Goal: Transaction & Acquisition: Purchase product/service

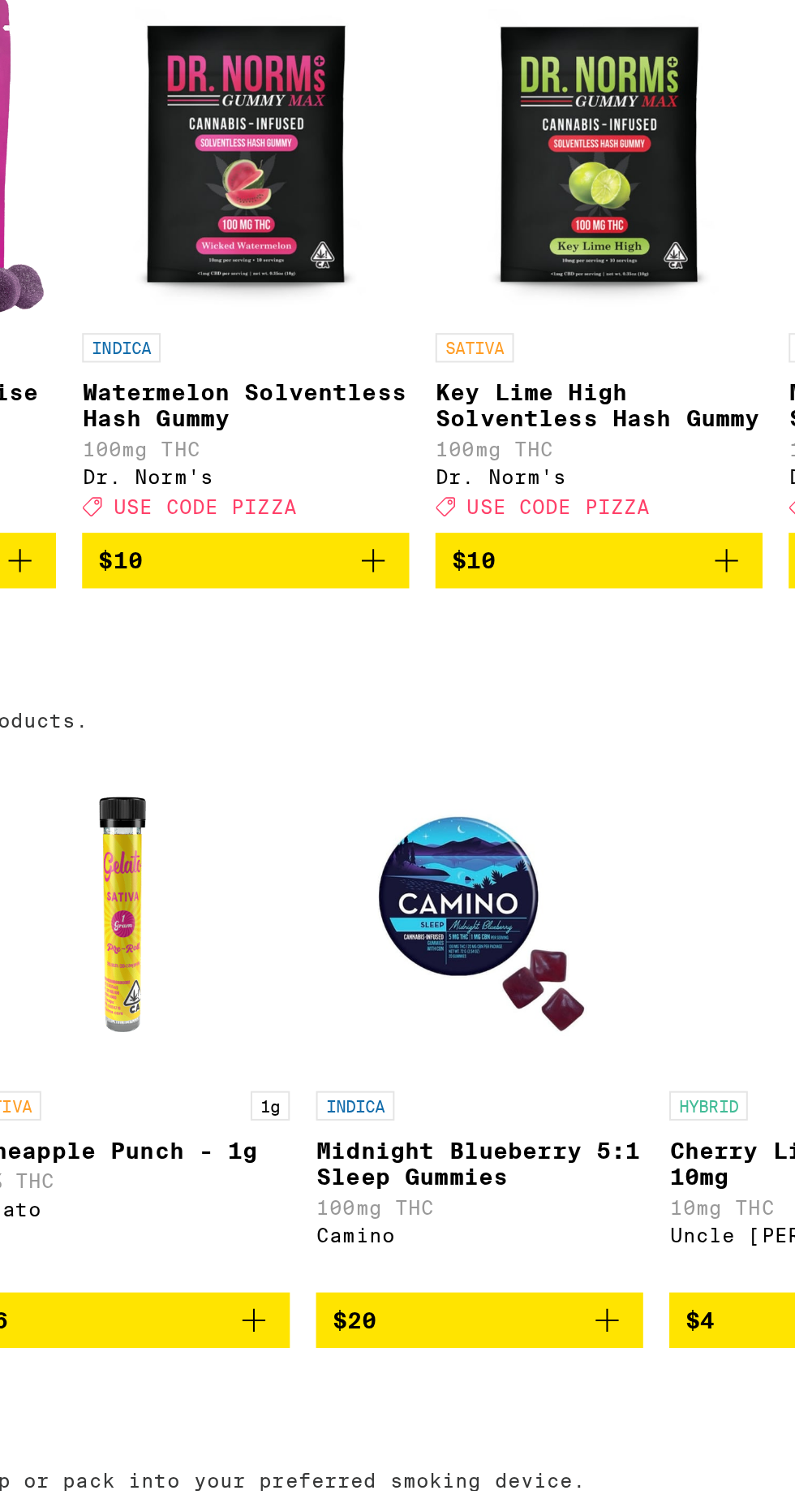
scroll to position [0, 561]
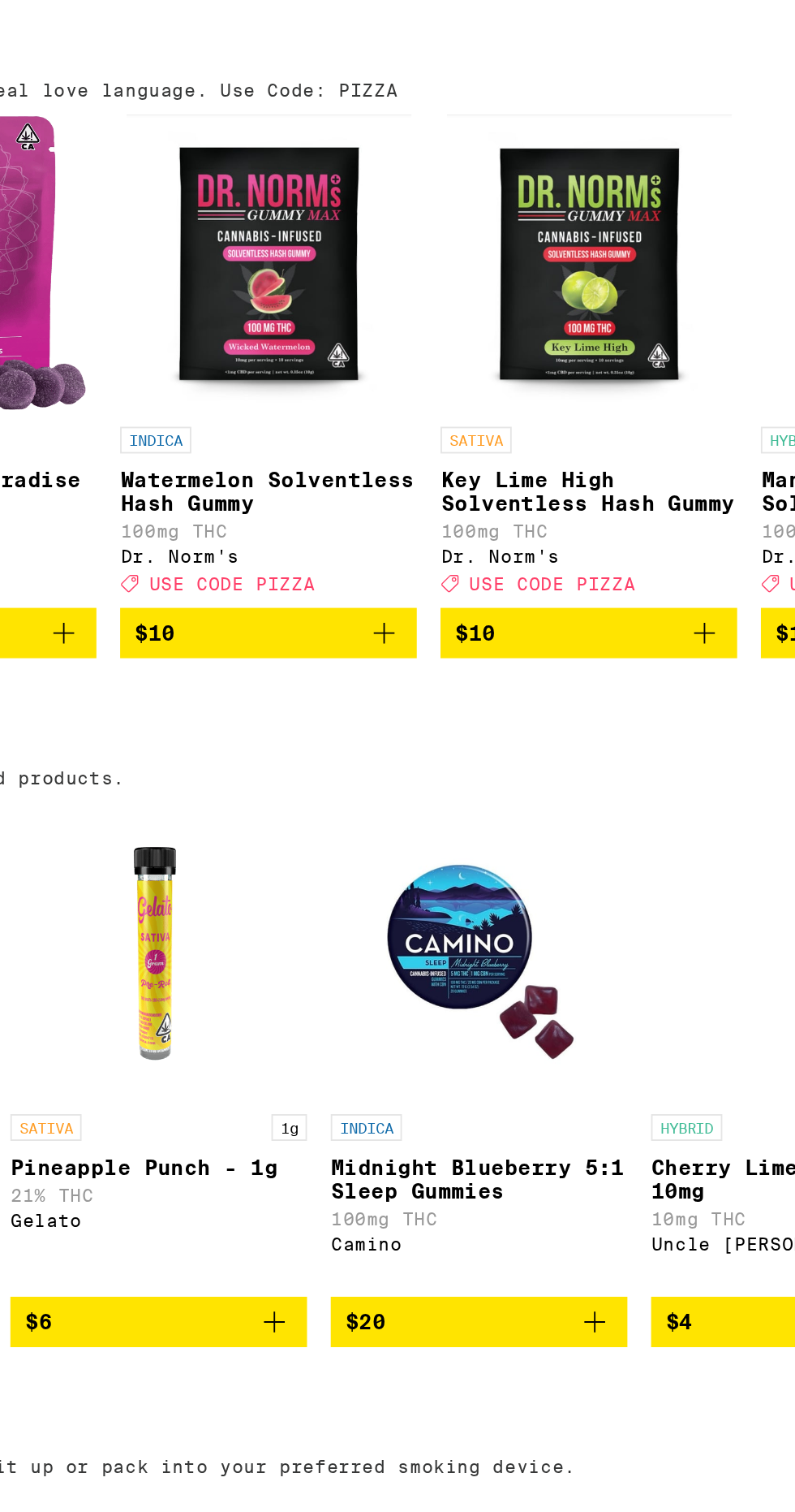
click at [470, 599] on icon "Add to bag" at bounding box center [472, 589] width 19 height 19
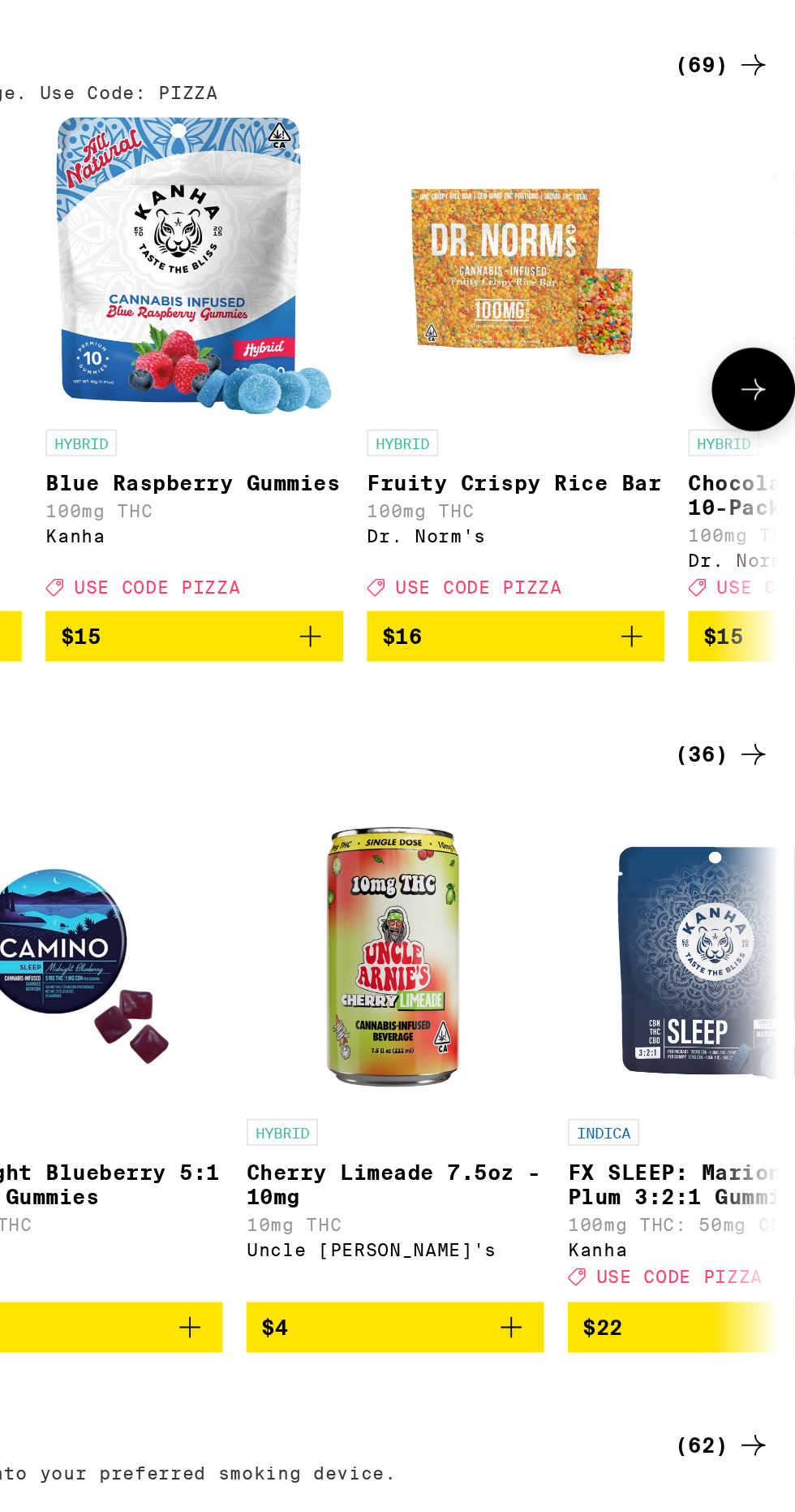
scroll to position [0, 2954]
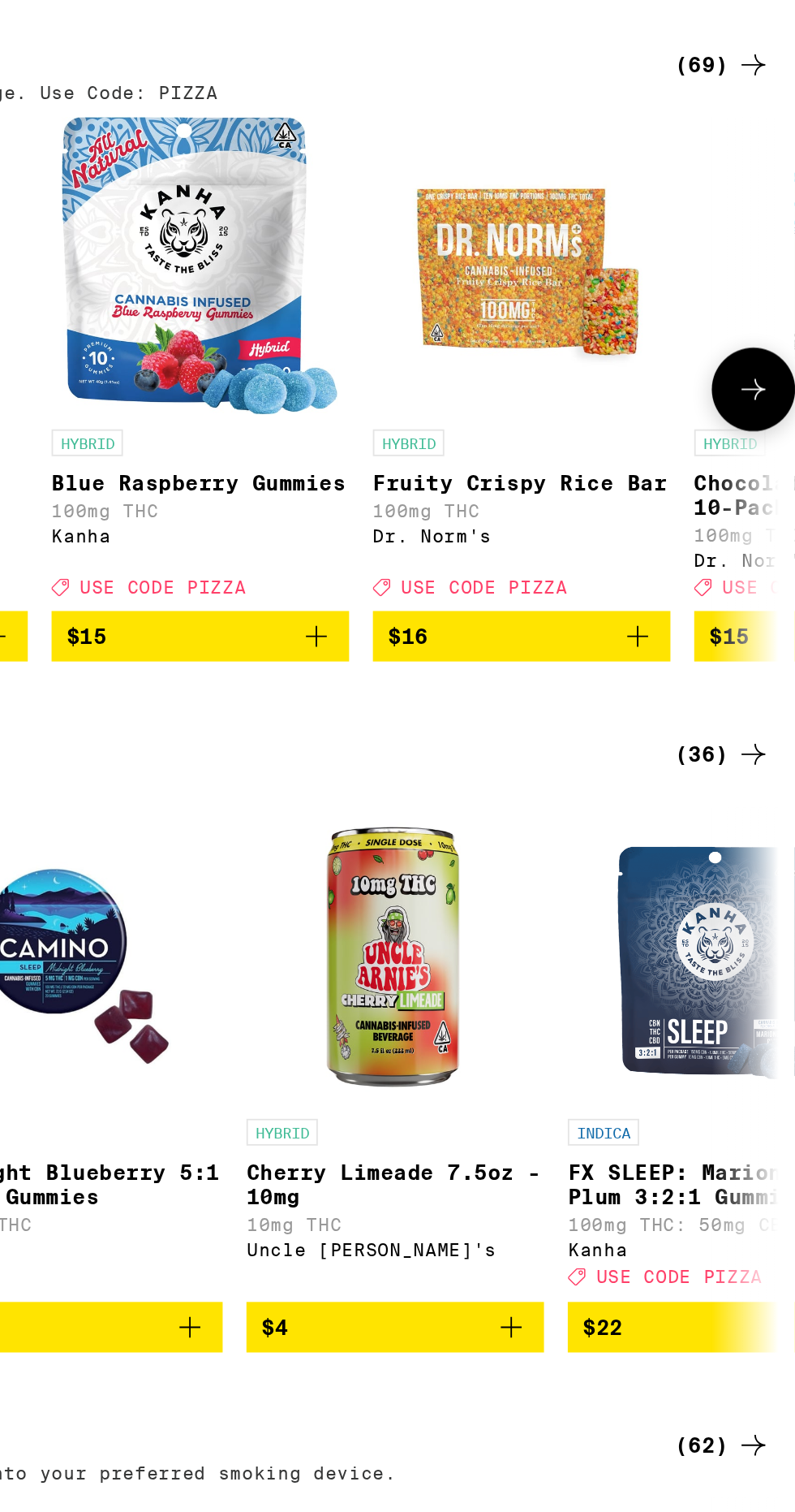
click at [540, 599] on icon "Add to bag" at bounding box center [534, 589] width 19 height 19
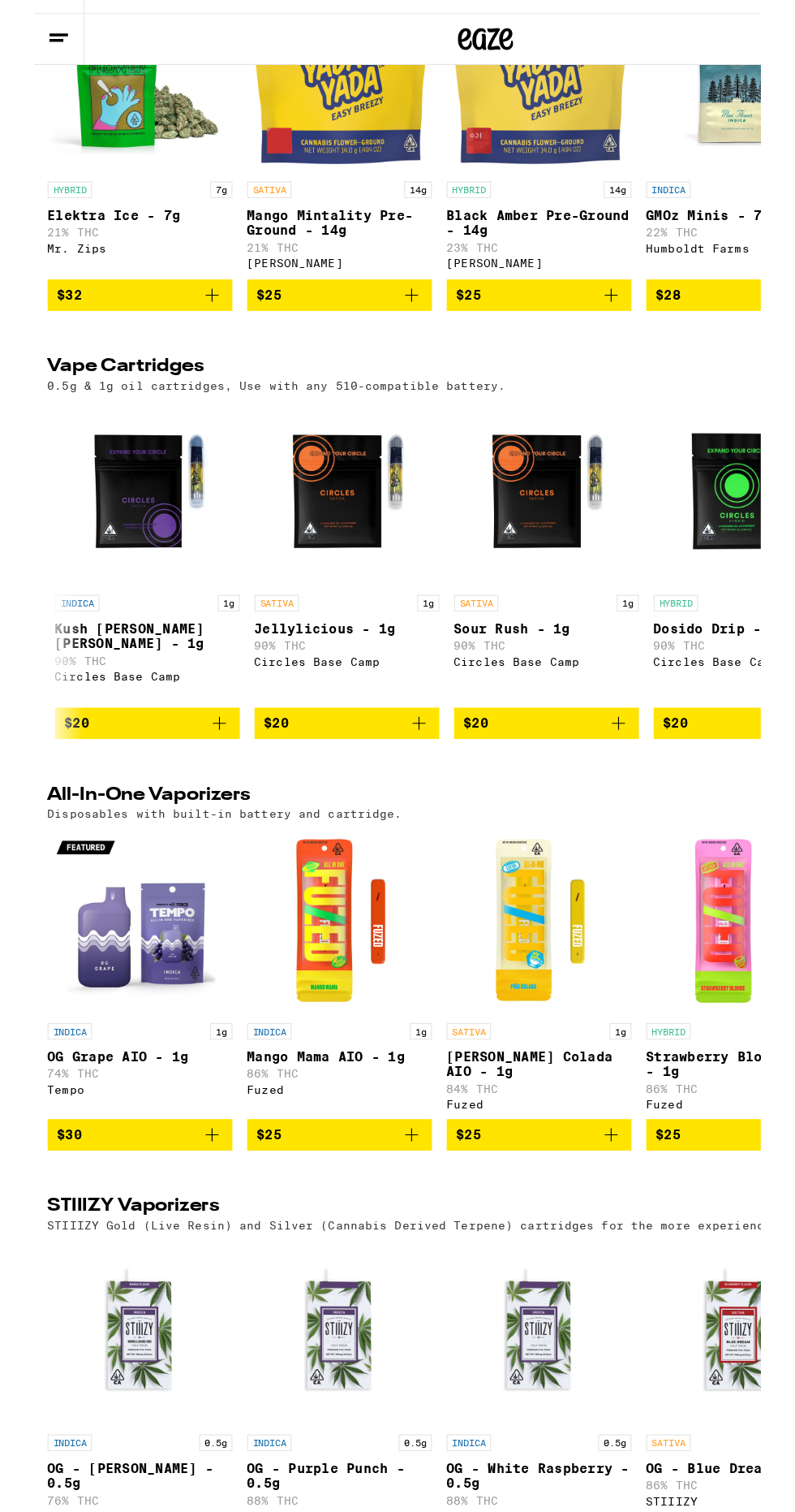
scroll to position [1399, 0]
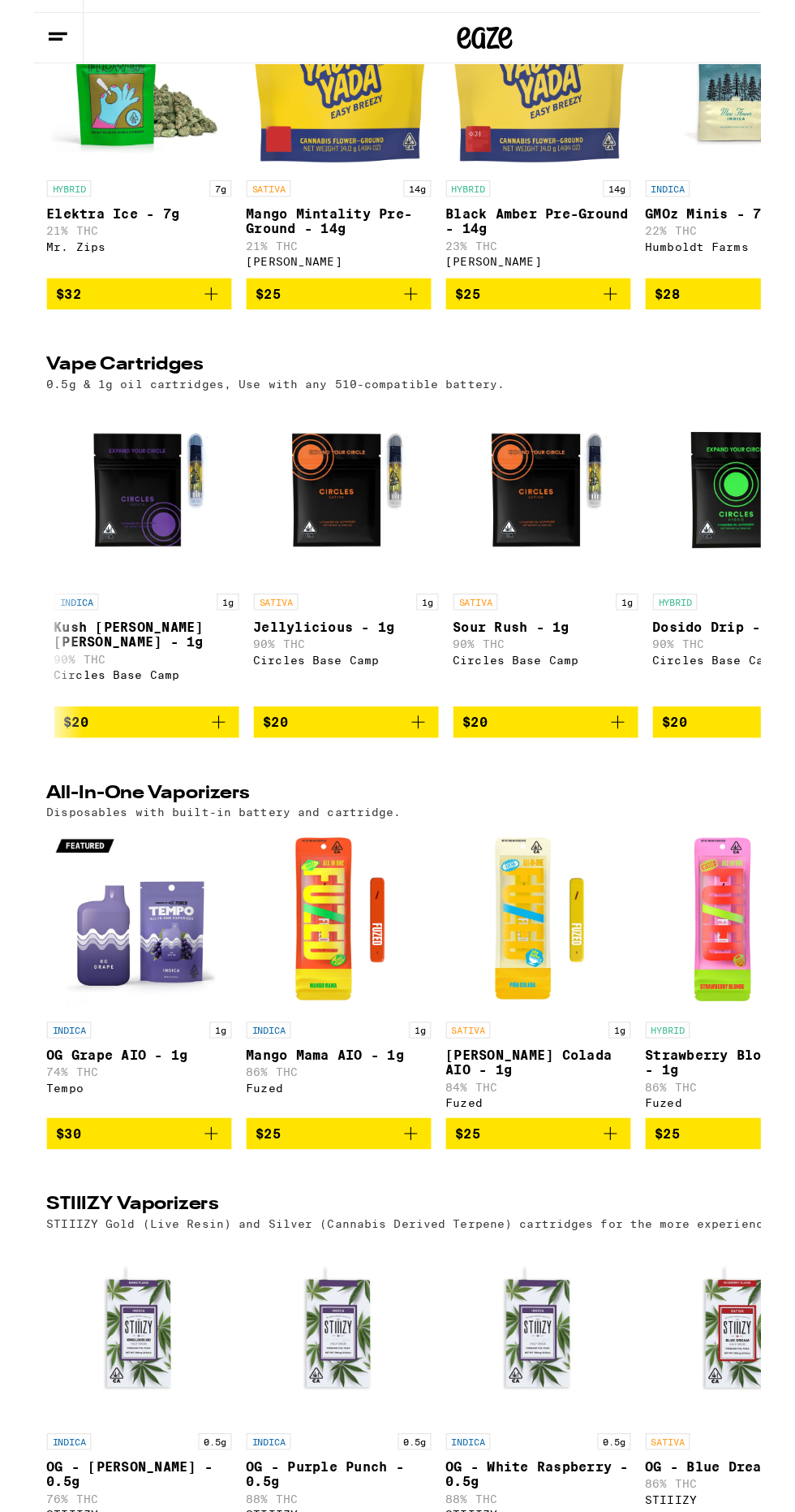
click at [159, 724] on icon "Add to bag" at bounding box center [163, 714] width 19 height 19
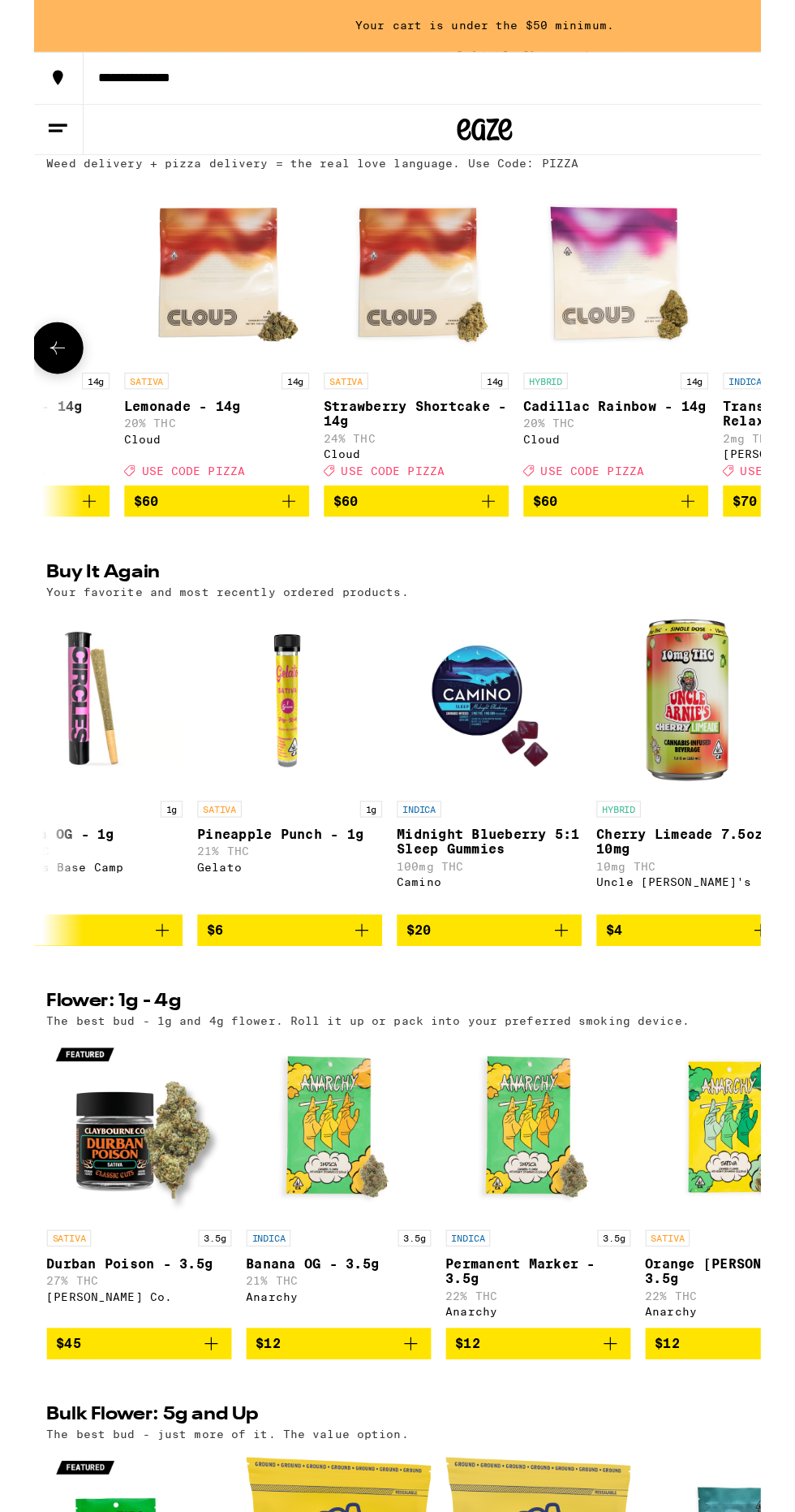
scroll to position [0, 0]
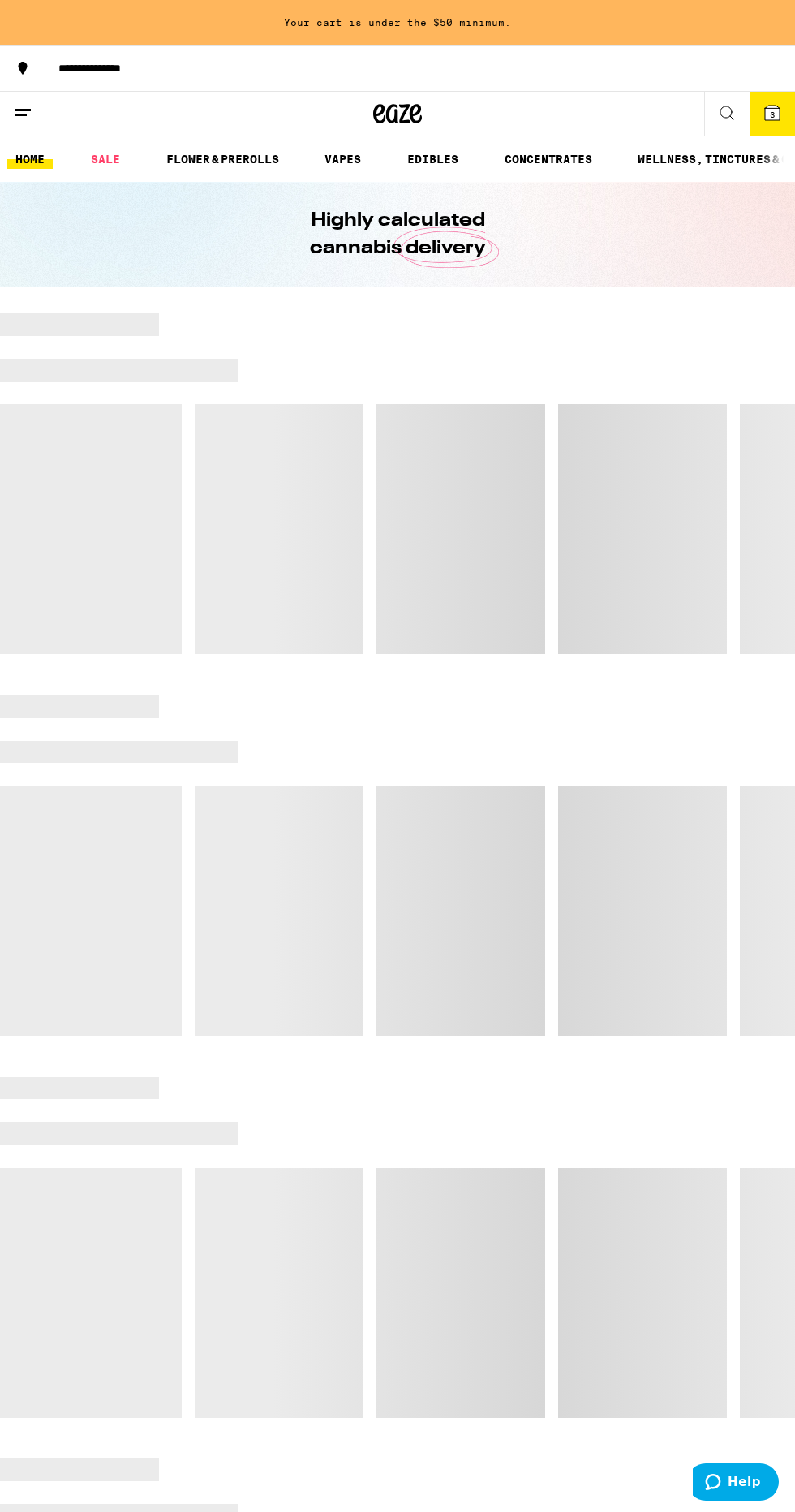
click at [750, 104] on button "3" at bounding box center [773, 114] width 46 height 44
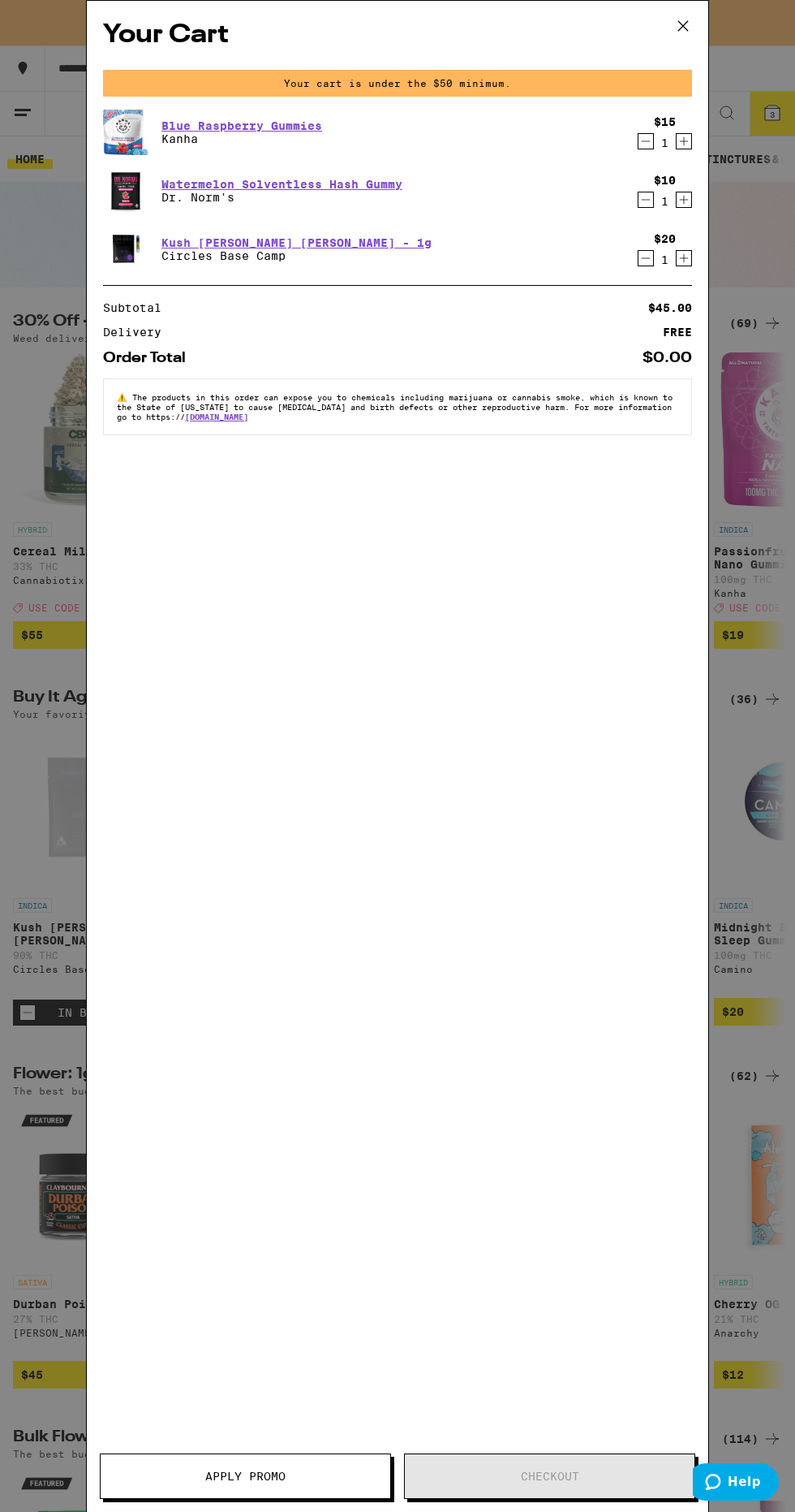
click at [41, 443] on div "Your Cart Your cart is under the $50 minimum. Blue Raspberry Gummies Kanha $15 …" at bounding box center [398, 756] width 795 height 1512
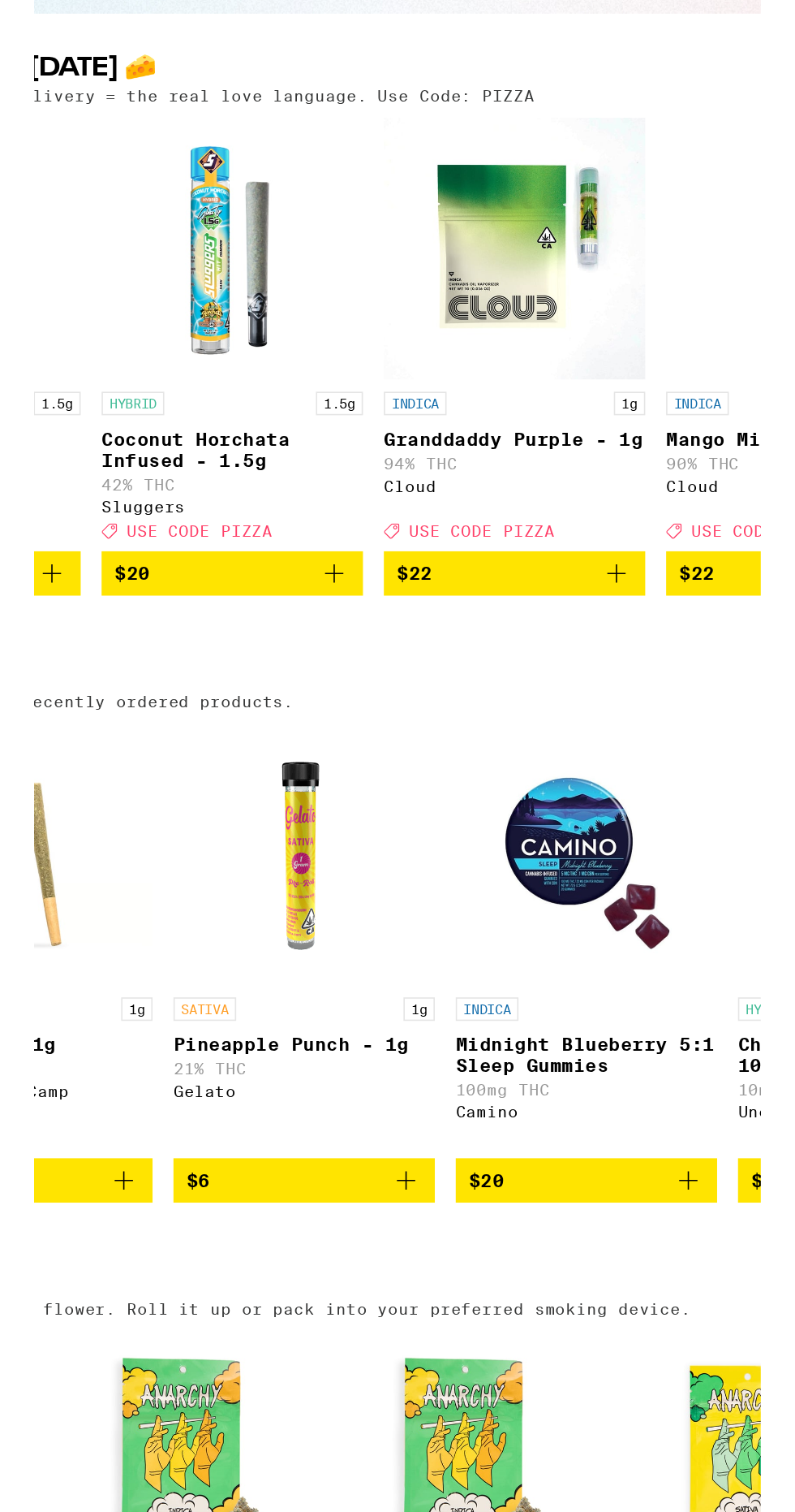
scroll to position [0, 6286]
click at [542, 648] on button "$22" at bounding box center [469, 634] width 163 height 27
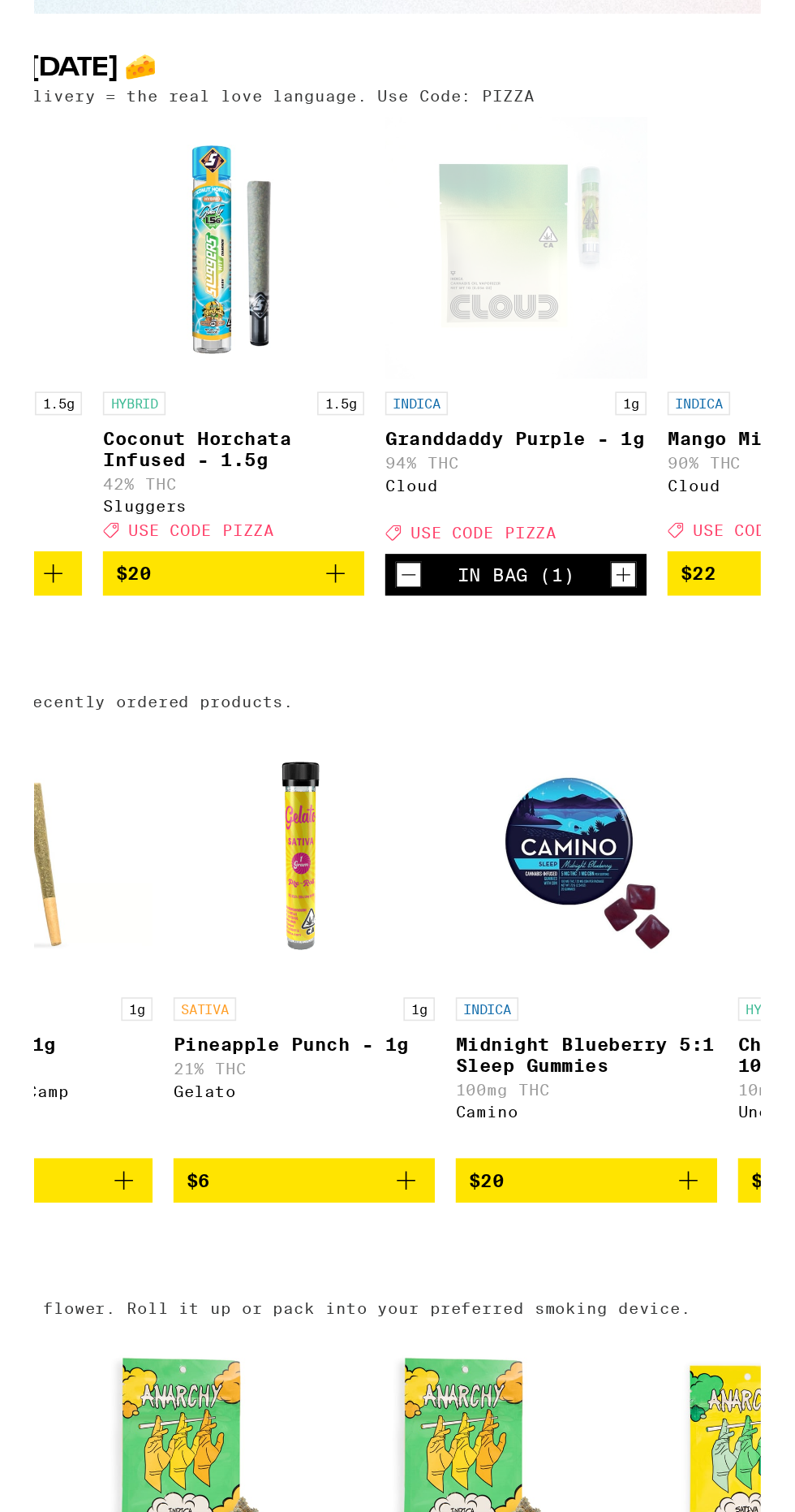
scroll to position [0, 6284]
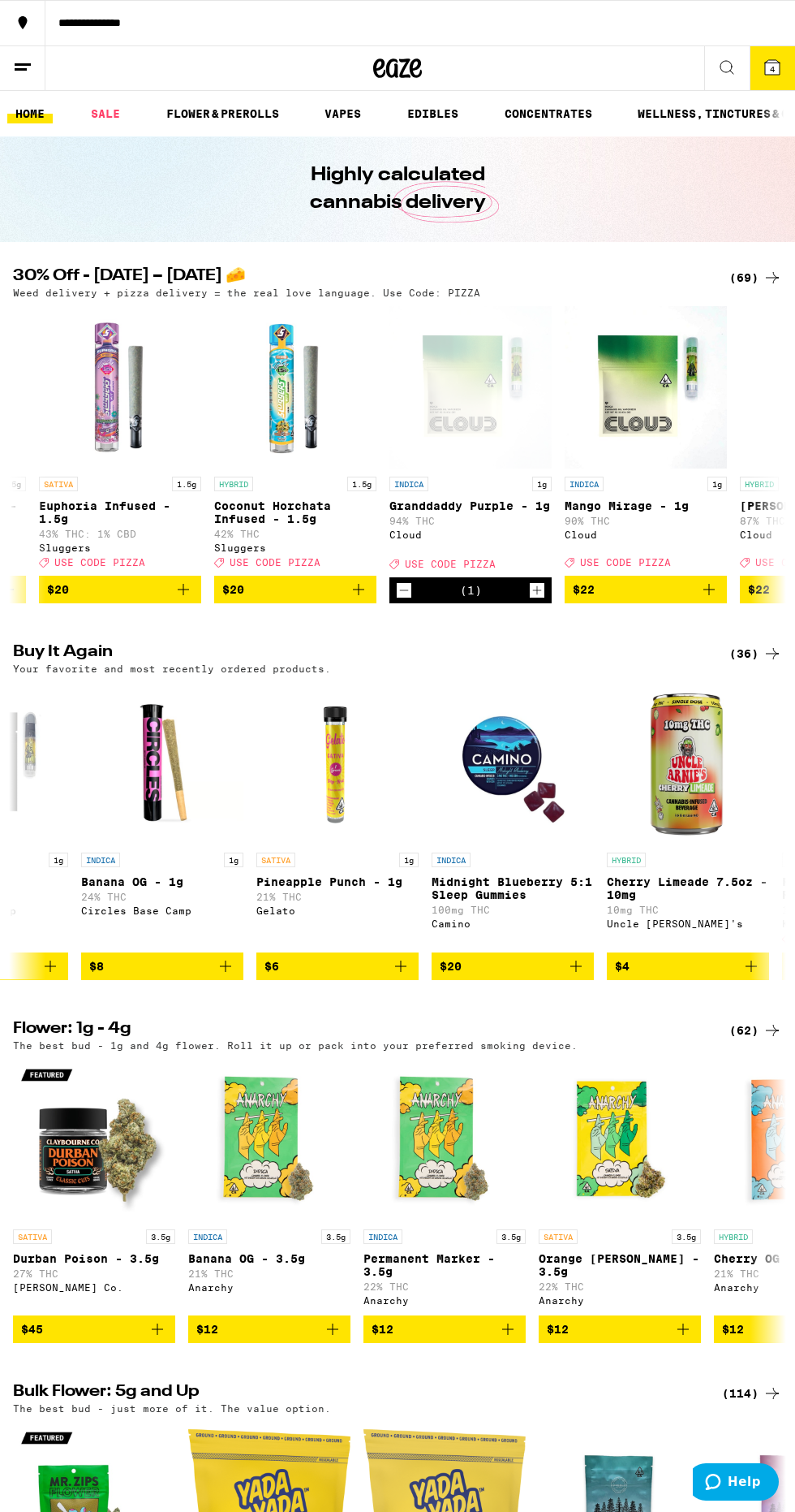
click at [750, 75] on button "4" at bounding box center [773, 68] width 46 height 44
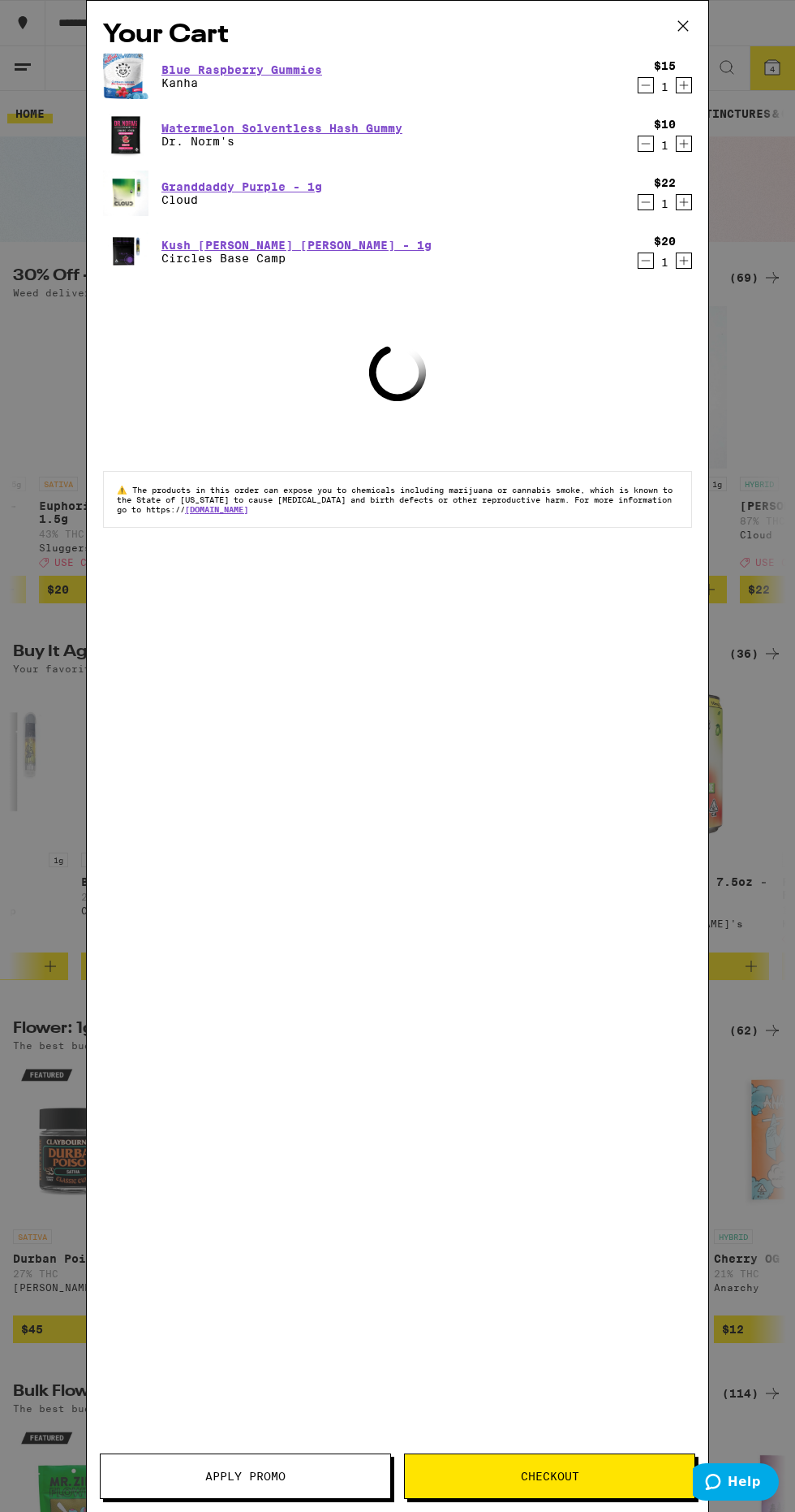
click at [280, 1454] on button "Apply Promo" at bounding box center [245, 1476] width 291 height 46
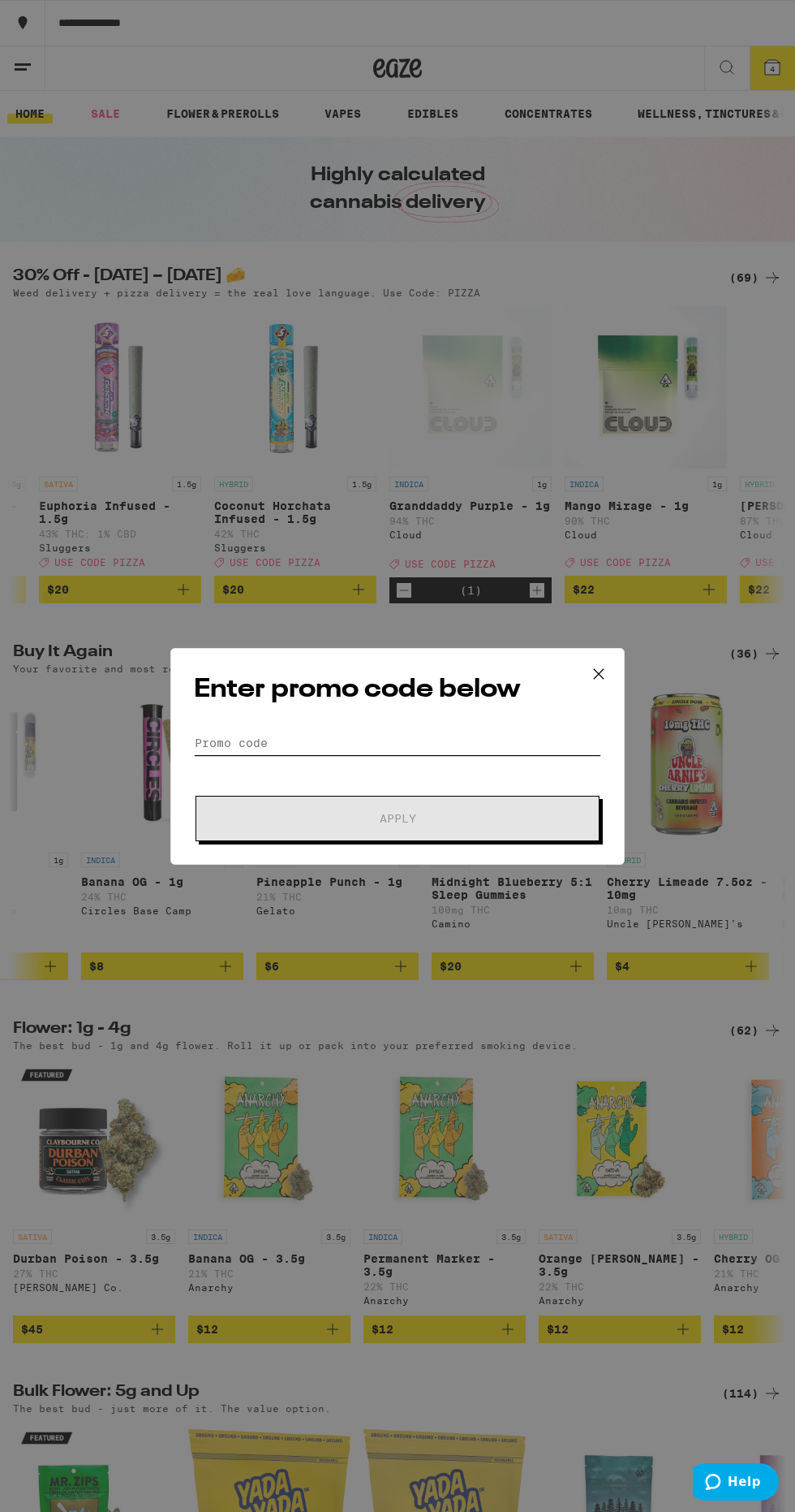
click at [216, 746] on input "Promo Code" at bounding box center [398, 742] width 407 height 24
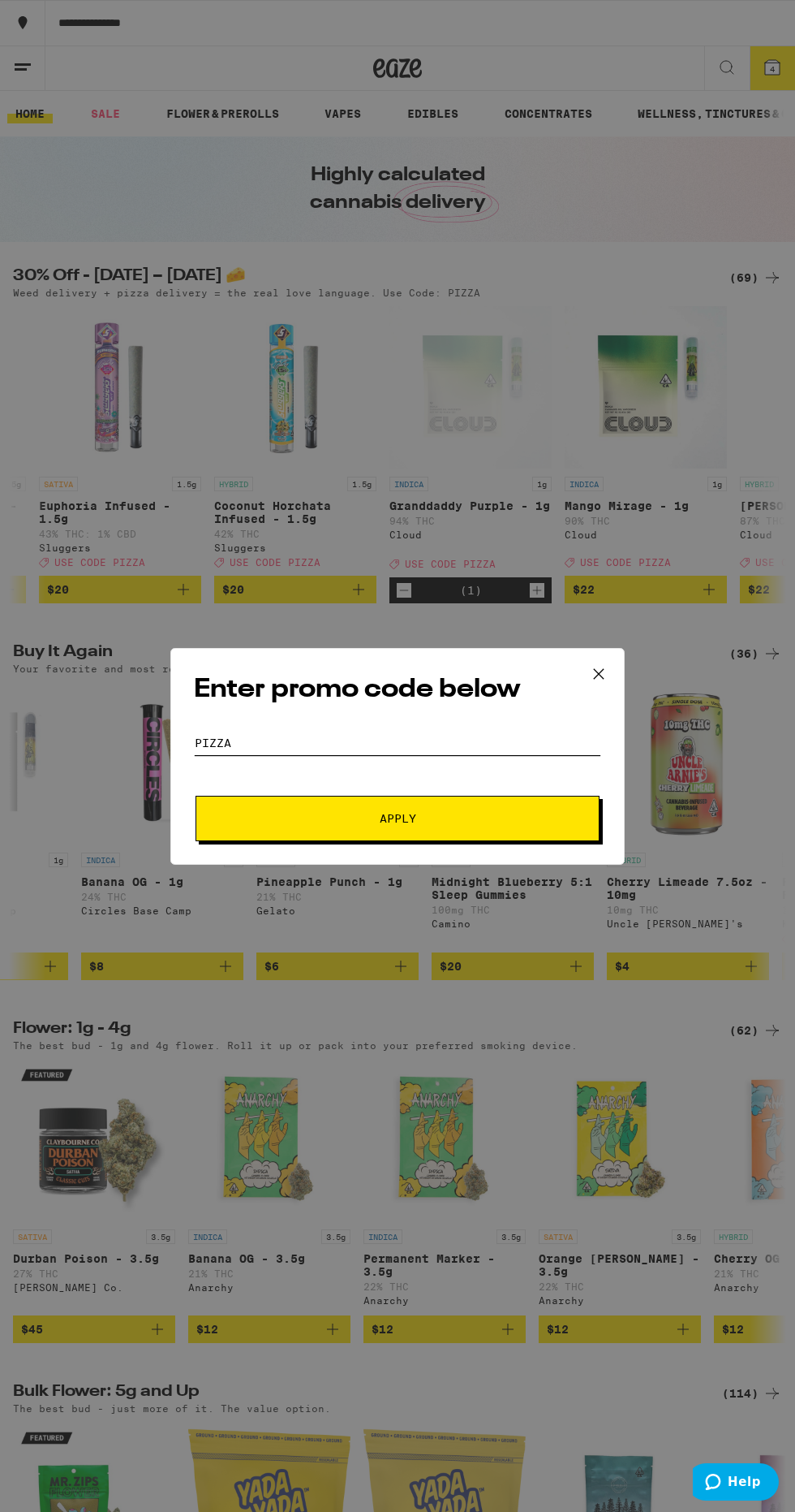
type input "Pizza"
click at [235, 818] on button "Apply" at bounding box center [398, 818] width 404 height 46
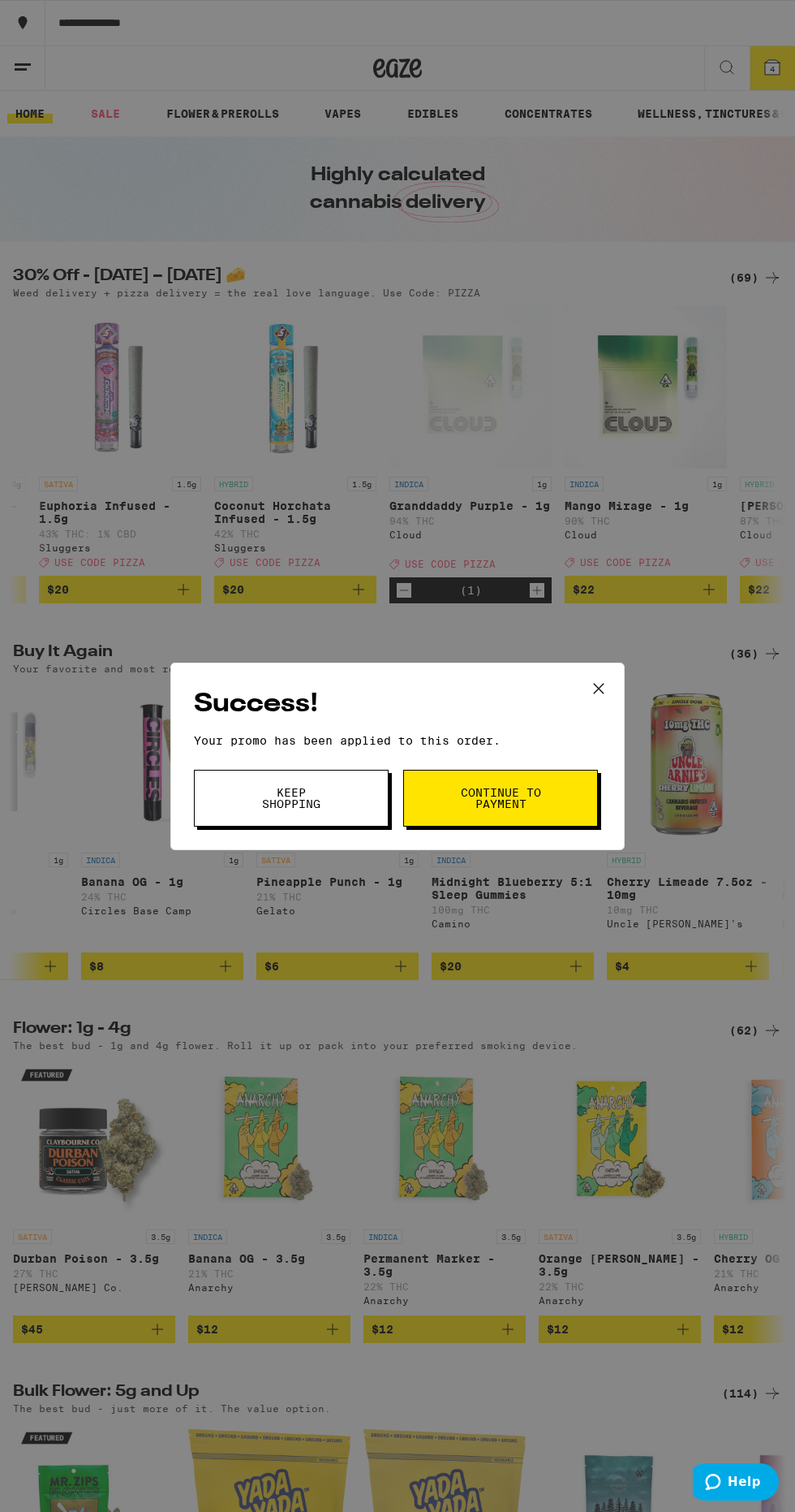
click at [550, 793] on button "Continue to payment" at bounding box center [500, 798] width 195 height 56
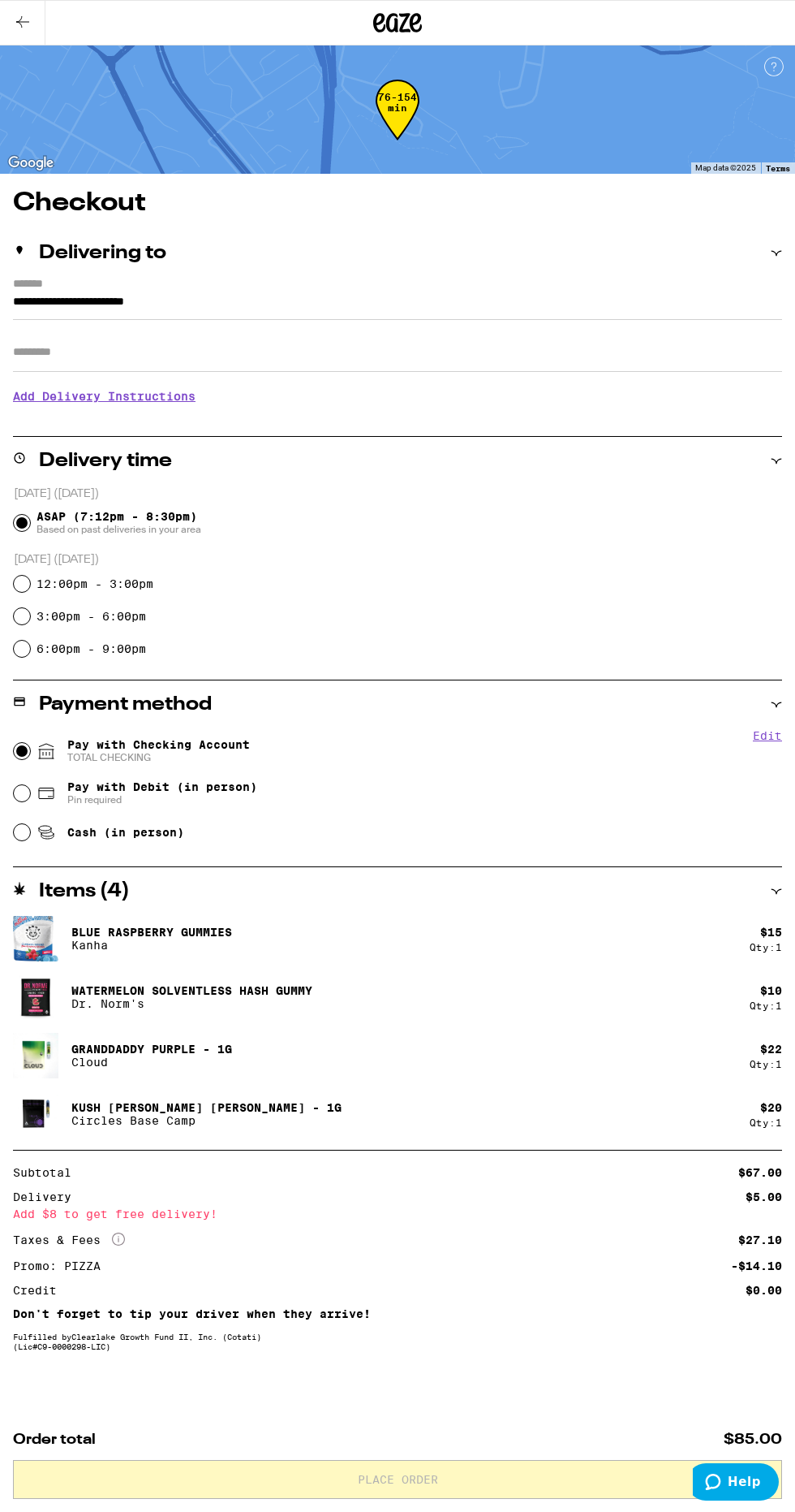
click at [22, 745] on input "Pay with Checking Account TOTAL CHECKING" at bounding box center [22, 751] width 17 height 17
radio input "true"
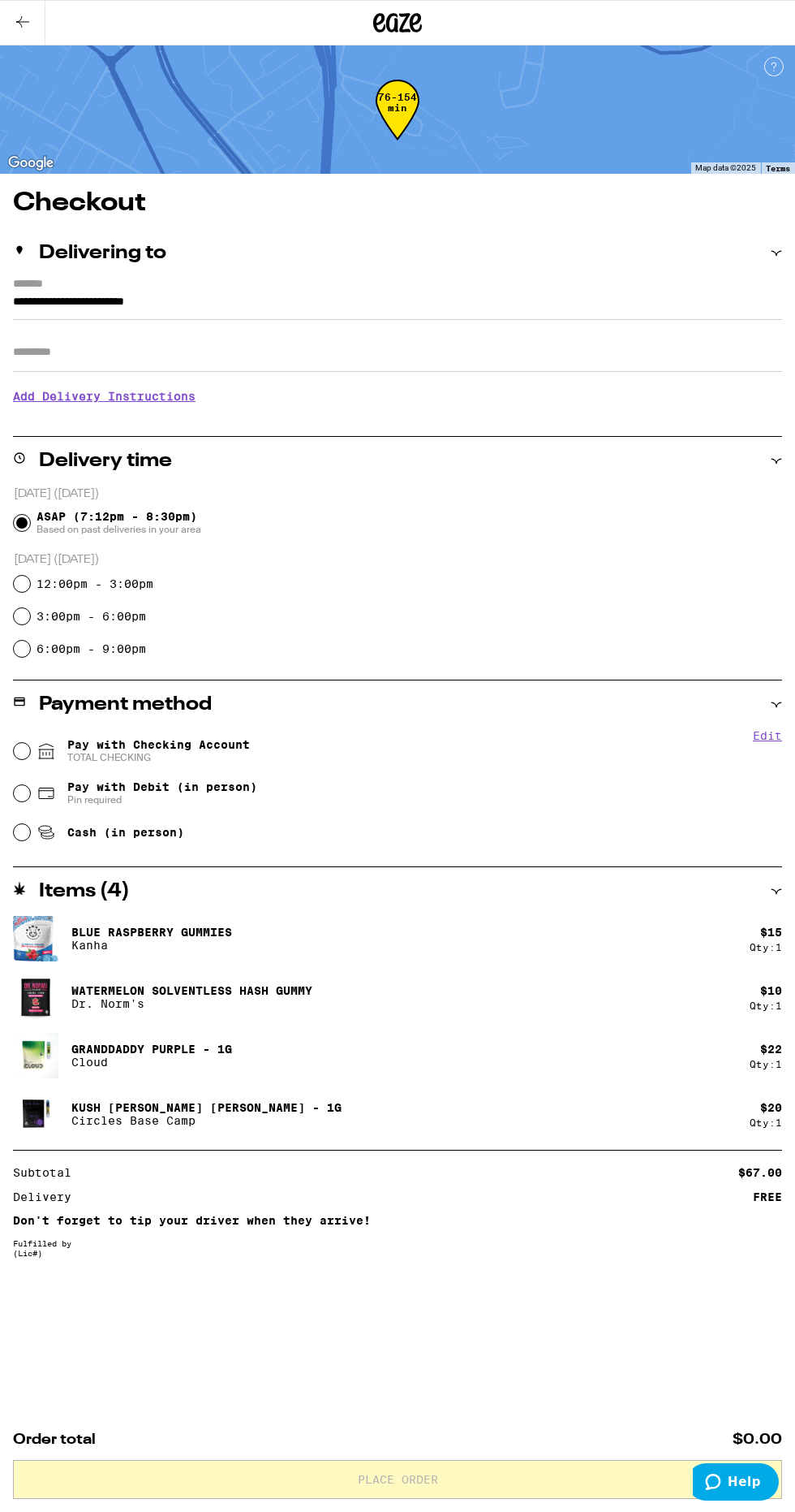
click at [39, 32] on button at bounding box center [22, 23] width 46 height 45
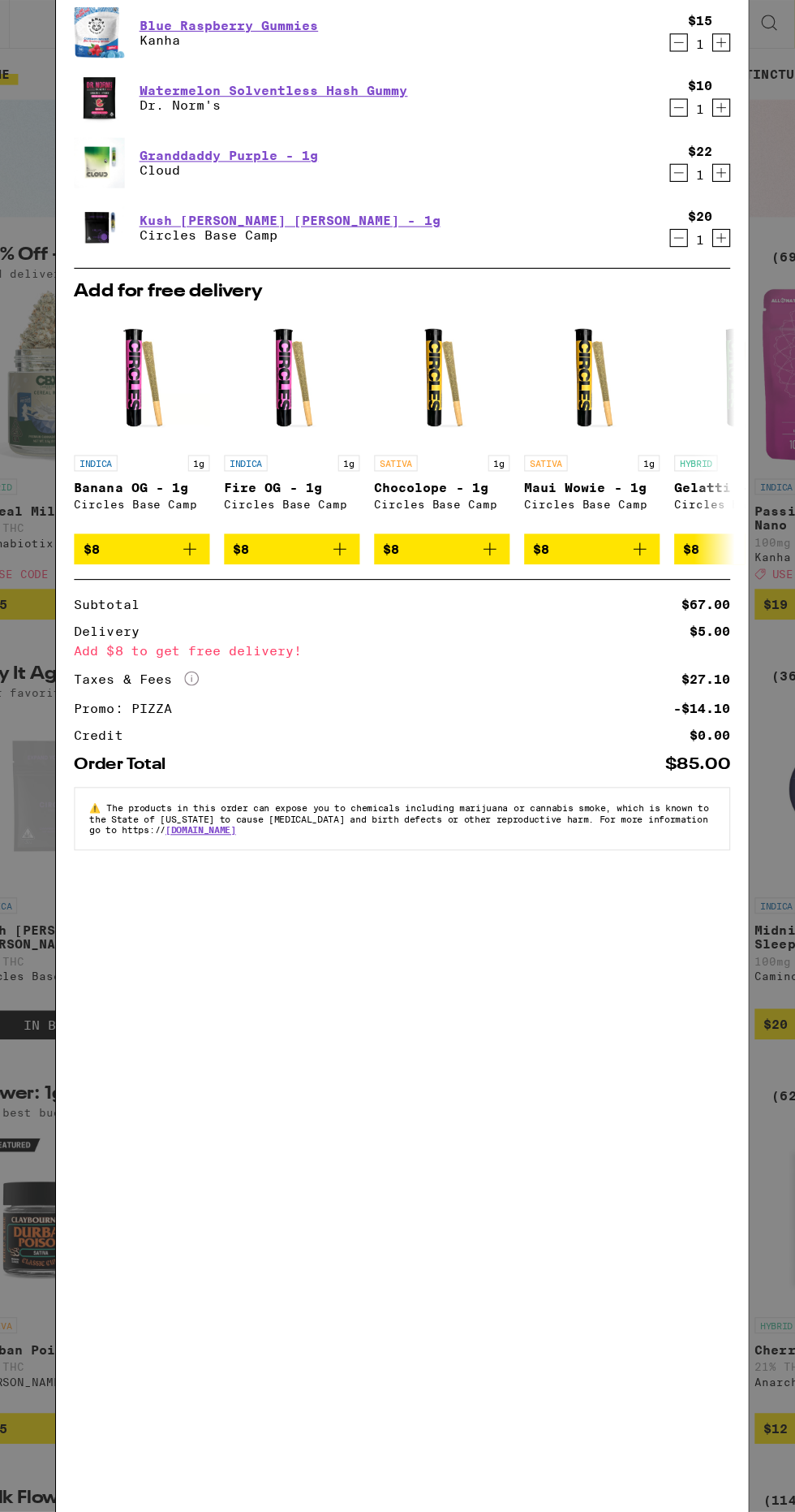
scroll to position [0, 3]
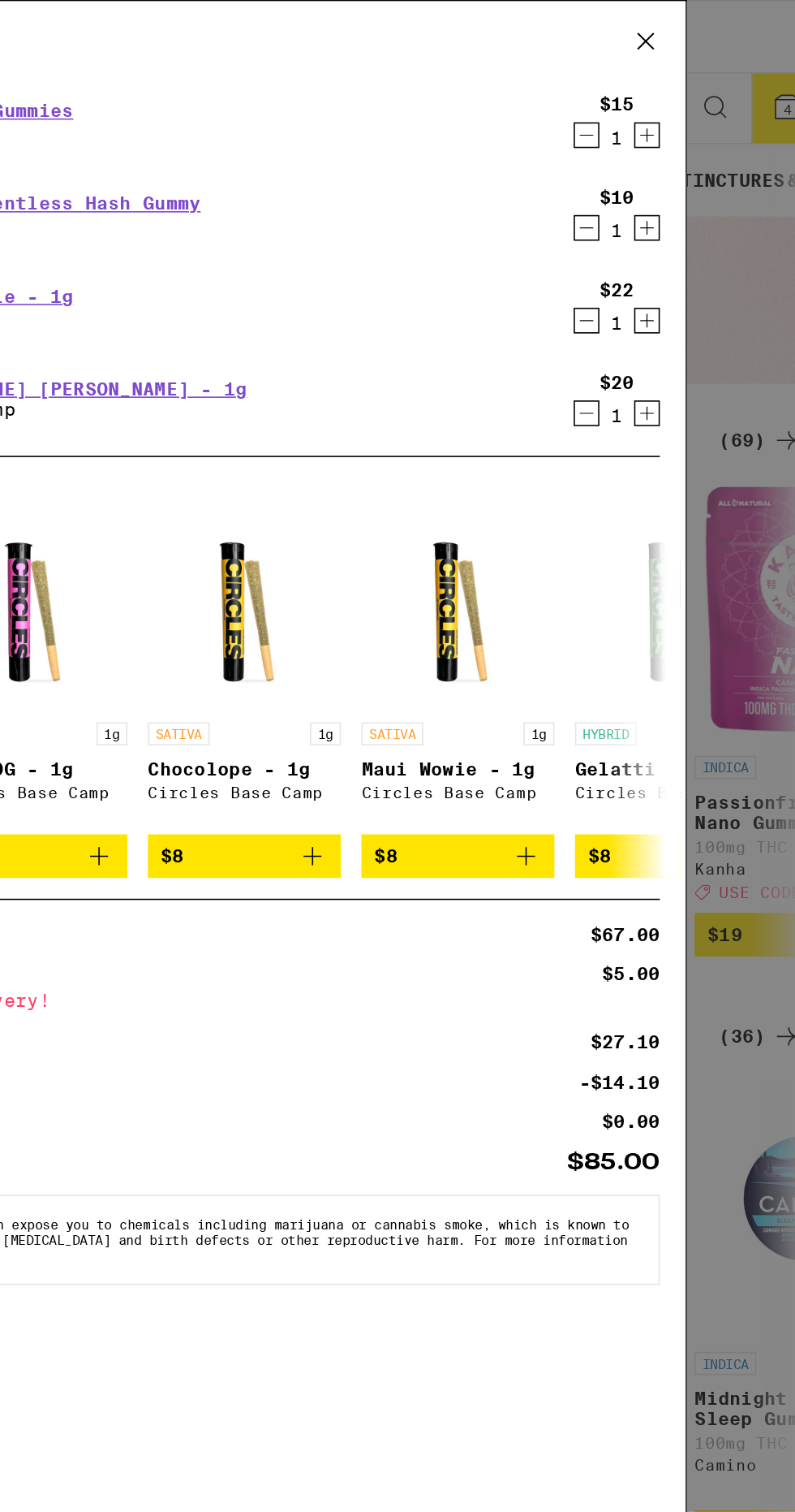
click at [643, 142] on icon "Decrement" at bounding box center [646, 143] width 15 height 19
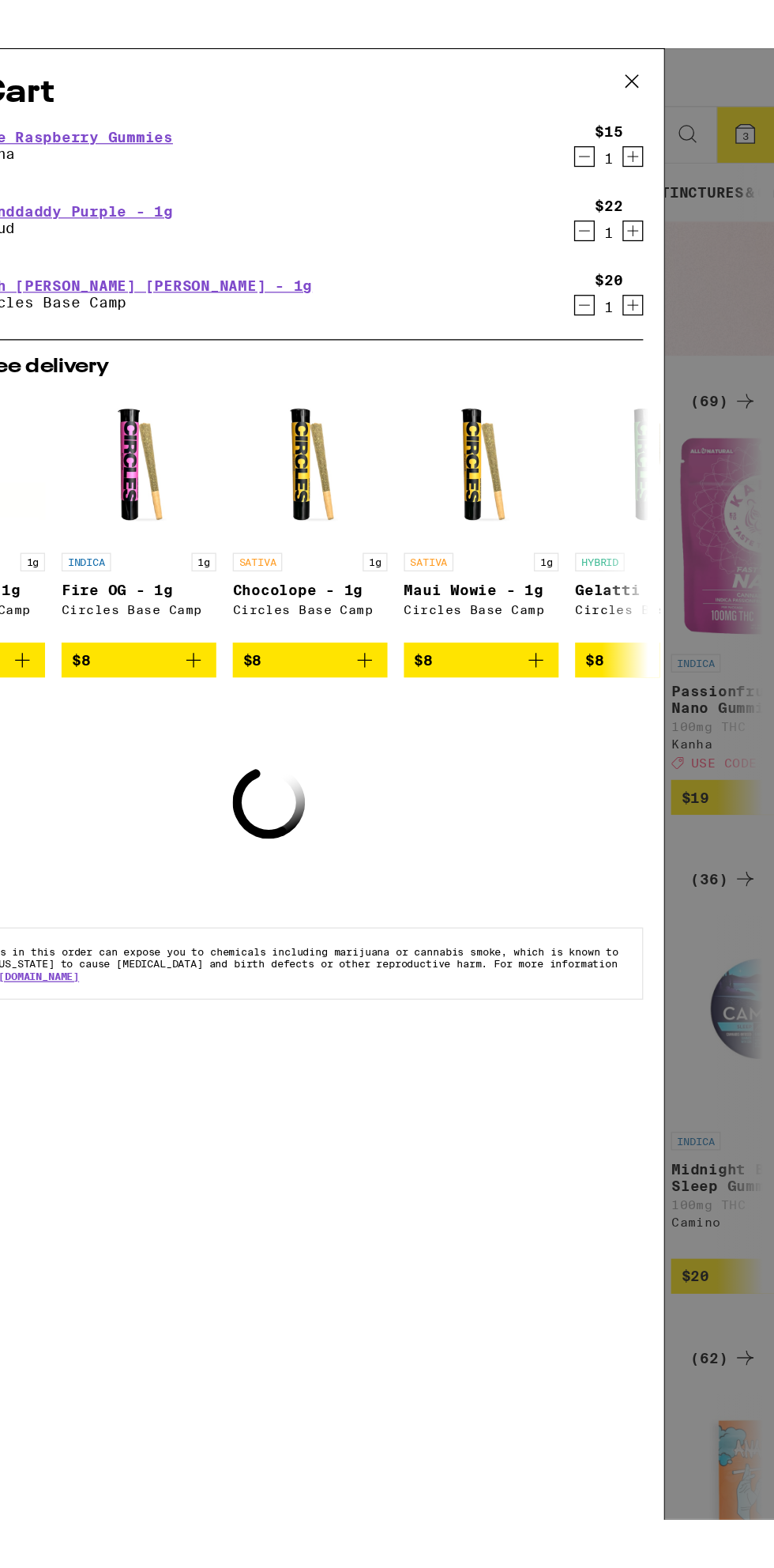
scroll to position [0, 0]
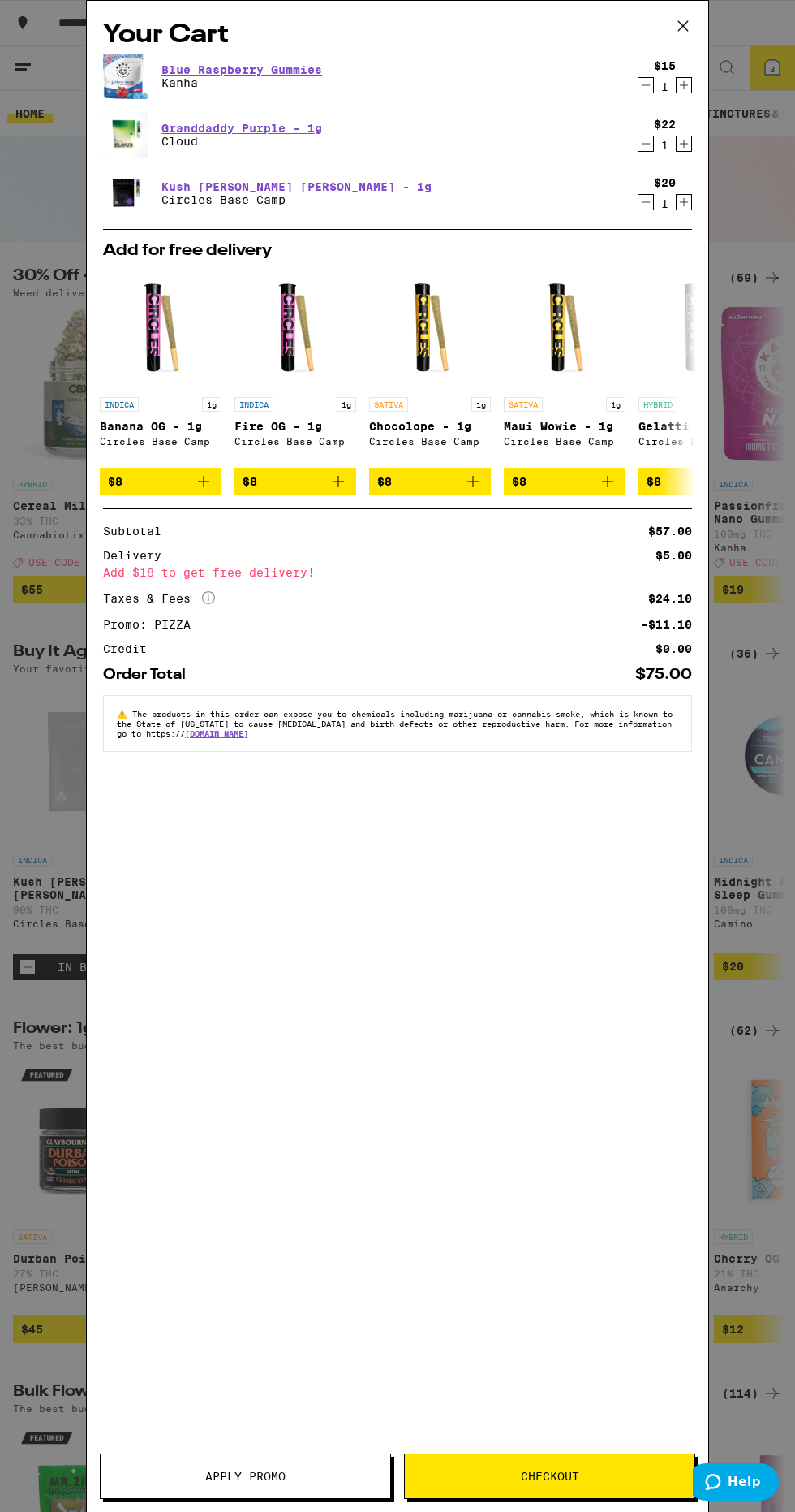
click at [610, 1476] on span "Checkout" at bounding box center [549, 1476] width 290 height 12
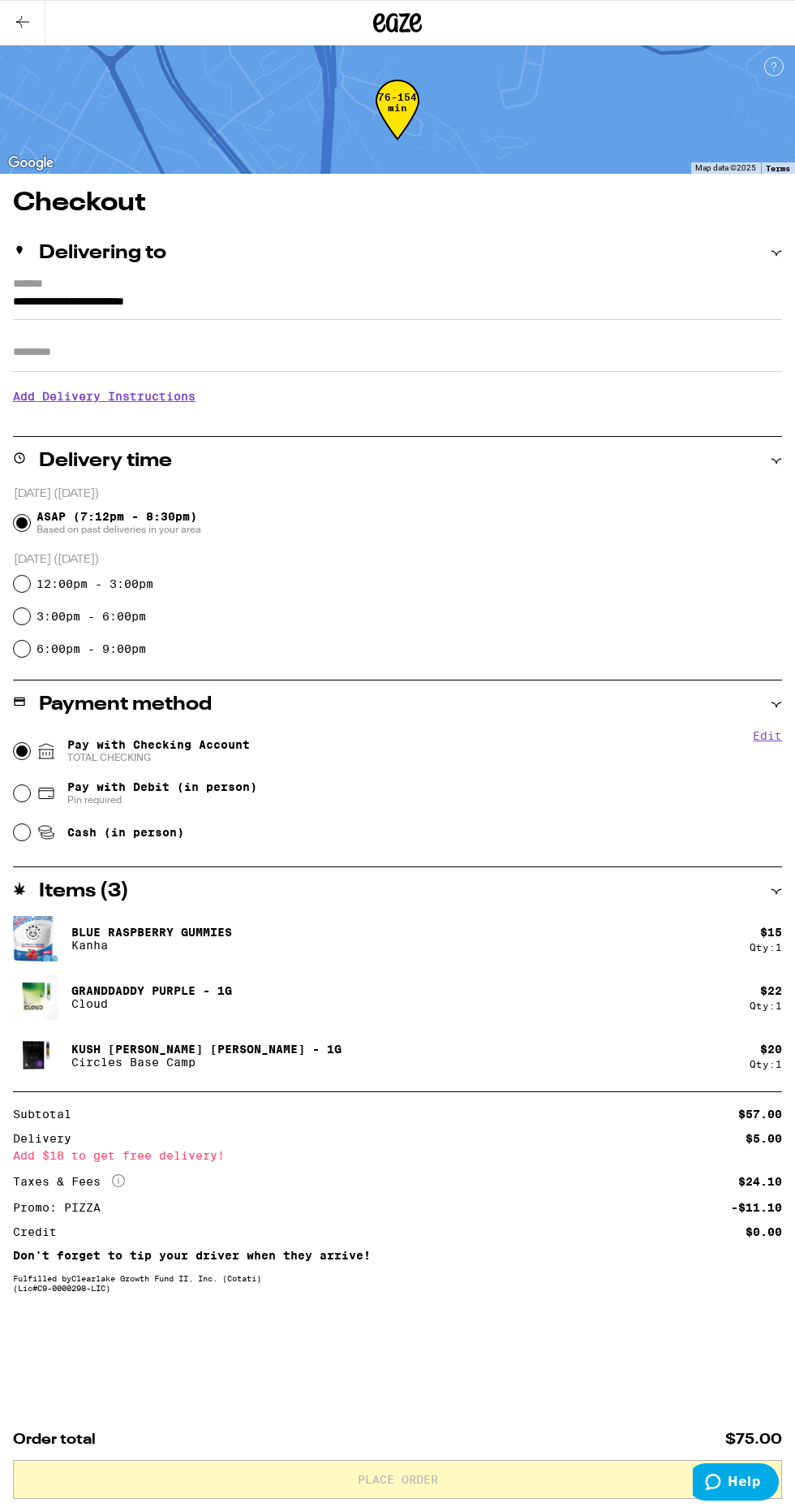
click at [19, 752] on input "Pay with Checking Account TOTAL CHECKING" at bounding box center [22, 751] width 17 height 17
radio input "true"
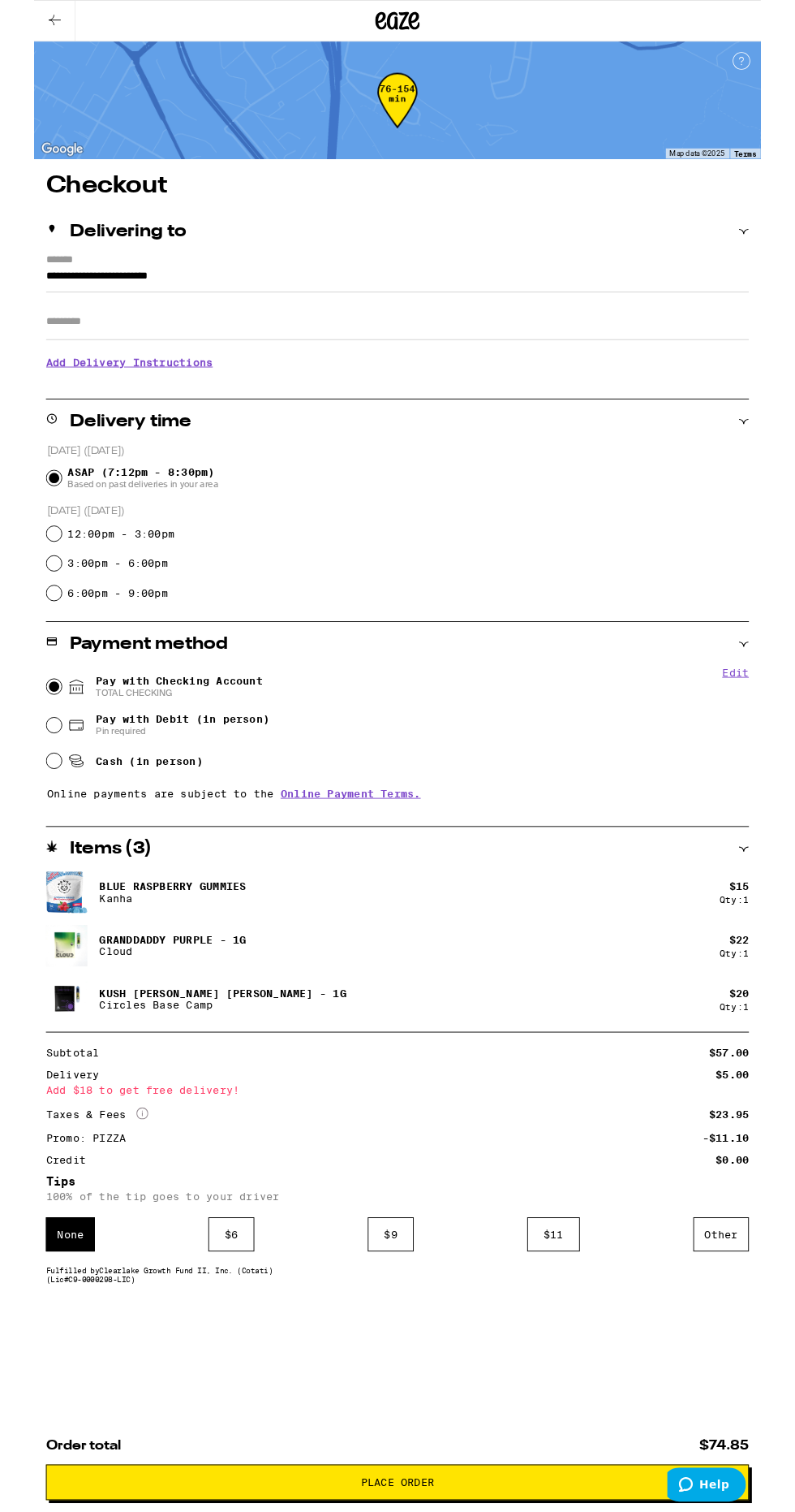
click at [754, 1354] on div "Other" at bounding box center [751, 1350] width 61 height 37
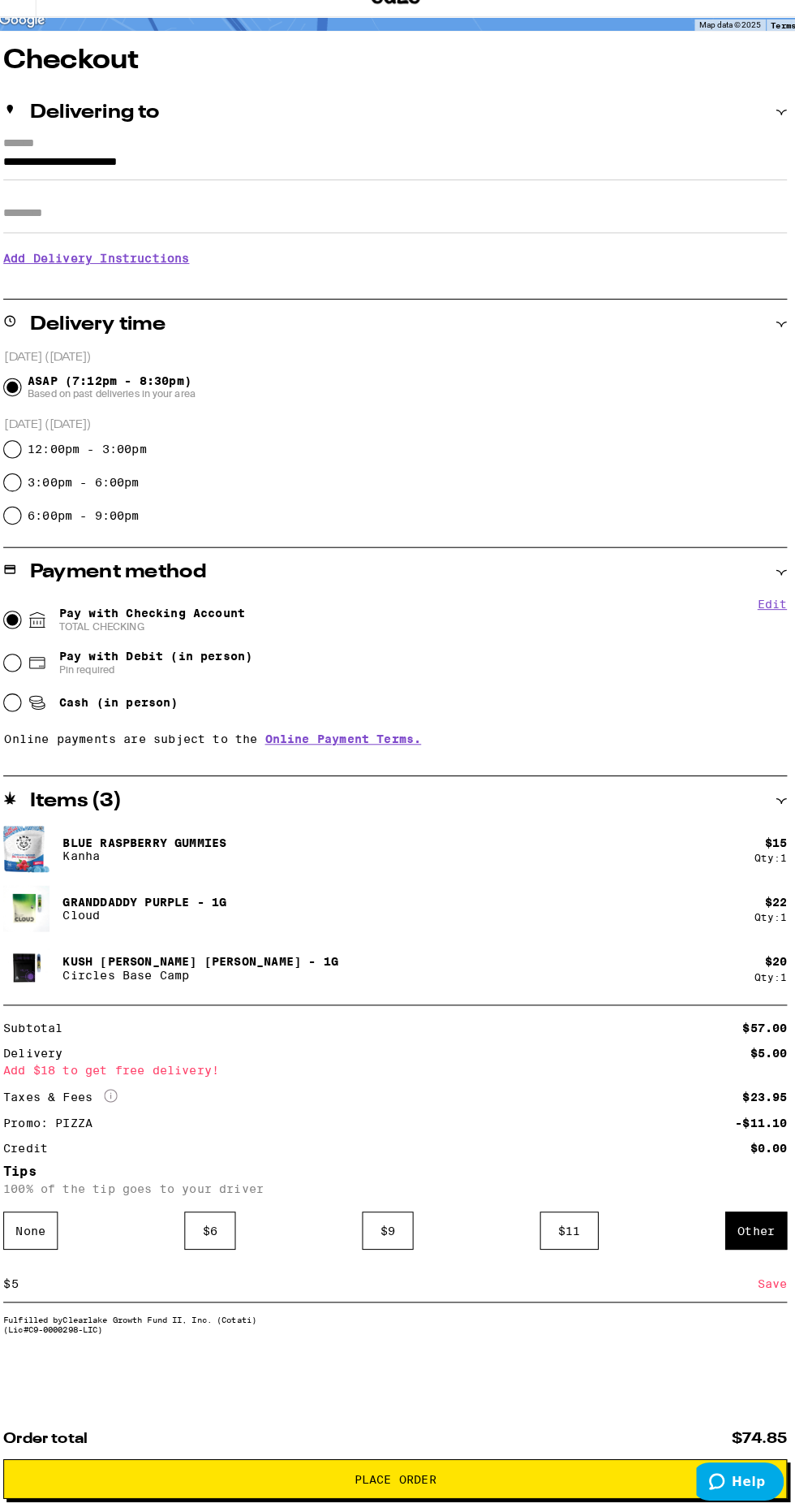
scroll to position [121, 0]
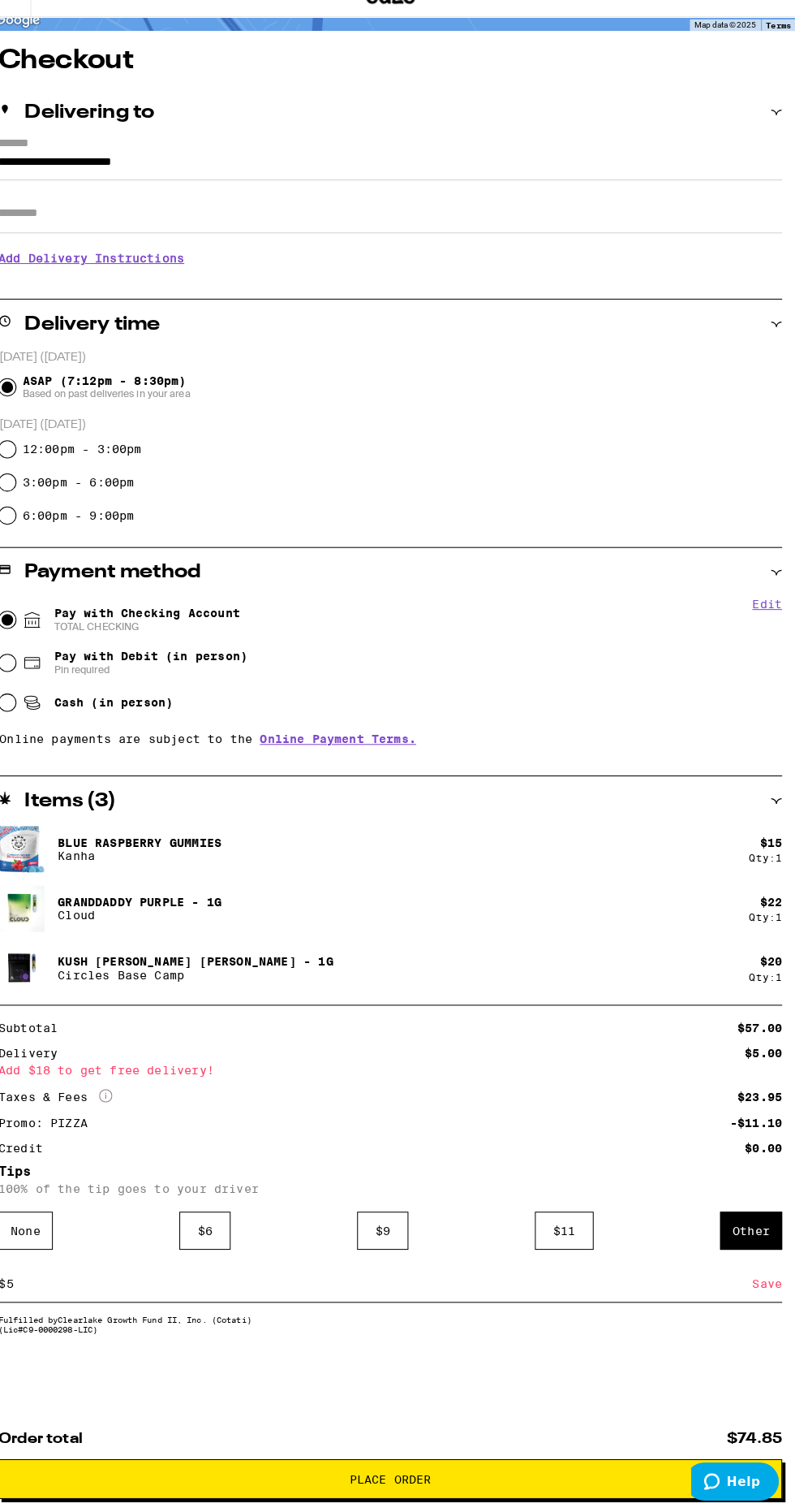
type input "5"
click at [763, 1285] on div "Save" at bounding box center [768, 1287] width 29 height 36
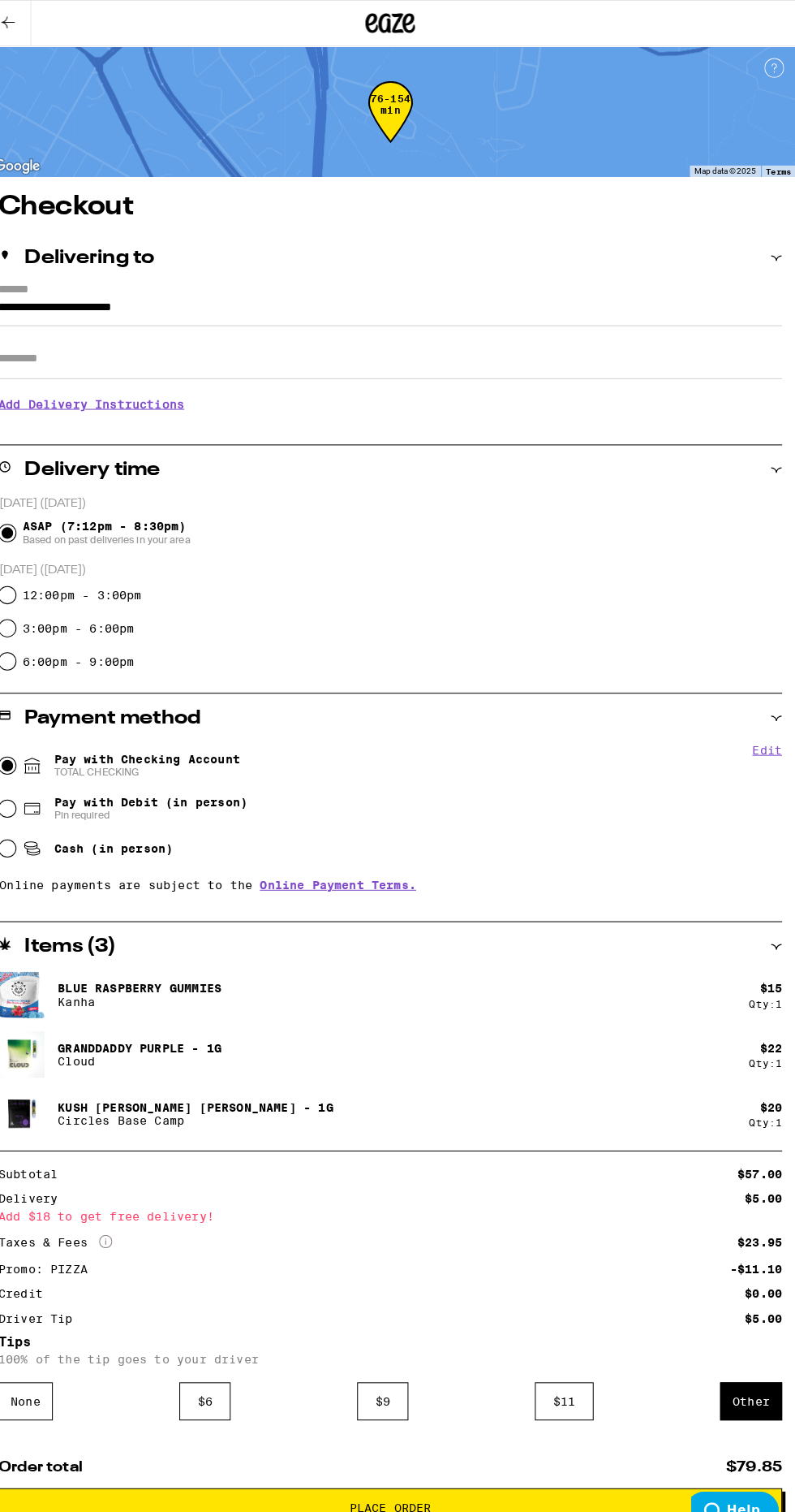
scroll to position [0, 0]
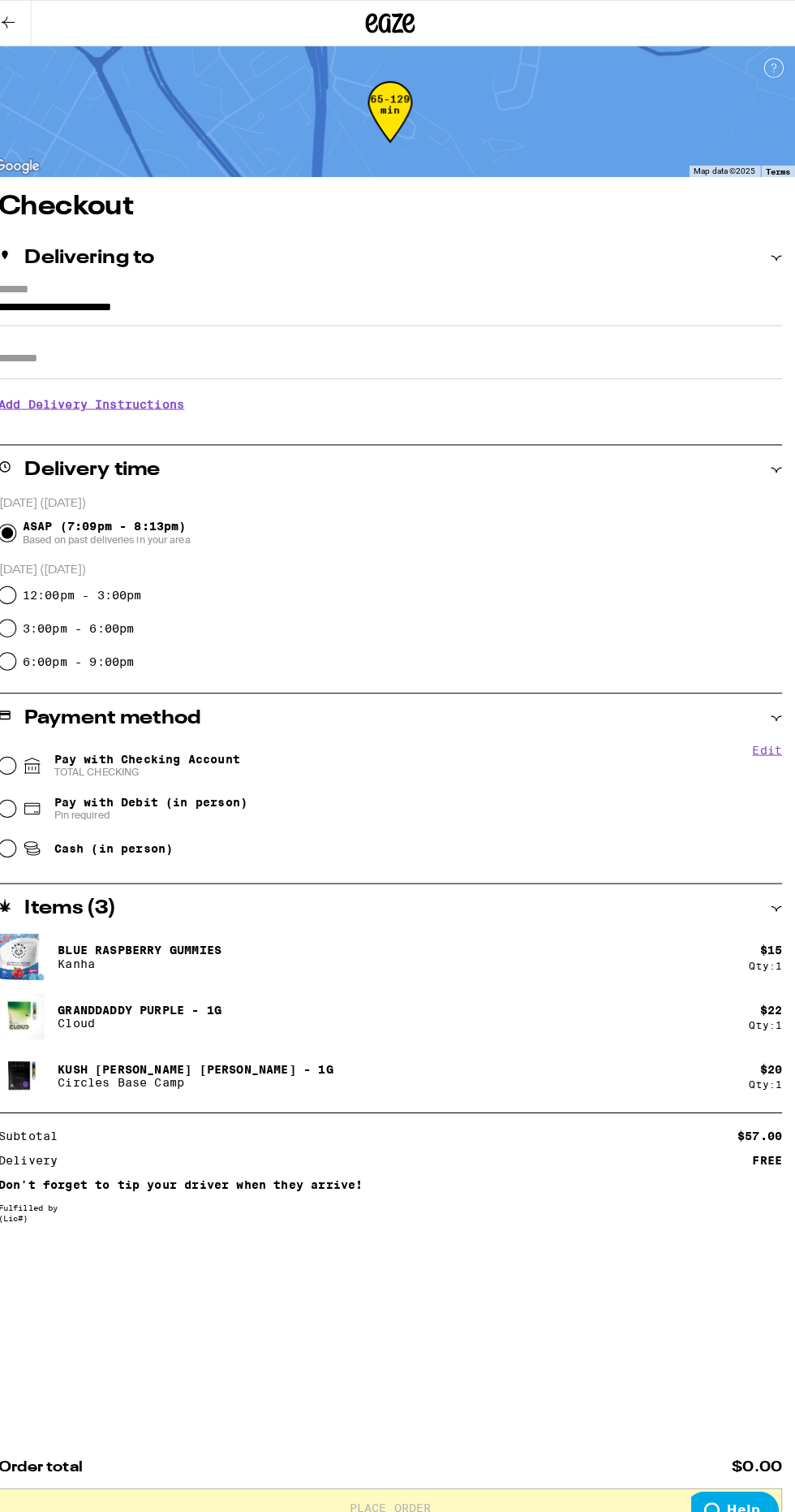
click at [40, 22] on button at bounding box center [22, 23] width 46 height 45
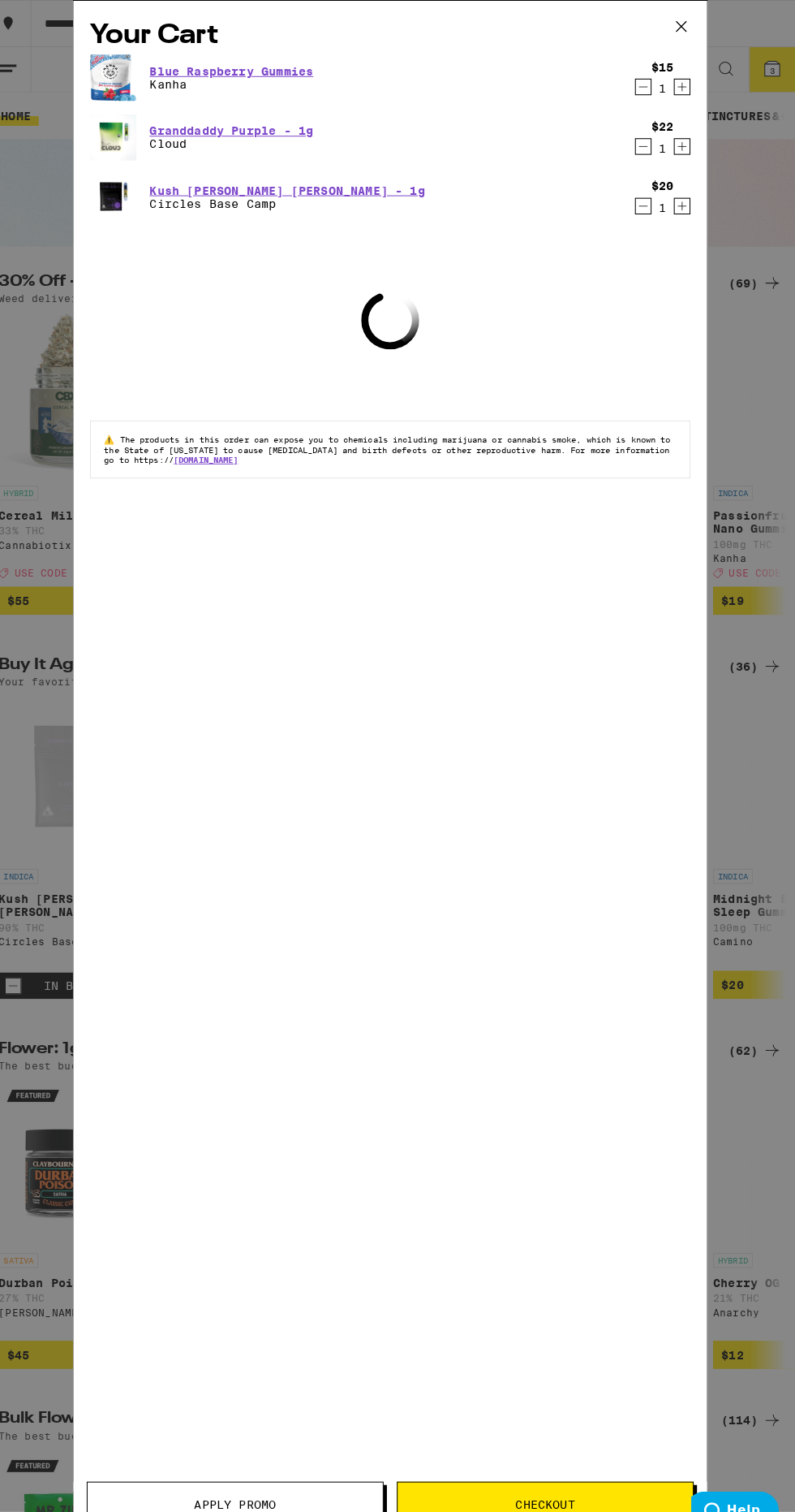
click at [641, 145] on icon "Decrement" at bounding box center [646, 143] width 15 height 19
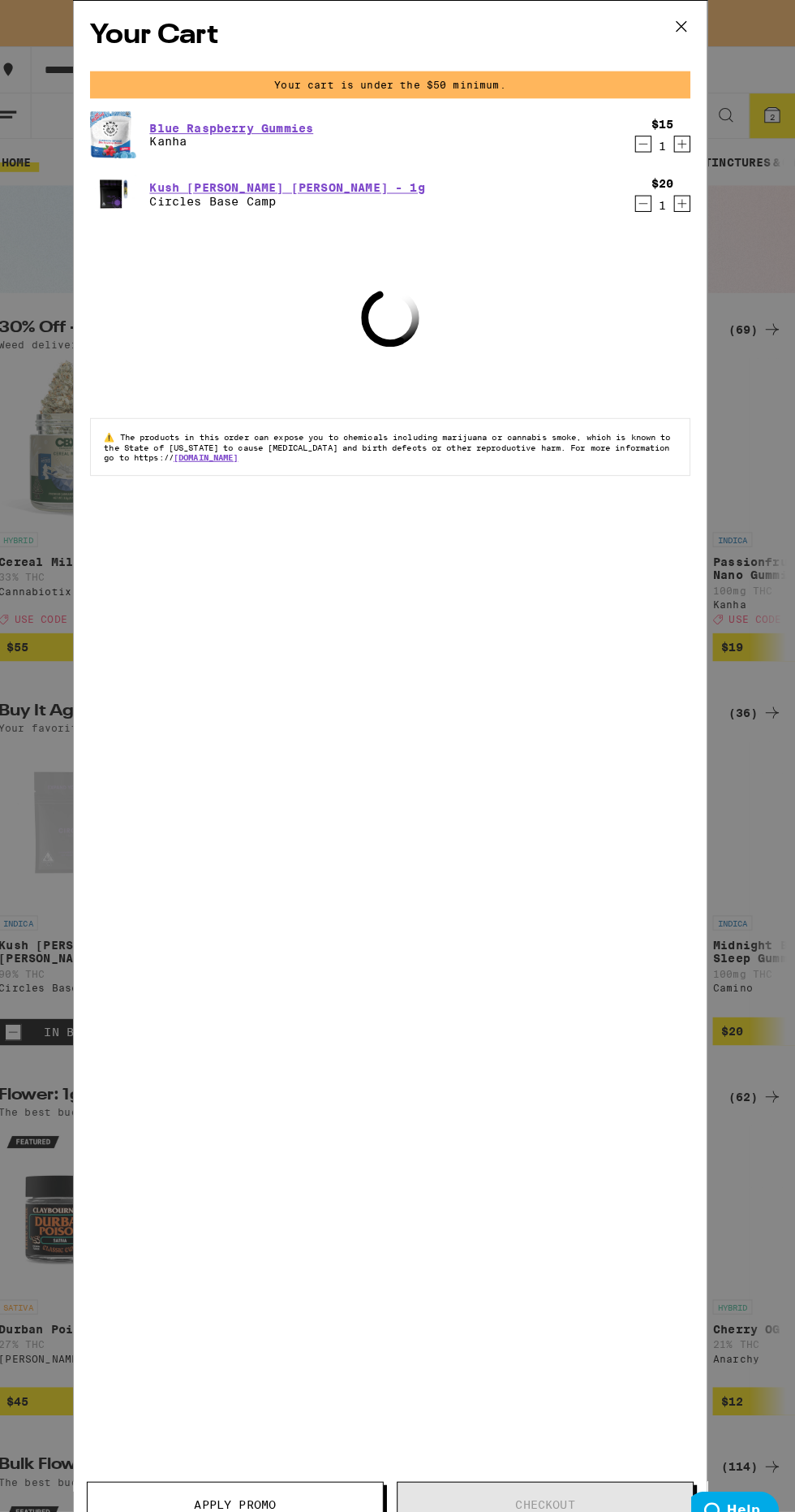
click at [61, 141] on div "Your Cart Your cart is under the $50 minimum. Blue Raspberry Gummies Kanha $15 …" at bounding box center [398, 756] width 795 height 1512
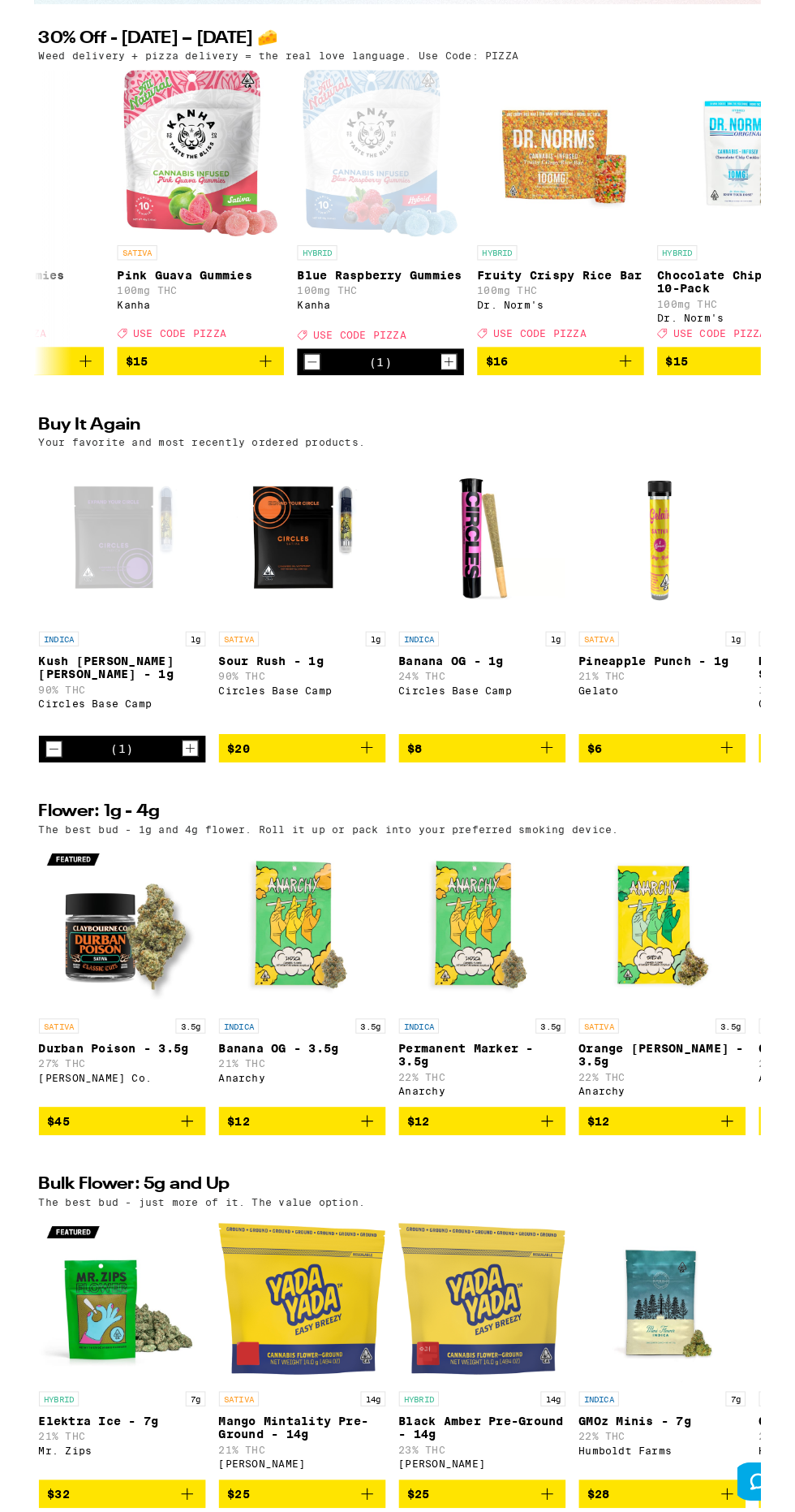
scroll to position [102, 0]
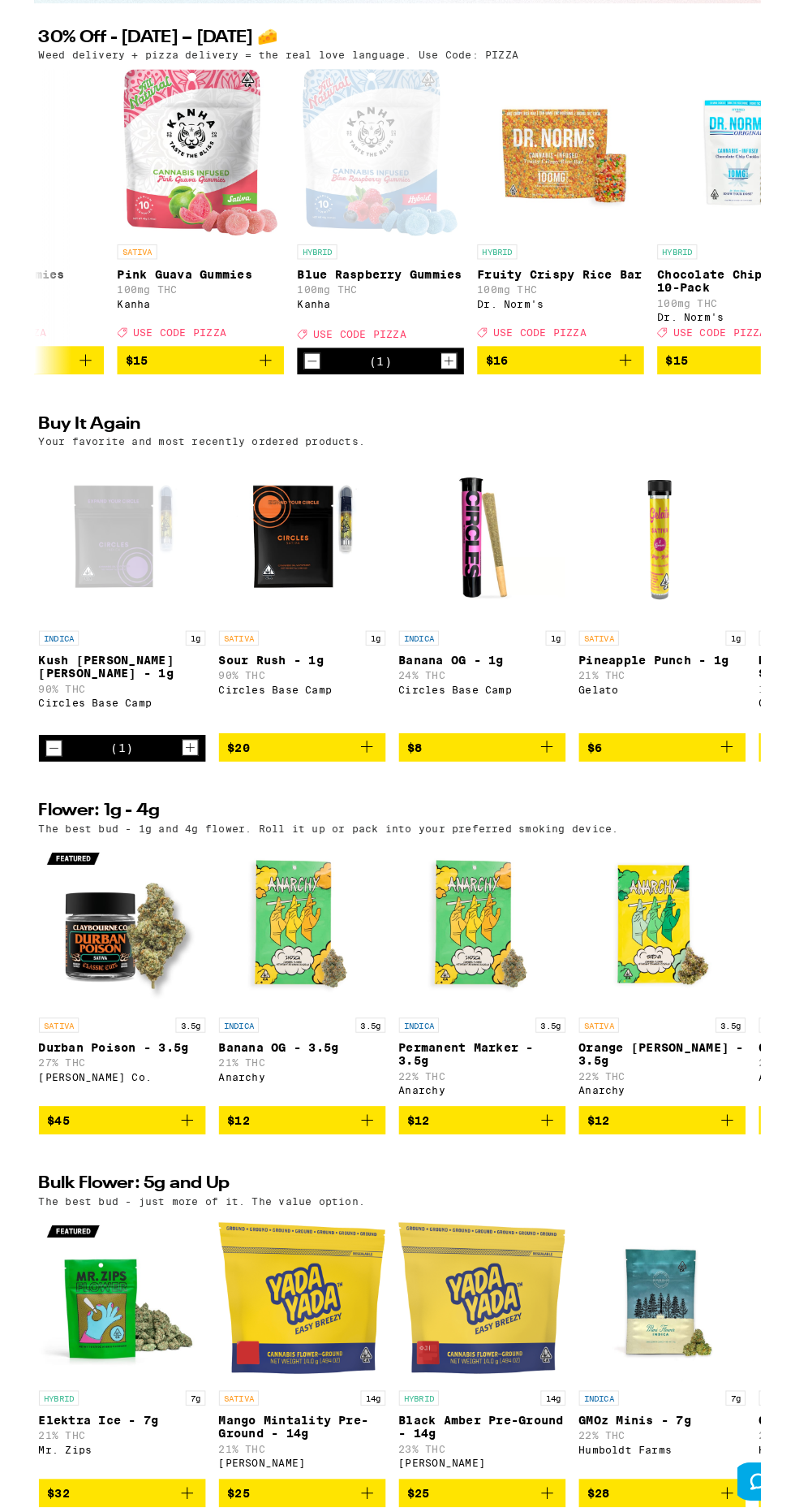
click at [338, 919] on icon "Add to bag" at bounding box center [332, 909] width 19 height 19
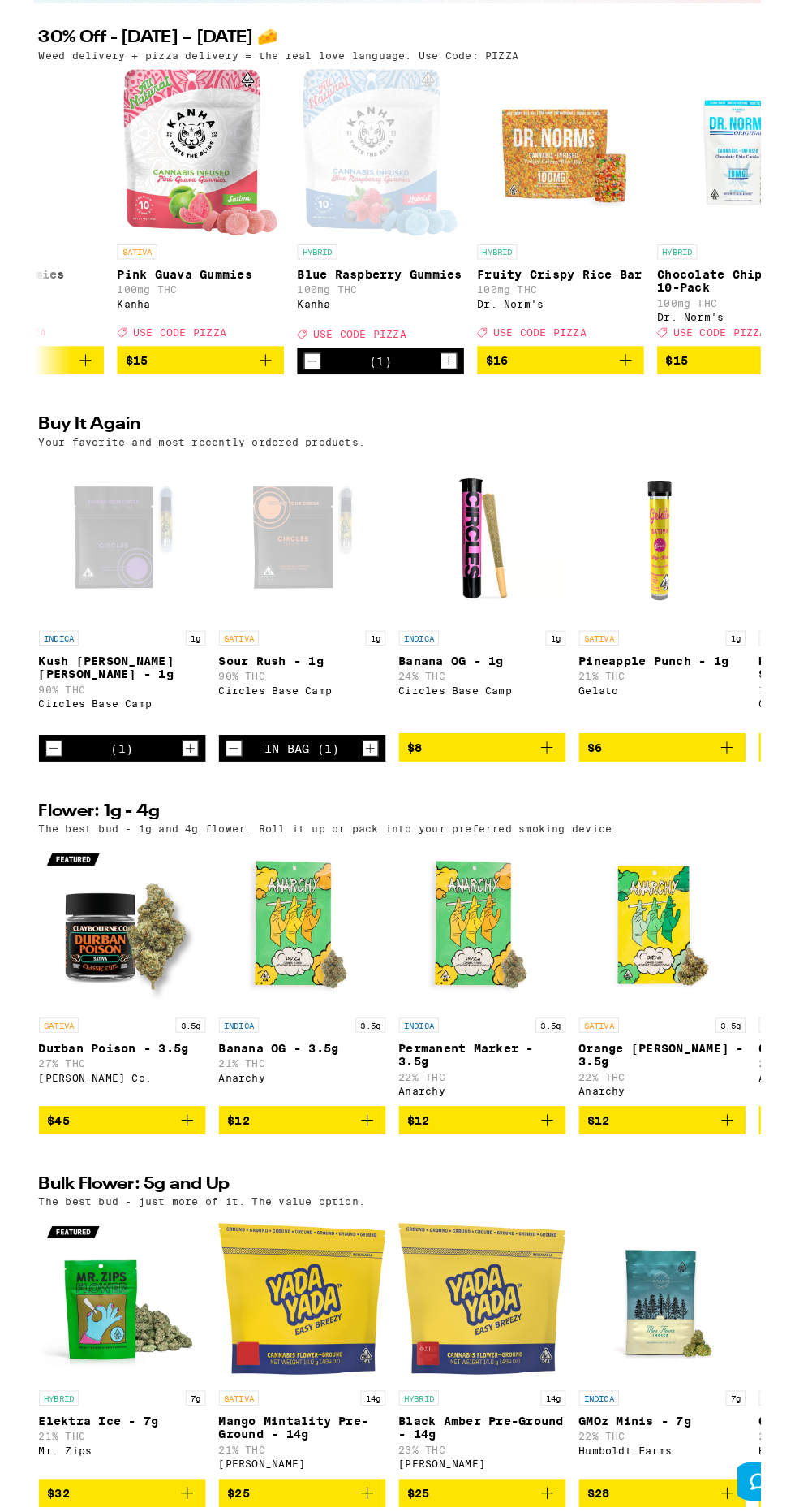
scroll to position [0, 0]
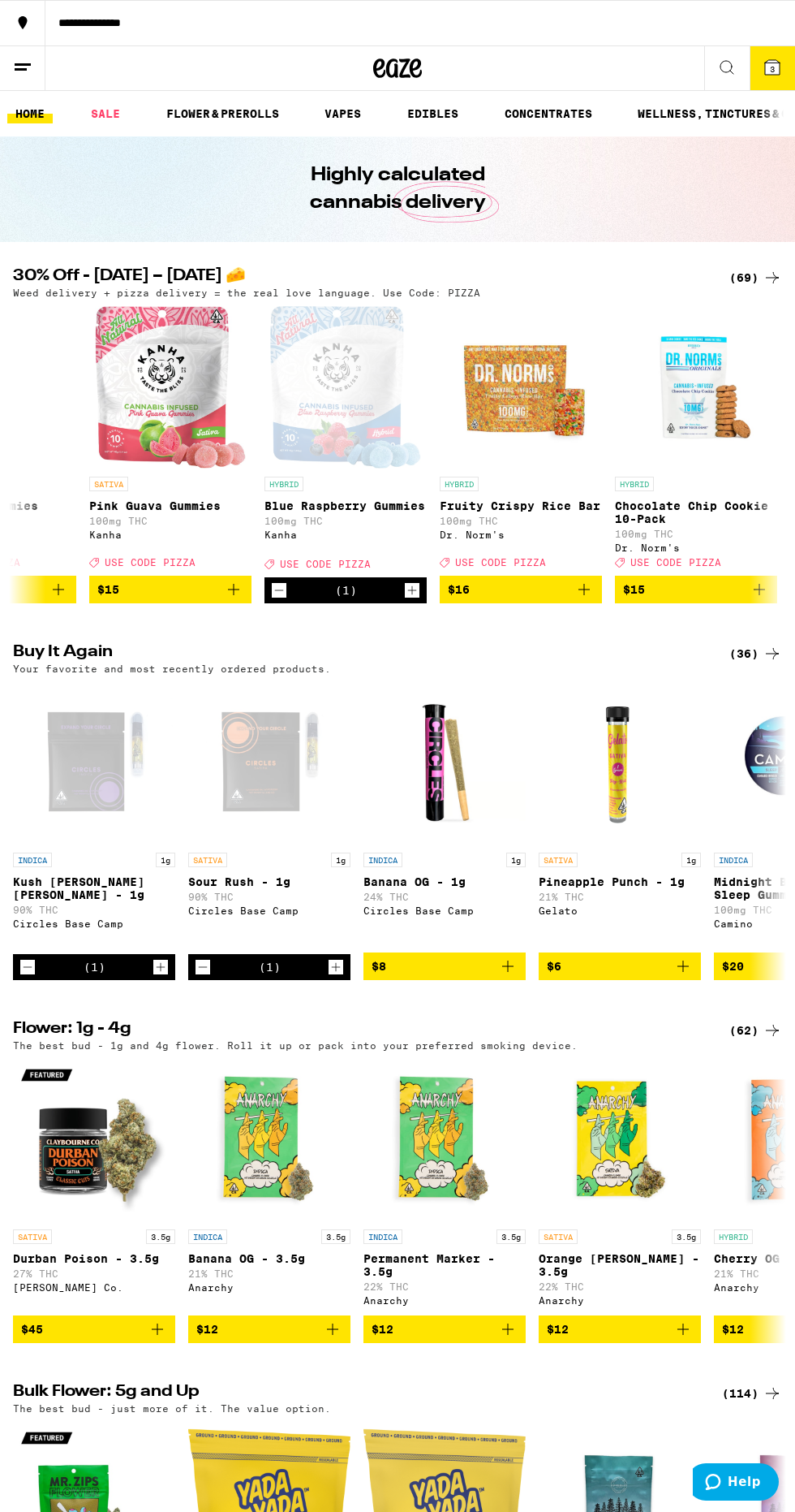
click at [749, 51] on button at bounding box center [727, 69] width 46 height 45
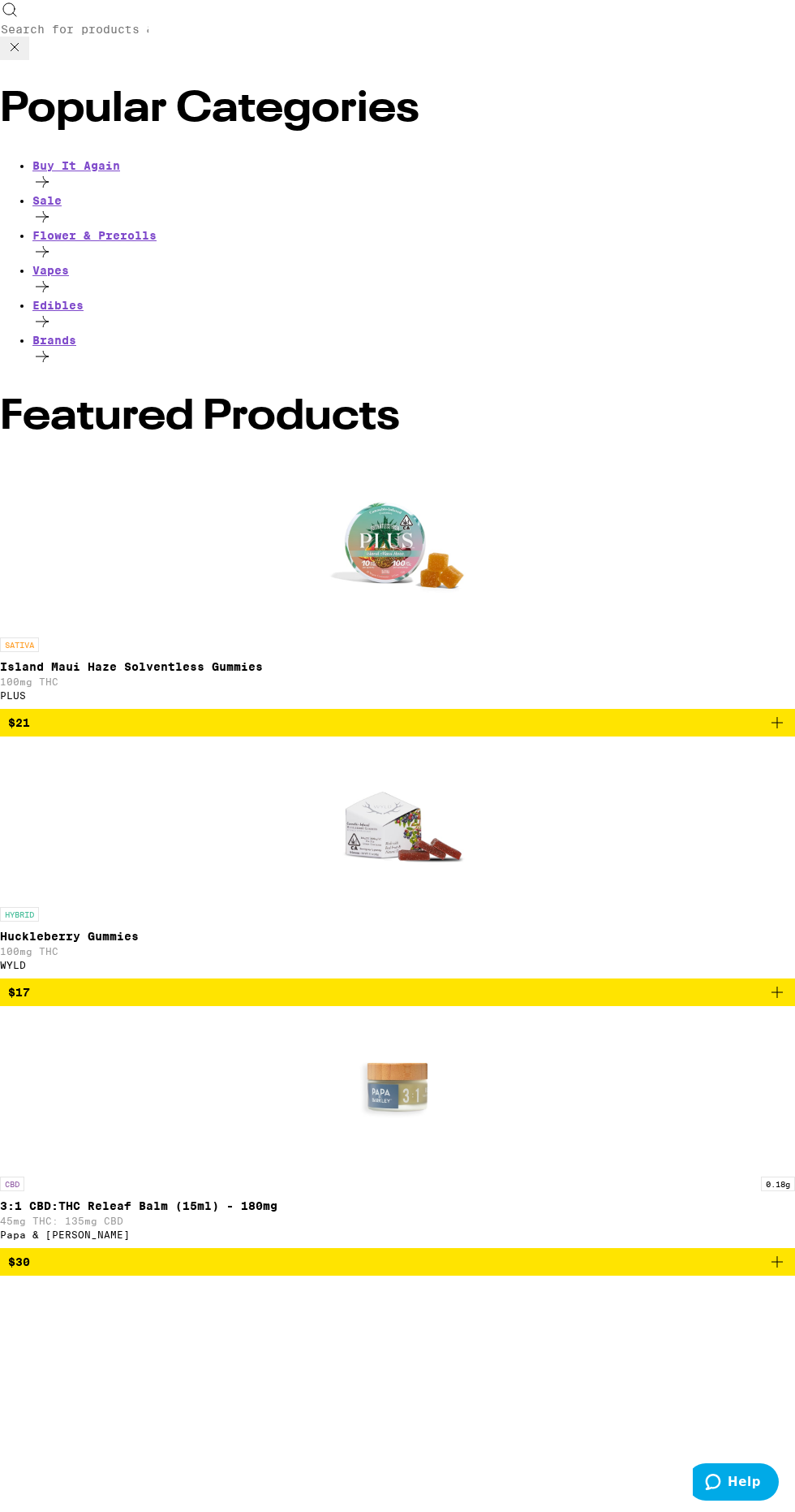
click at [24, 37] on icon at bounding box center [14, 46] width 19 height 19
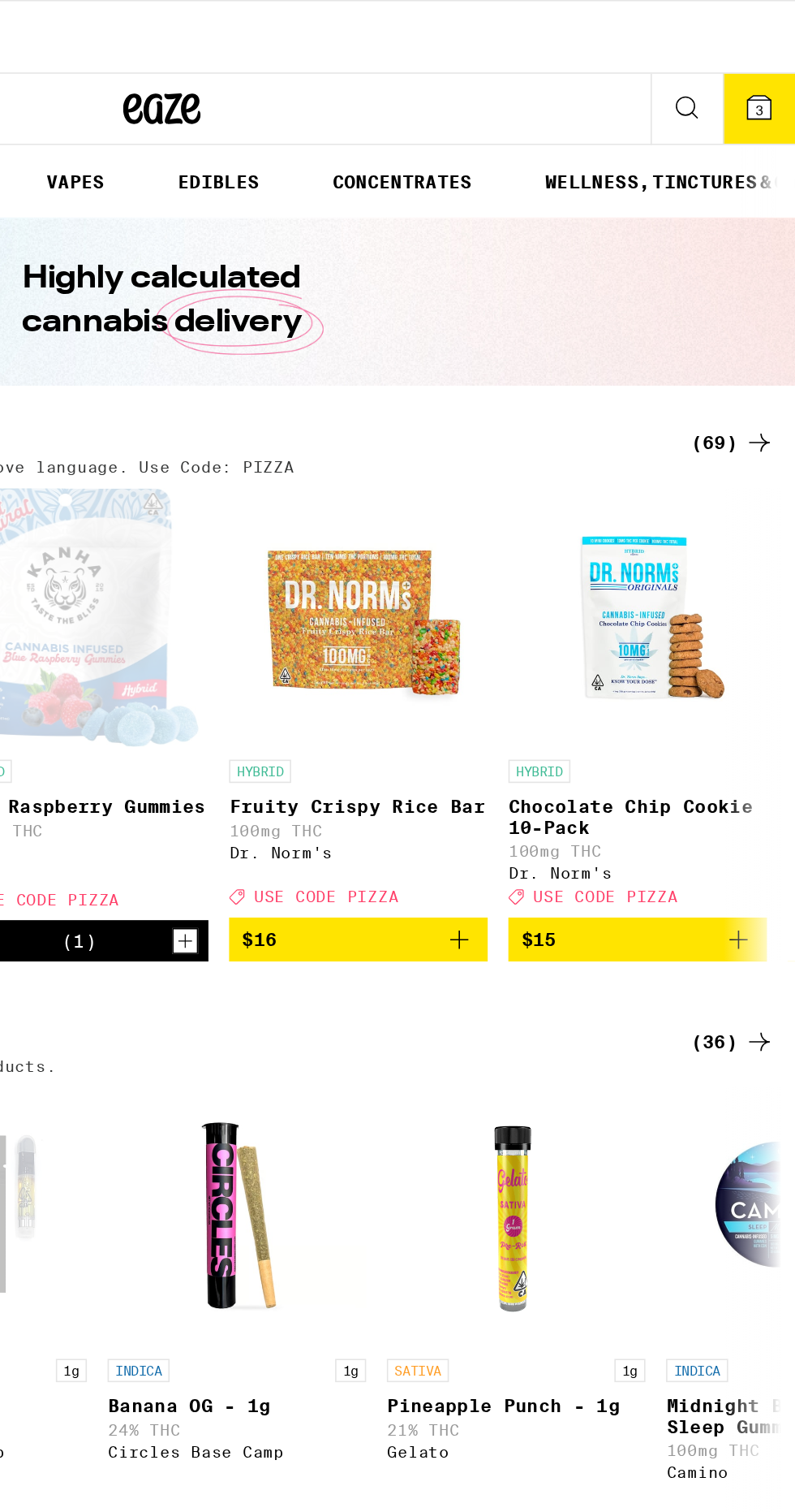
click at [763, 68] on icon at bounding box center [772, 66] width 19 height 19
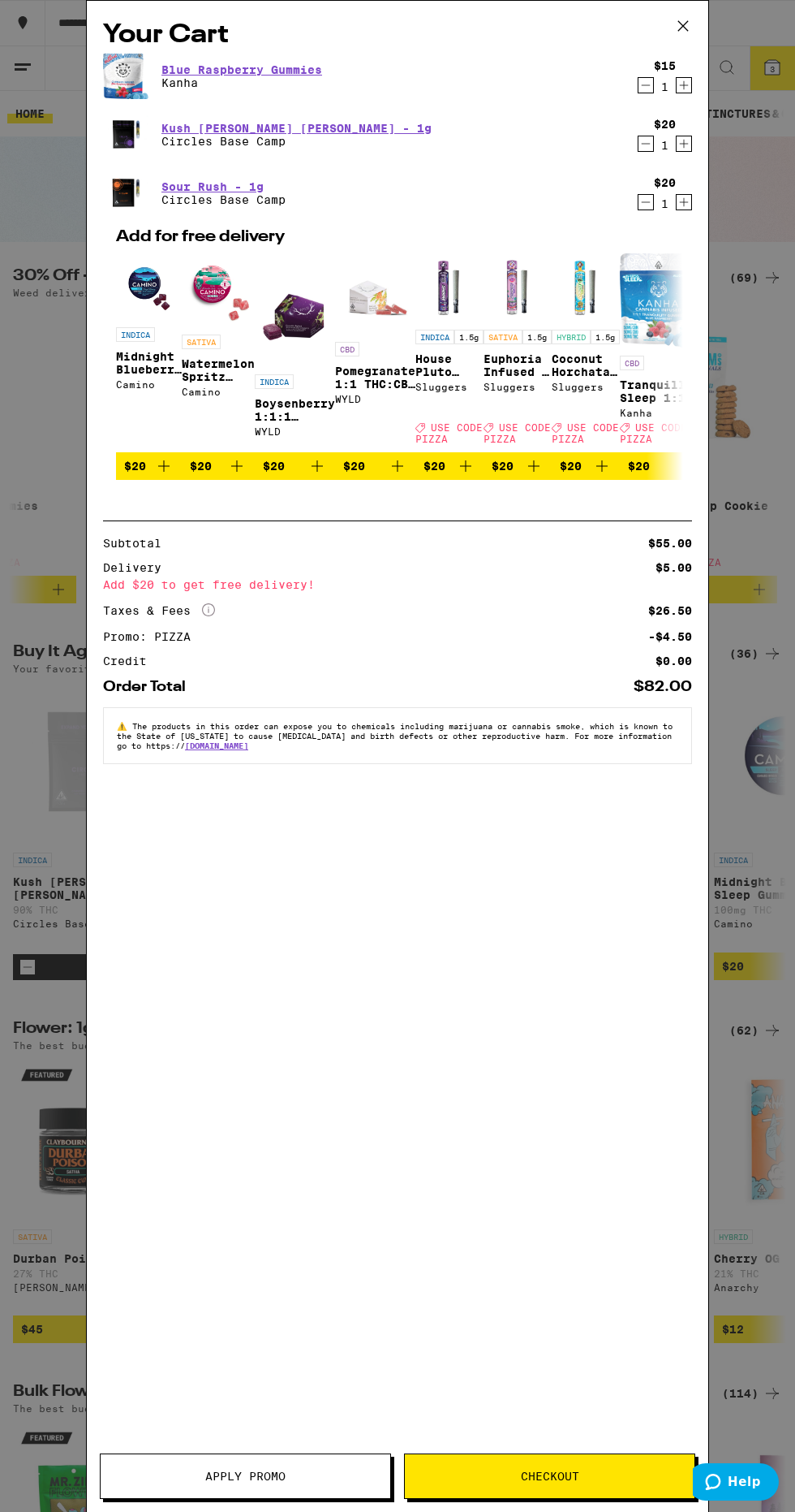
click at [46, 340] on div "Your Cart Blue Raspberry Gummies Kanha $15 1 Kush Berry Bliss - 1g Circles Base…" at bounding box center [398, 756] width 795 height 1512
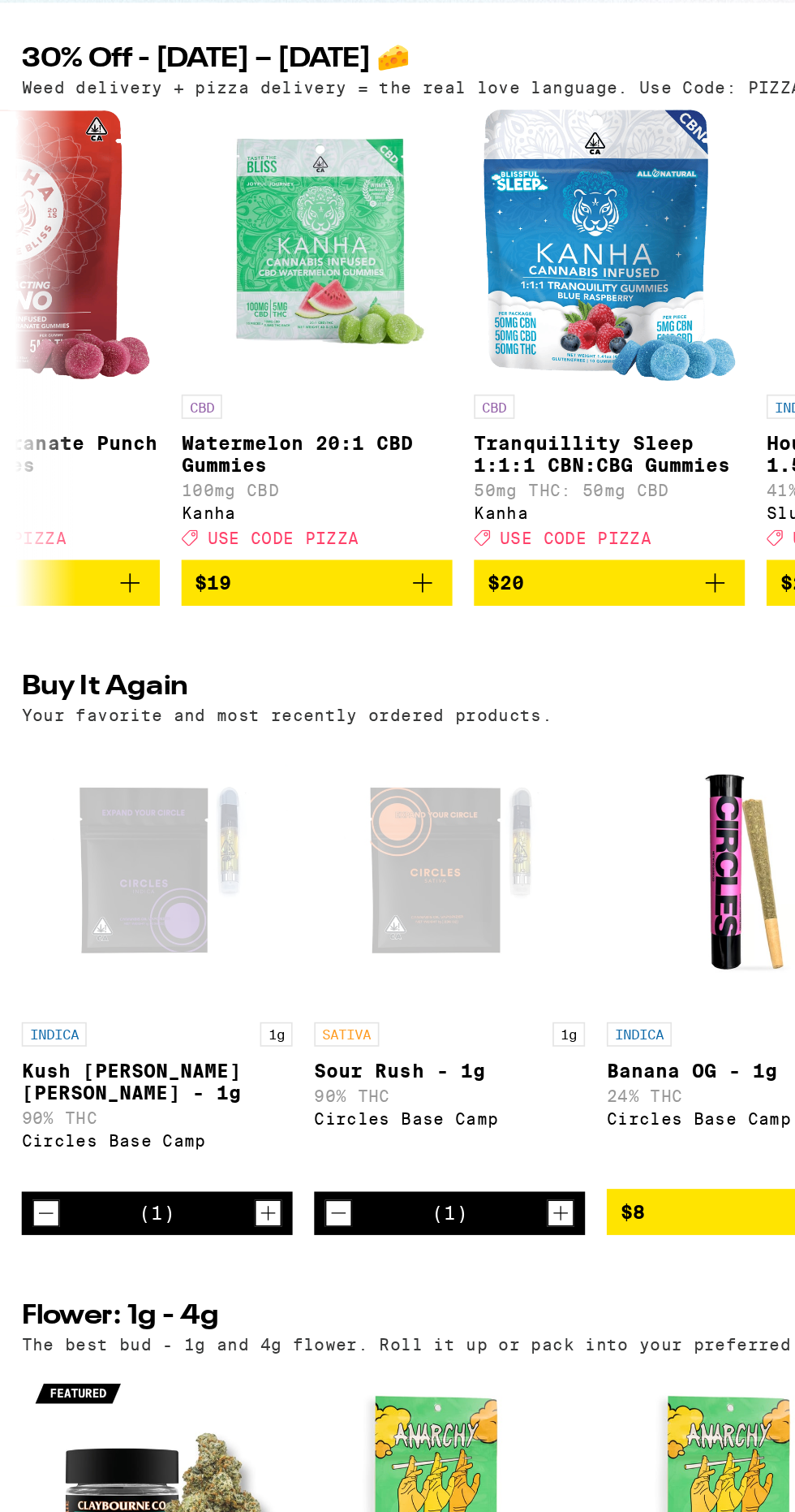
click at [27, 964] on icon "Decrement" at bounding box center [27, 964] width 9 height 0
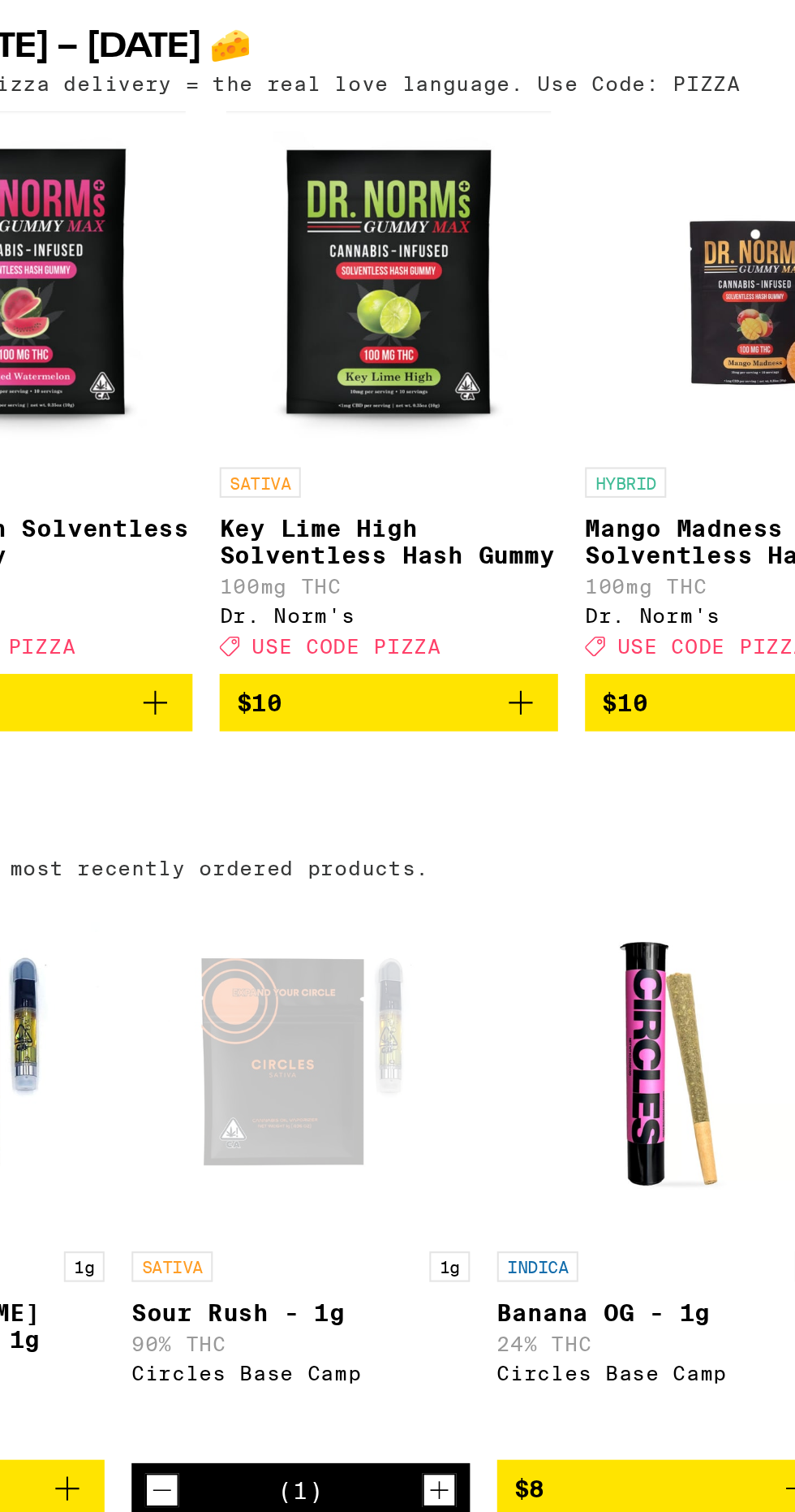
scroll to position [0, 835]
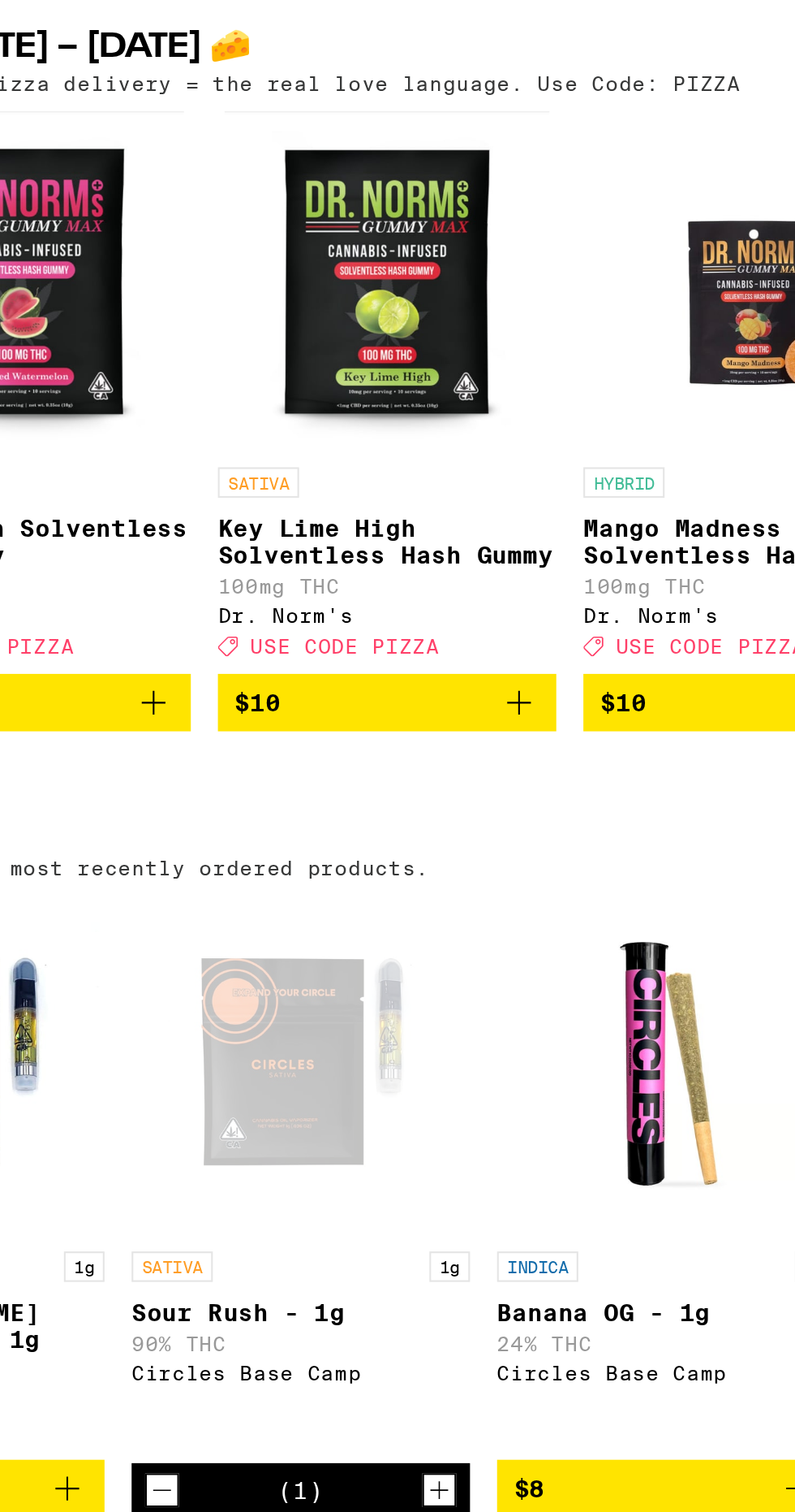
click at [373, 600] on button "$10" at bounding box center [311, 585] width 163 height 27
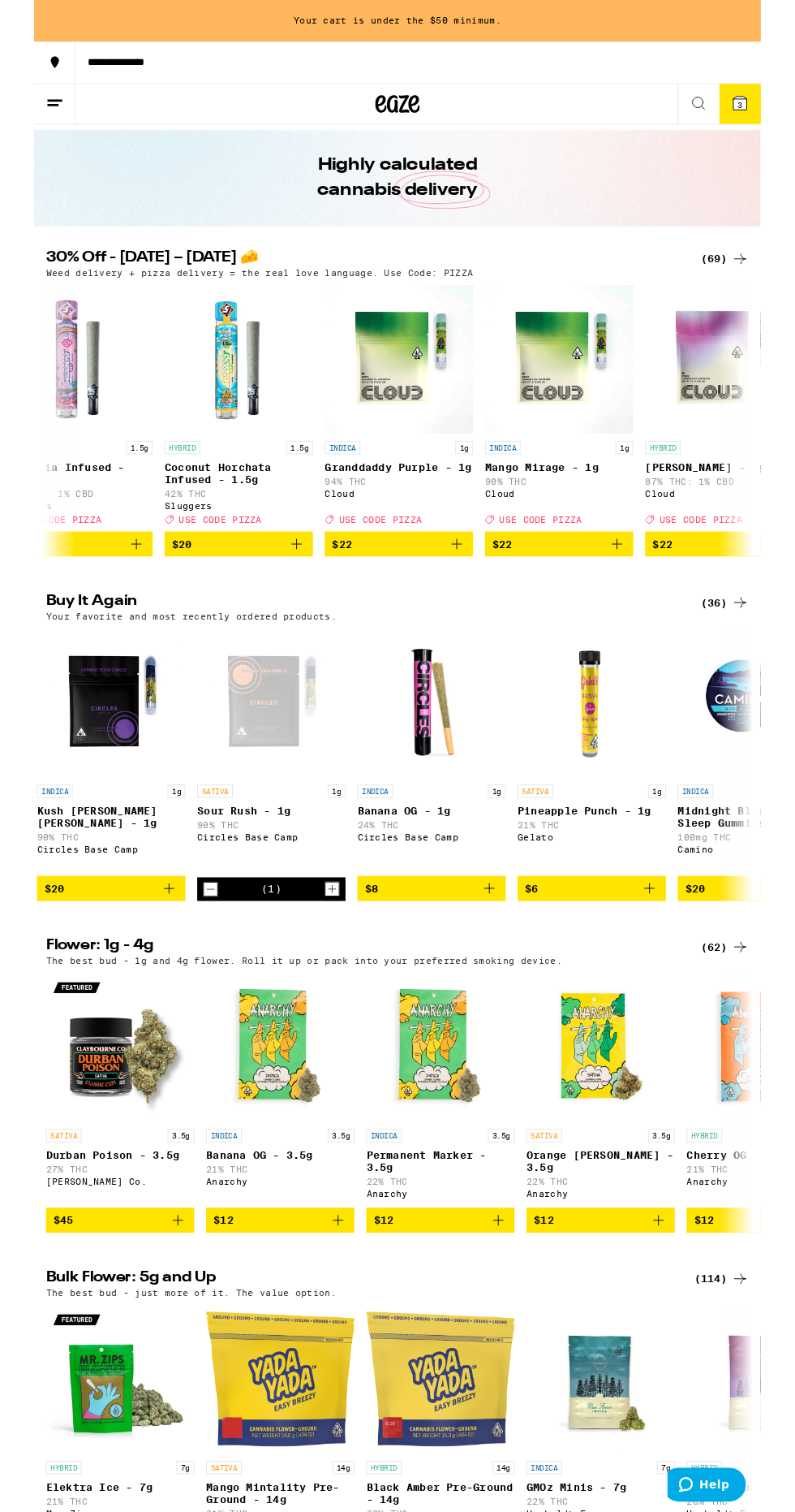
scroll to position [0, 0]
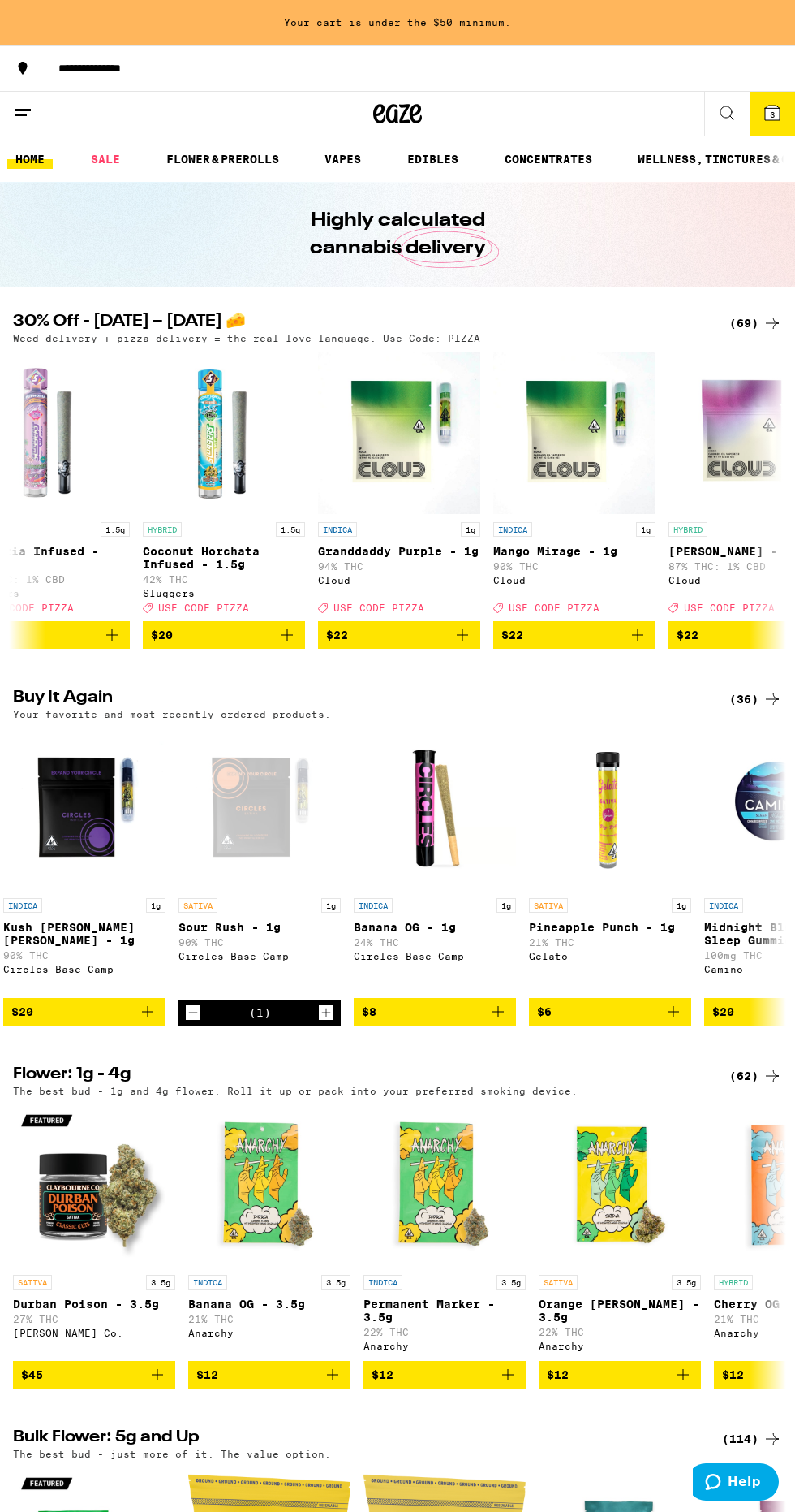
click at [754, 106] on button "3" at bounding box center [773, 114] width 46 height 44
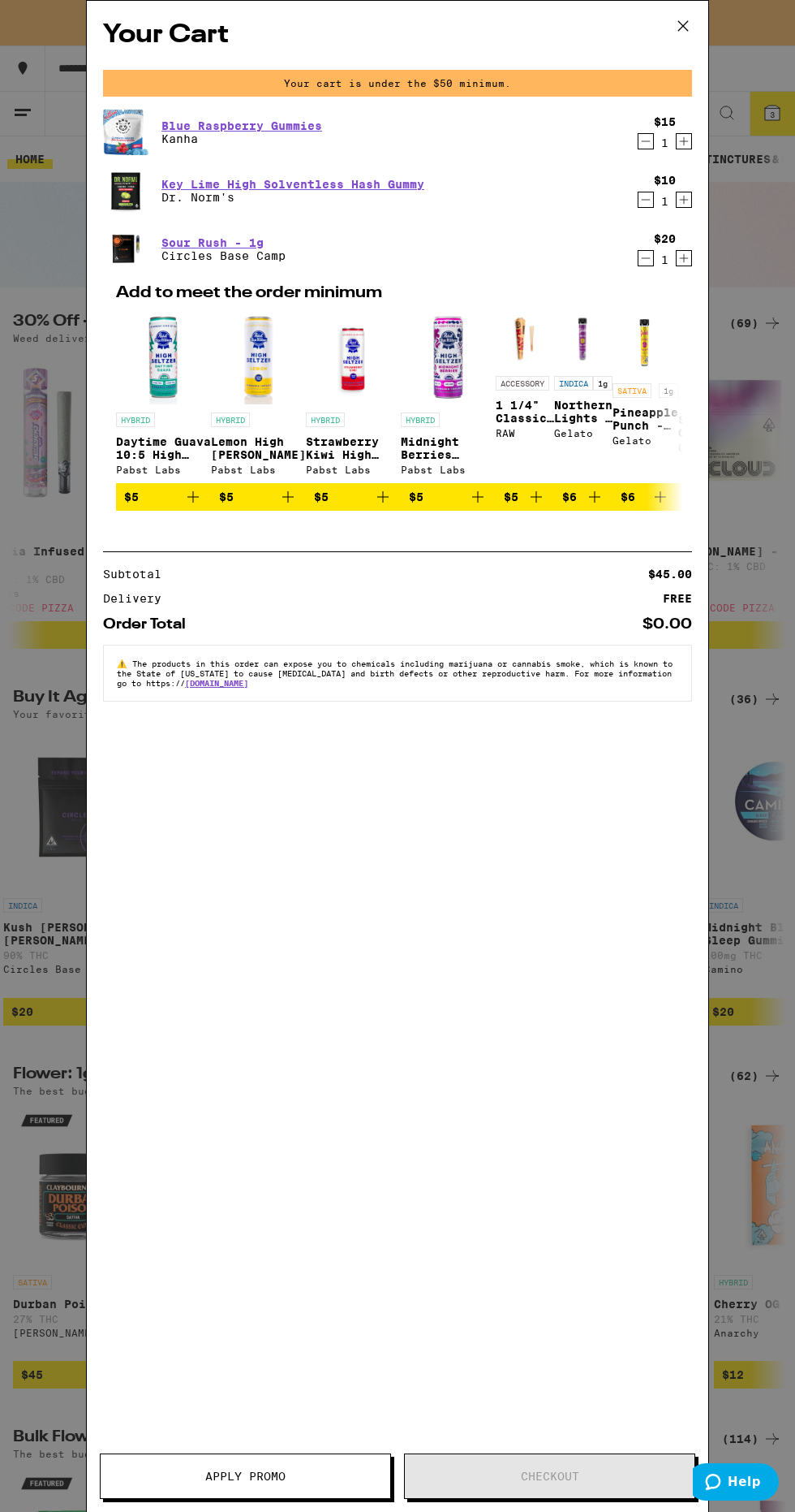
click at [684, 143] on icon "Increment" at bounding box center [685, 141] width 9 height 9
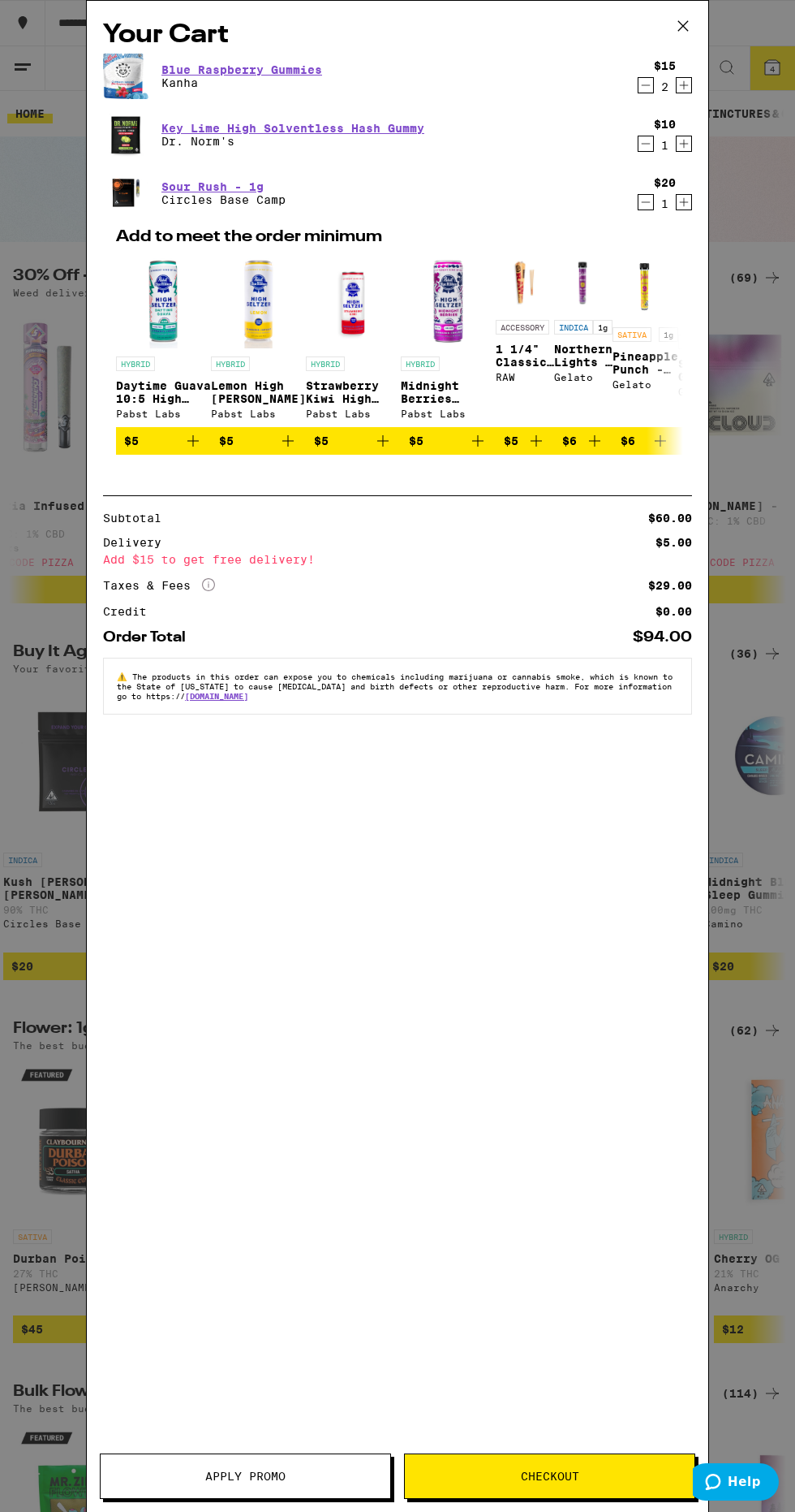
click at [639, 90] on icon "Decrement" at bounding box center [646, 85] width 15 height 19
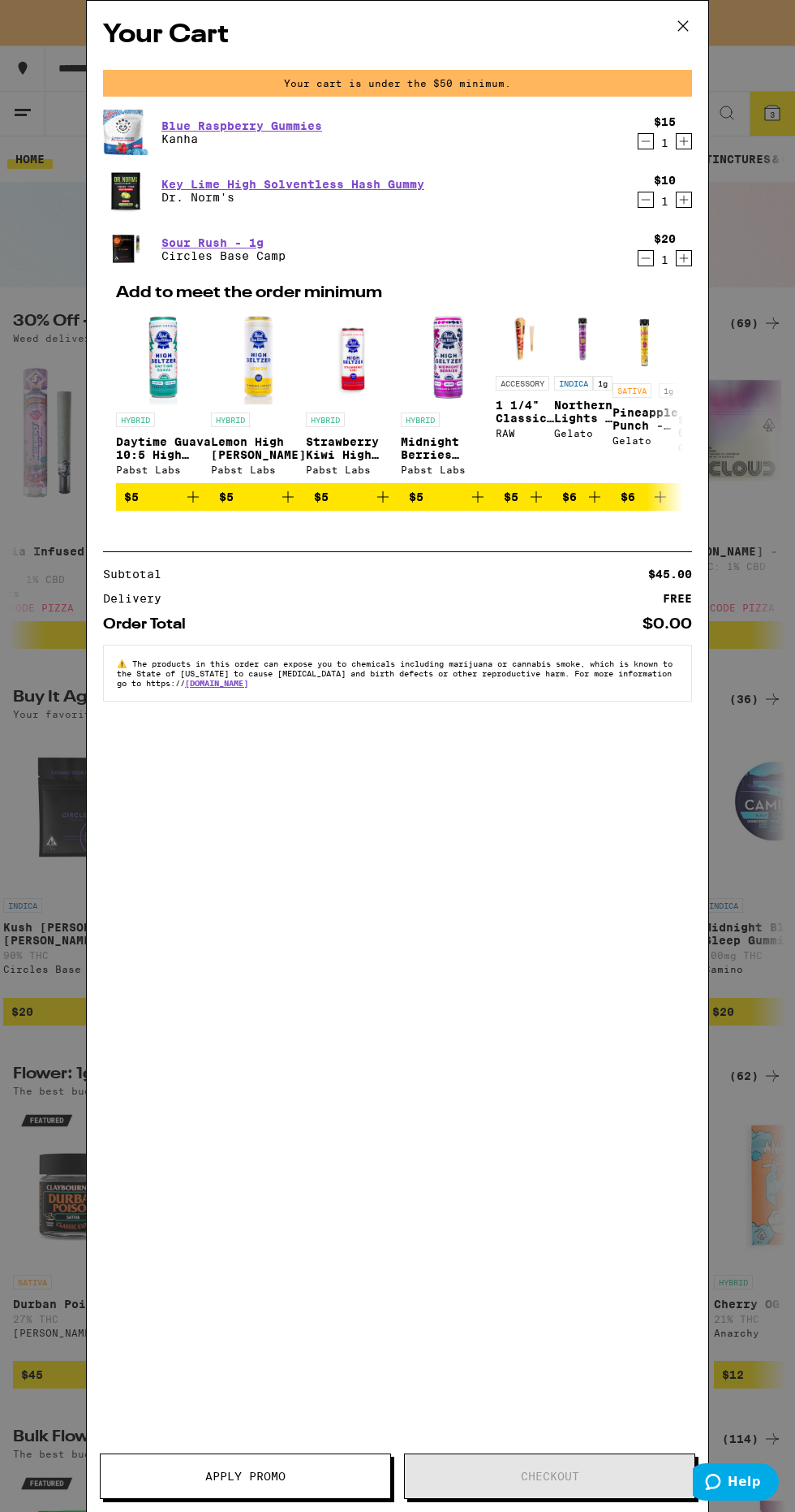
click at [163, 1477] on span "Apply Promo" at bounding box center [245, 1476] width 290 height 12
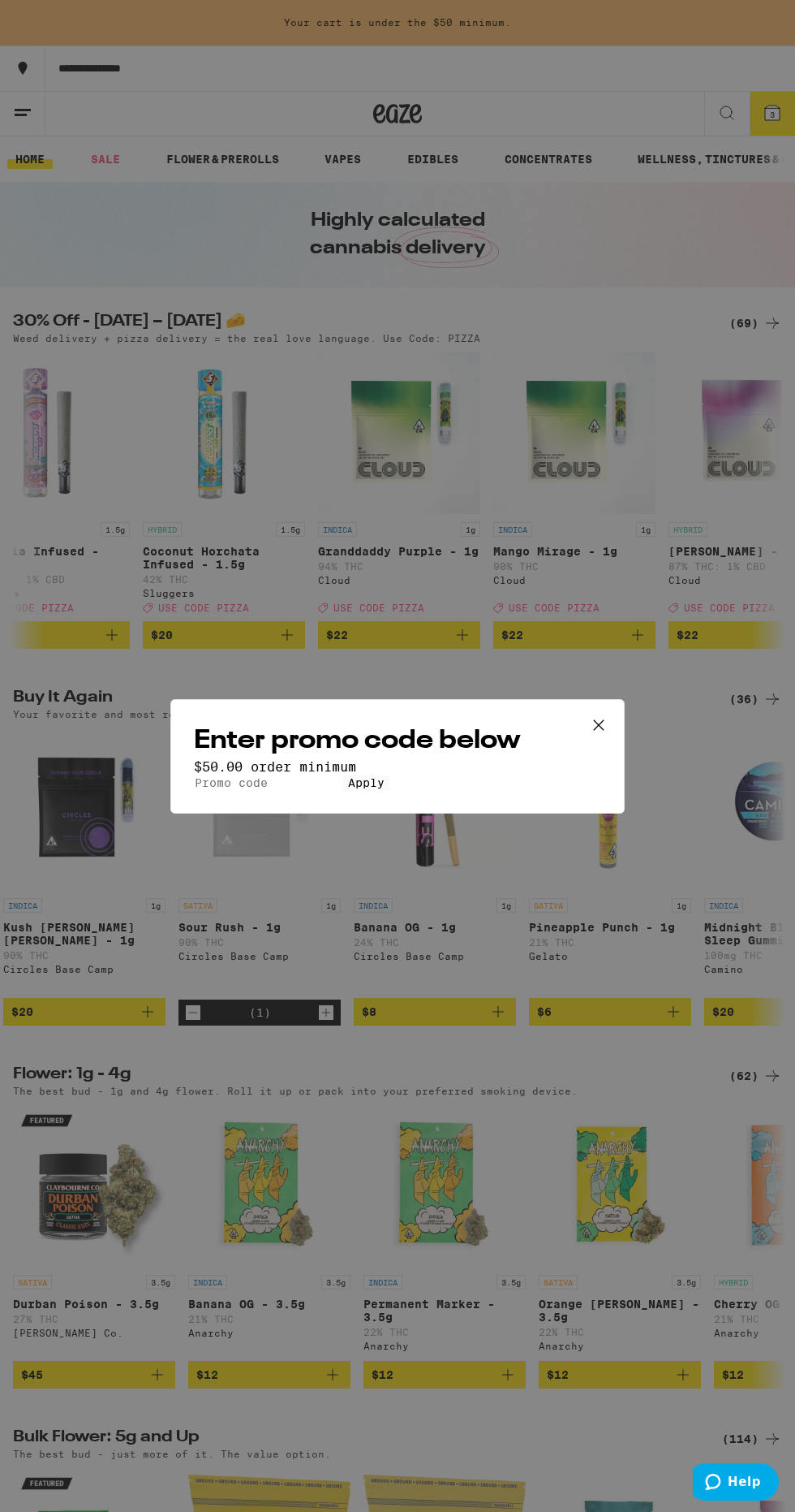
click at [225, 776] on input "Promo Code" at bounding box center [269, 783] width 149 height 15
type input "Pizza"
click at [344, 790] on button "Apply" at bounding box center [367, 783] width 46 height 15
click at [651, 1040] on div "Enter promo code below $50.00 order minimum Promo Code Pizza Apply" at bounding box center [398, 756] width 795 height 1512
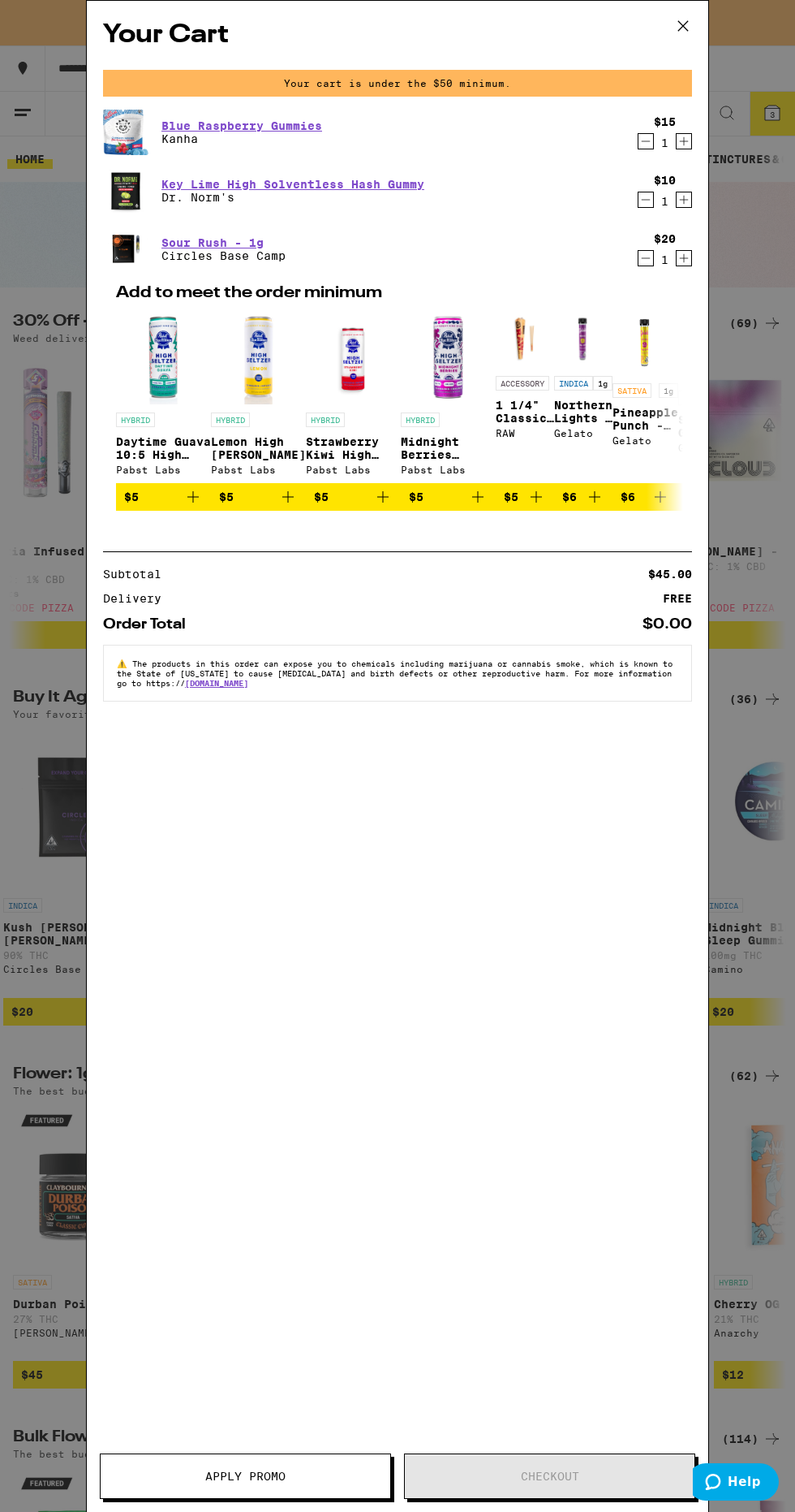
click at [584, 834] on div "Your Cart Your cart is under the $50 minimum. Blue Raspberry Gummies Kanha $15 …" at bounding box center [398, 732] width 622 height 1462
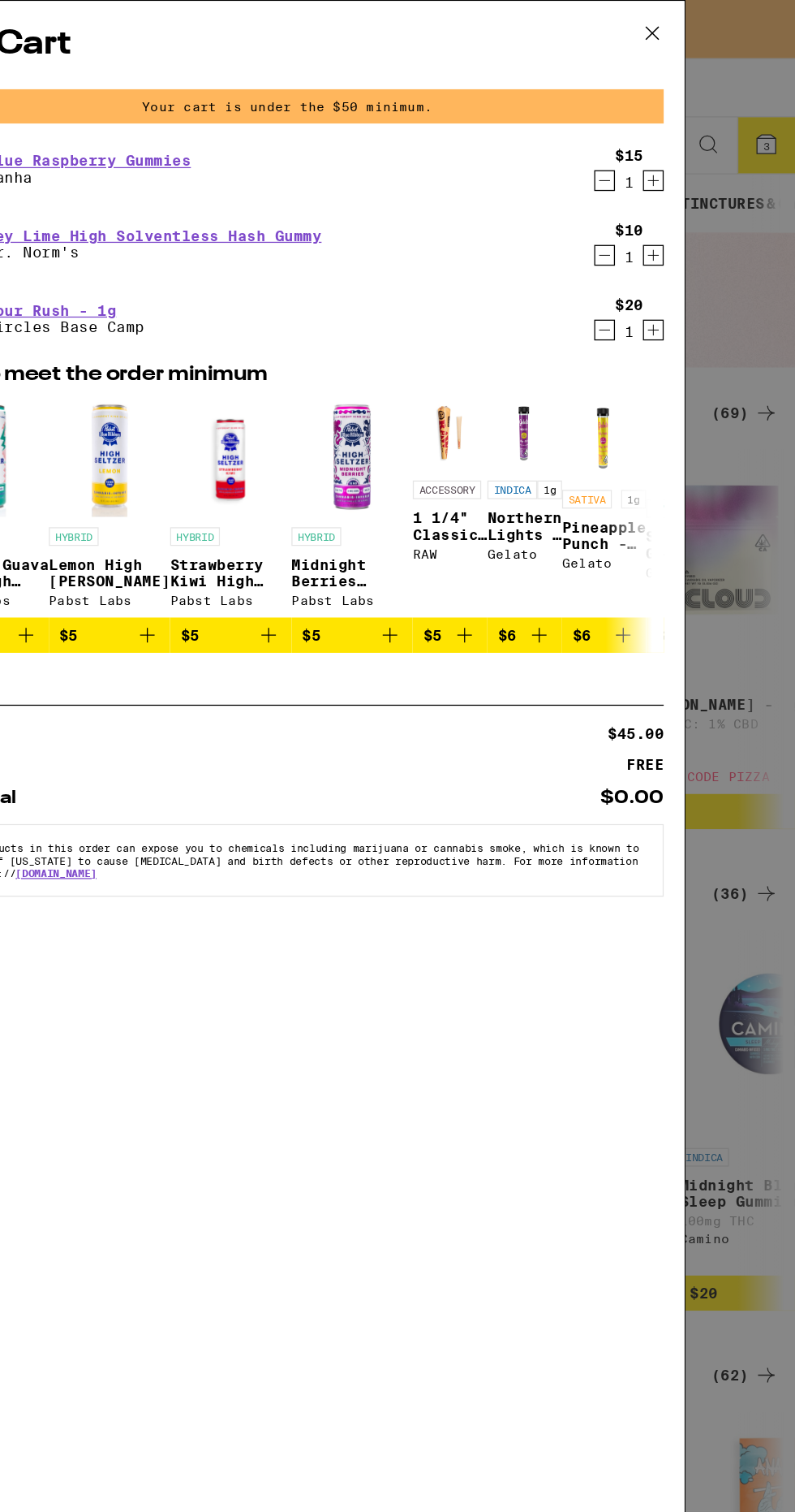
click at [675, 26] on icon at bounding box center [683, 26] width 24 height 24
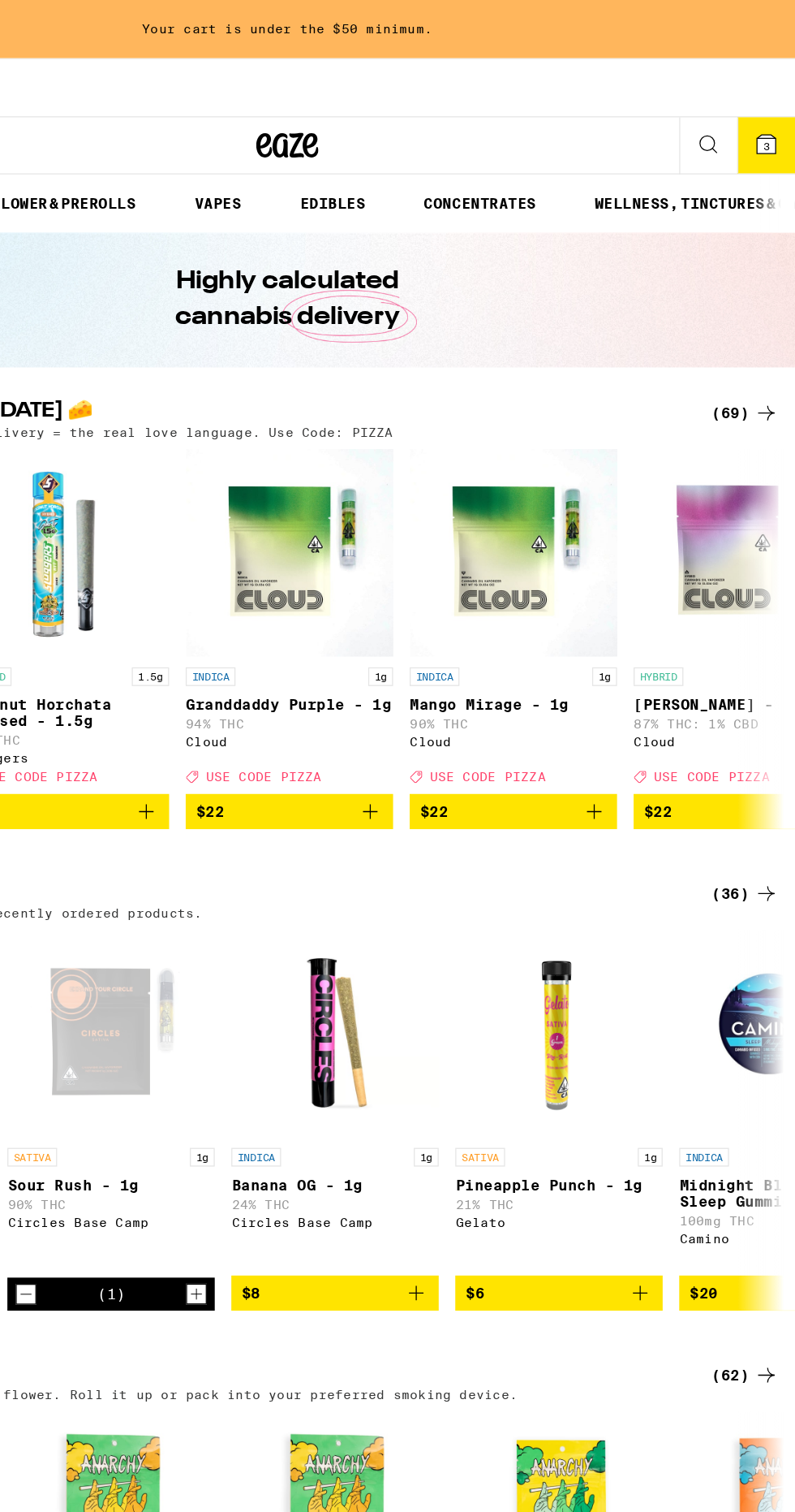
click at [222, 497] on img "Open page for Coconut Horchata Infused - 1.5g from Sluggers" at bounding box center [224, 433] width 163 height 163
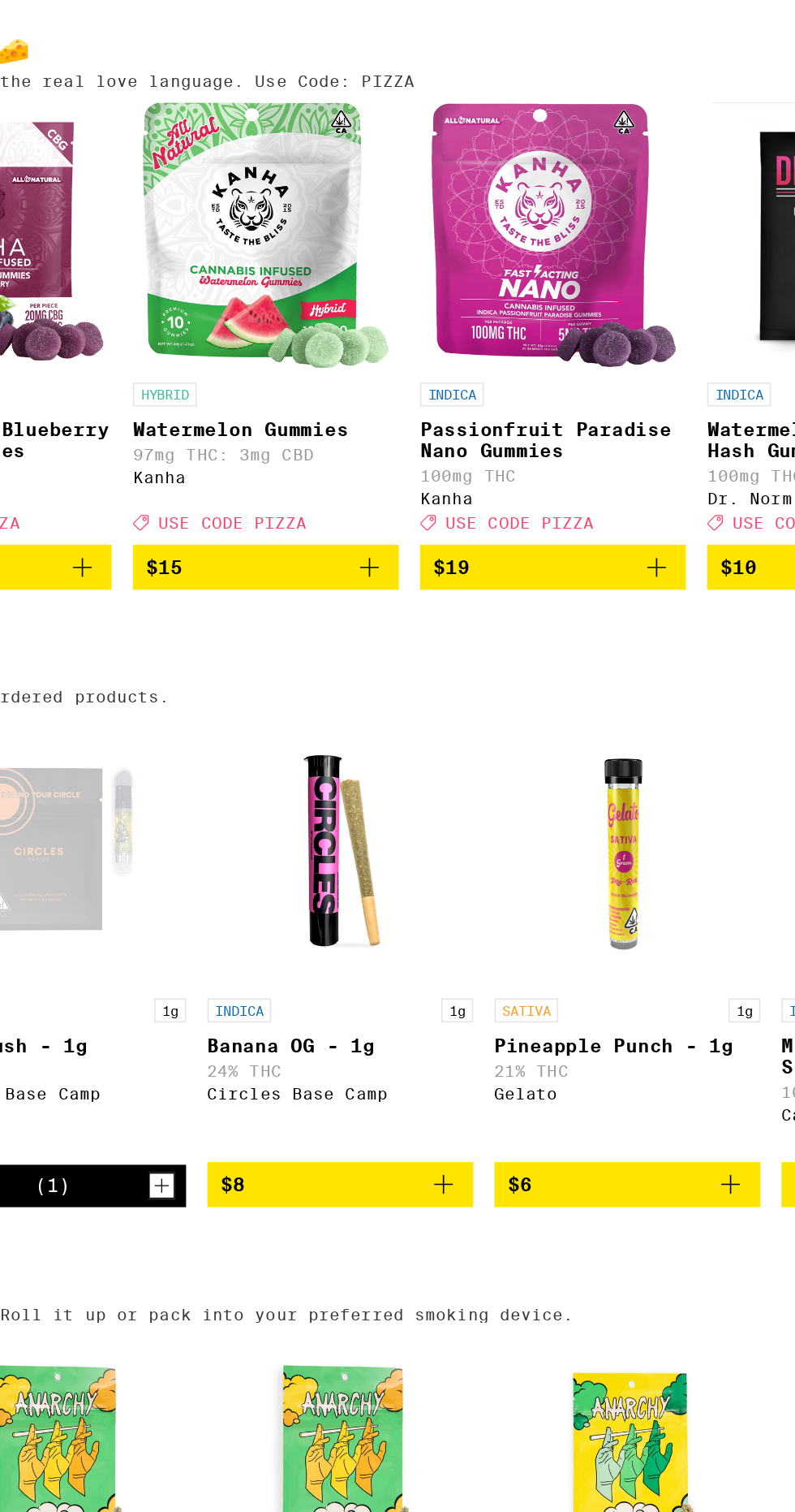
scroll to position [0, 237]
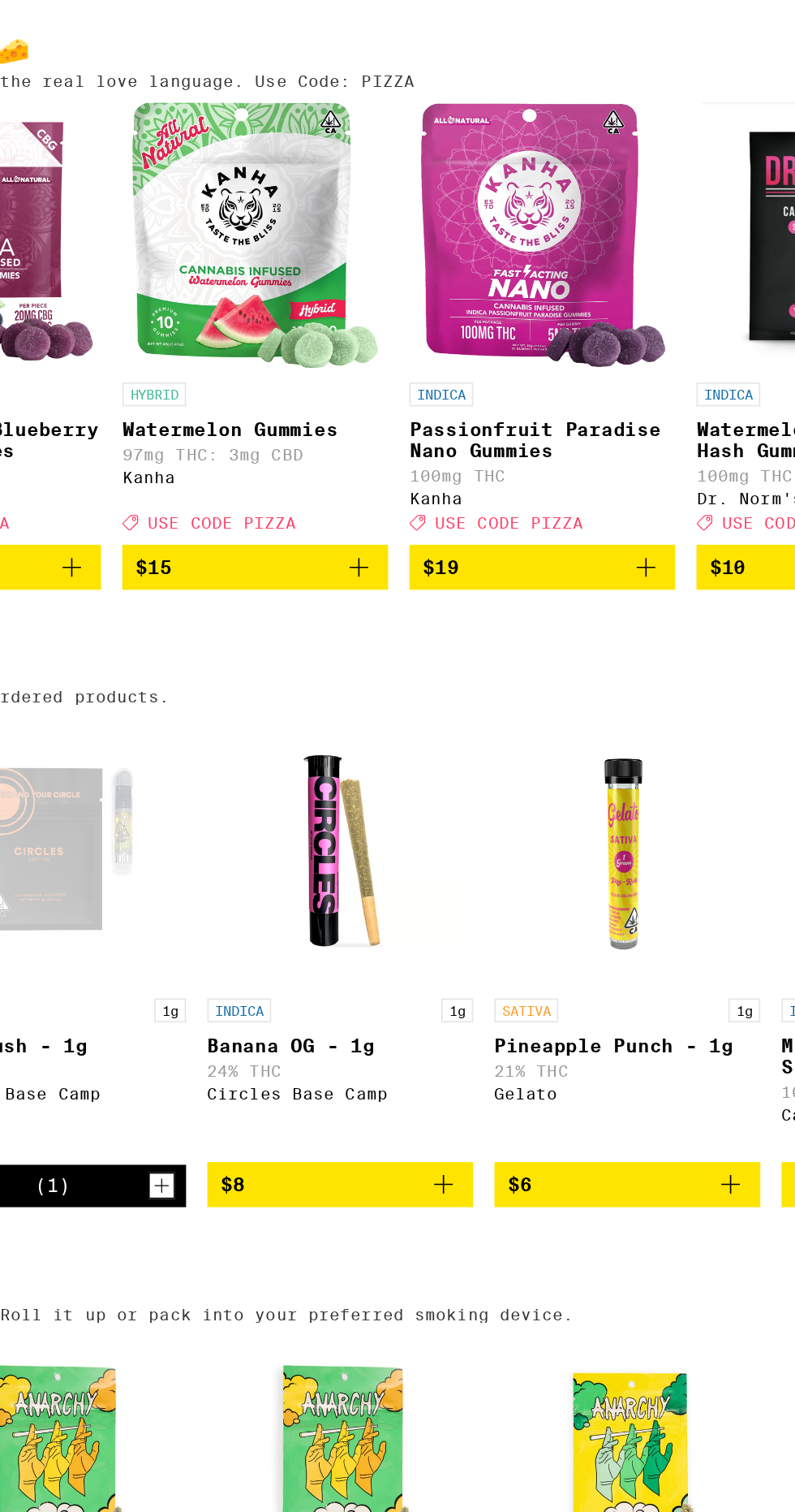
click at [445, 644] on icon "Add to bag" at bounding box center [446, 634] width 19 height 19
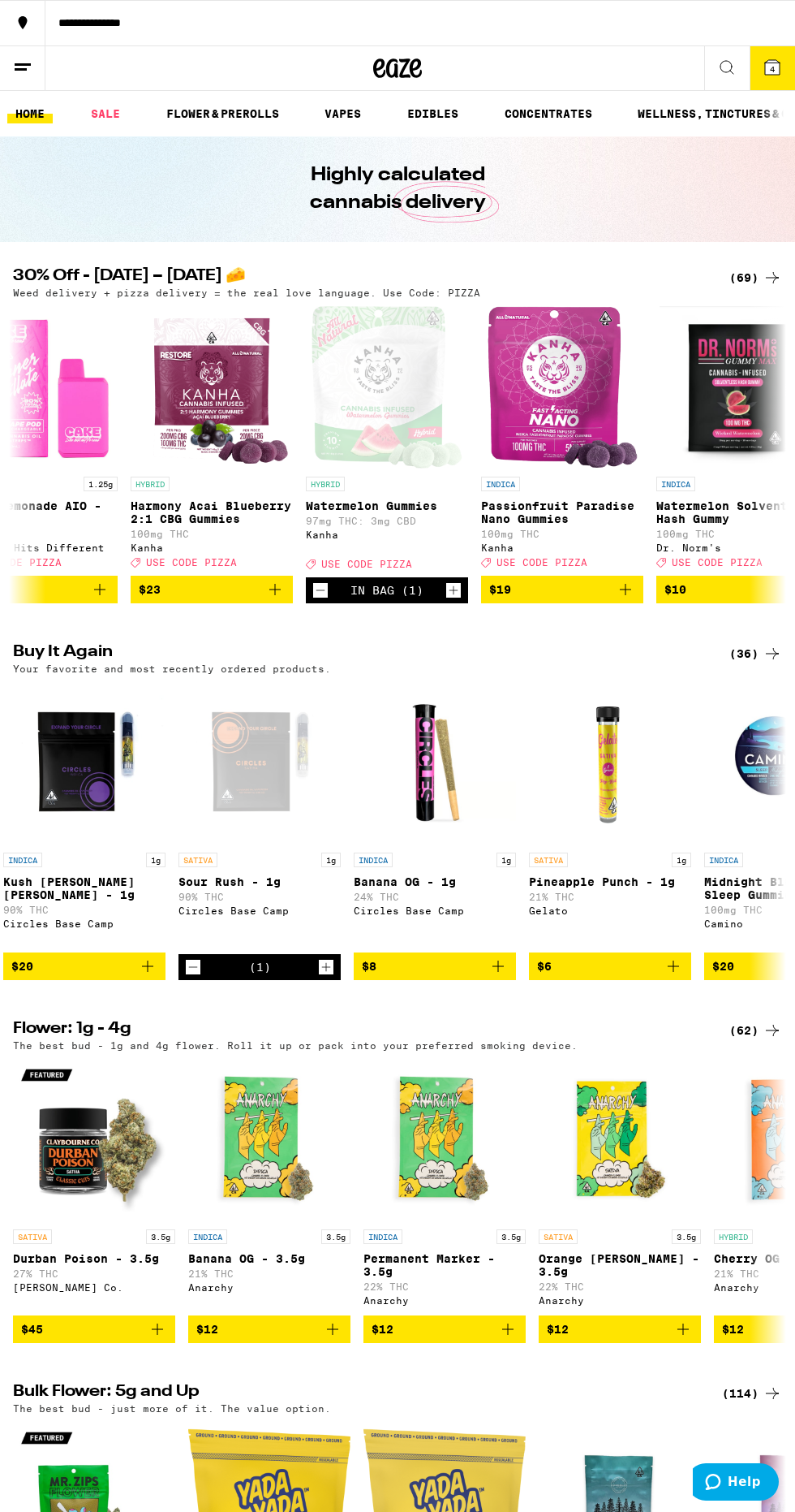
scroll to position [2, 0]
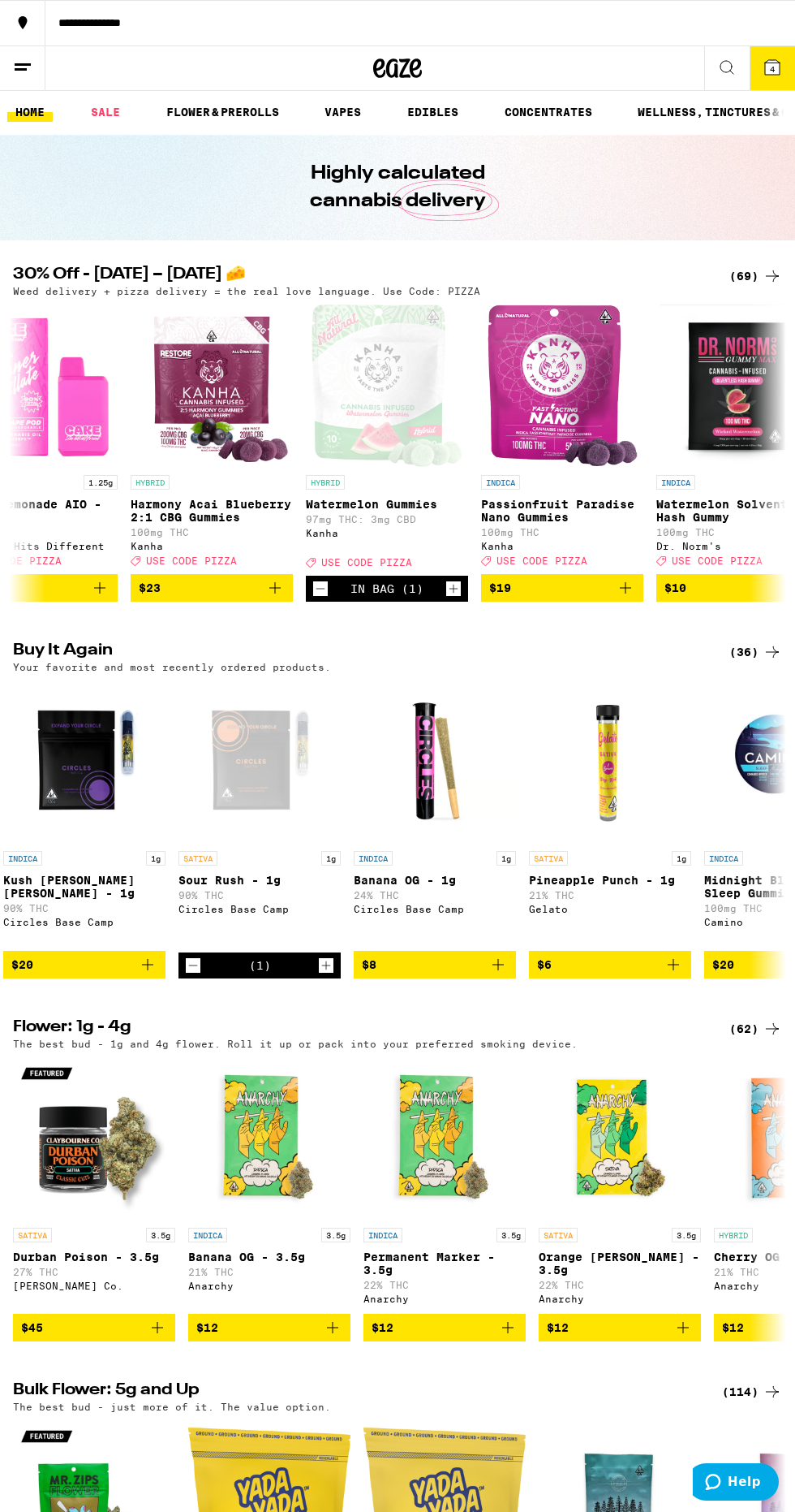
click at [772, 66] on span "4" at bounding box center [773, 69] width 5 height 10
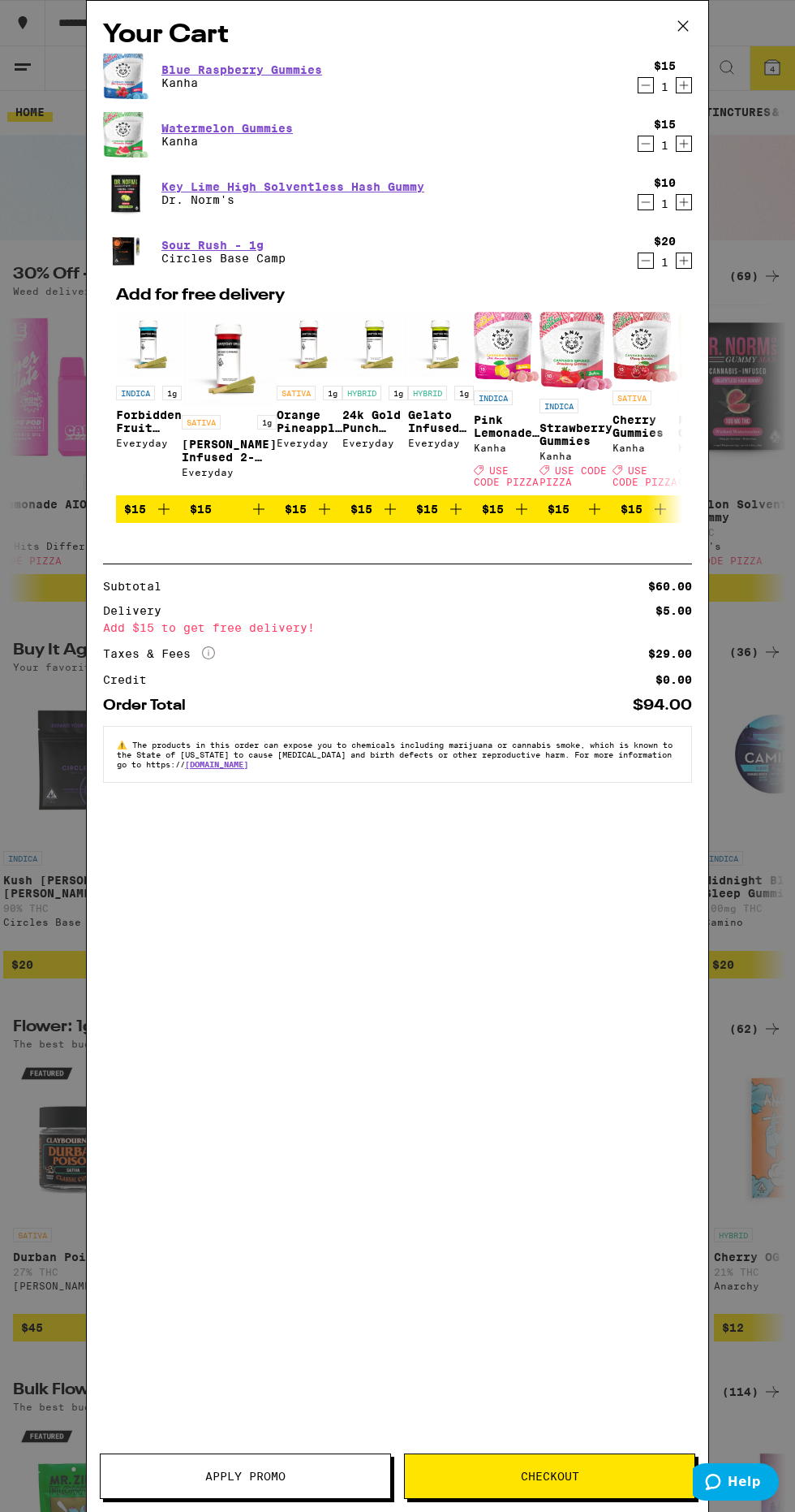
click at [312, 1455] on button "Apply Promo" at bounding box center [245, 1476] width 291 height 46
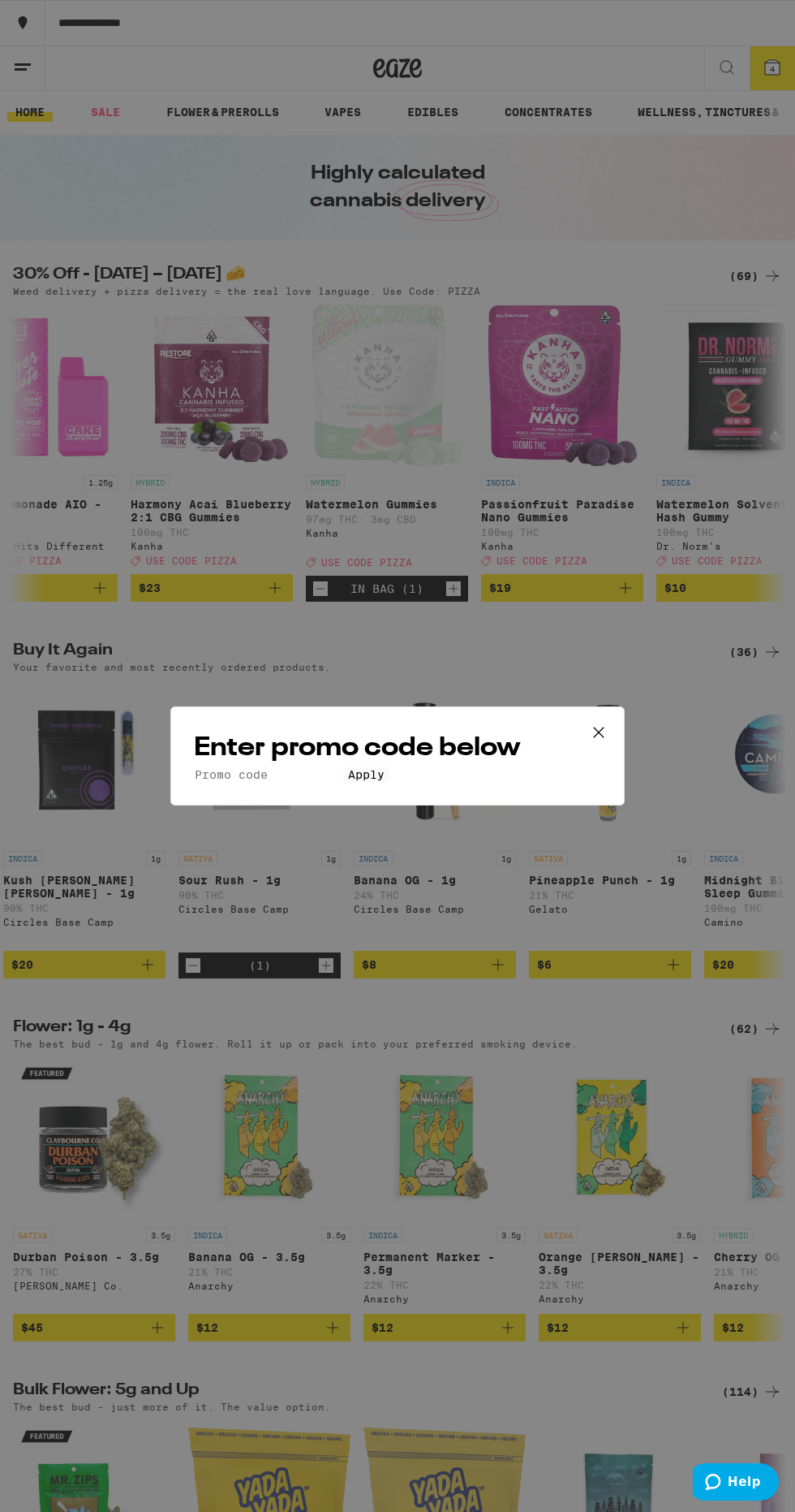
click at [239, 767] on input "Promo Code" at bounding box center [269, 775] width 149 height 15
type input "Pizza"
click at [385, 781] on span "Apply" at bounding box center [367, 775] width 37 height 13
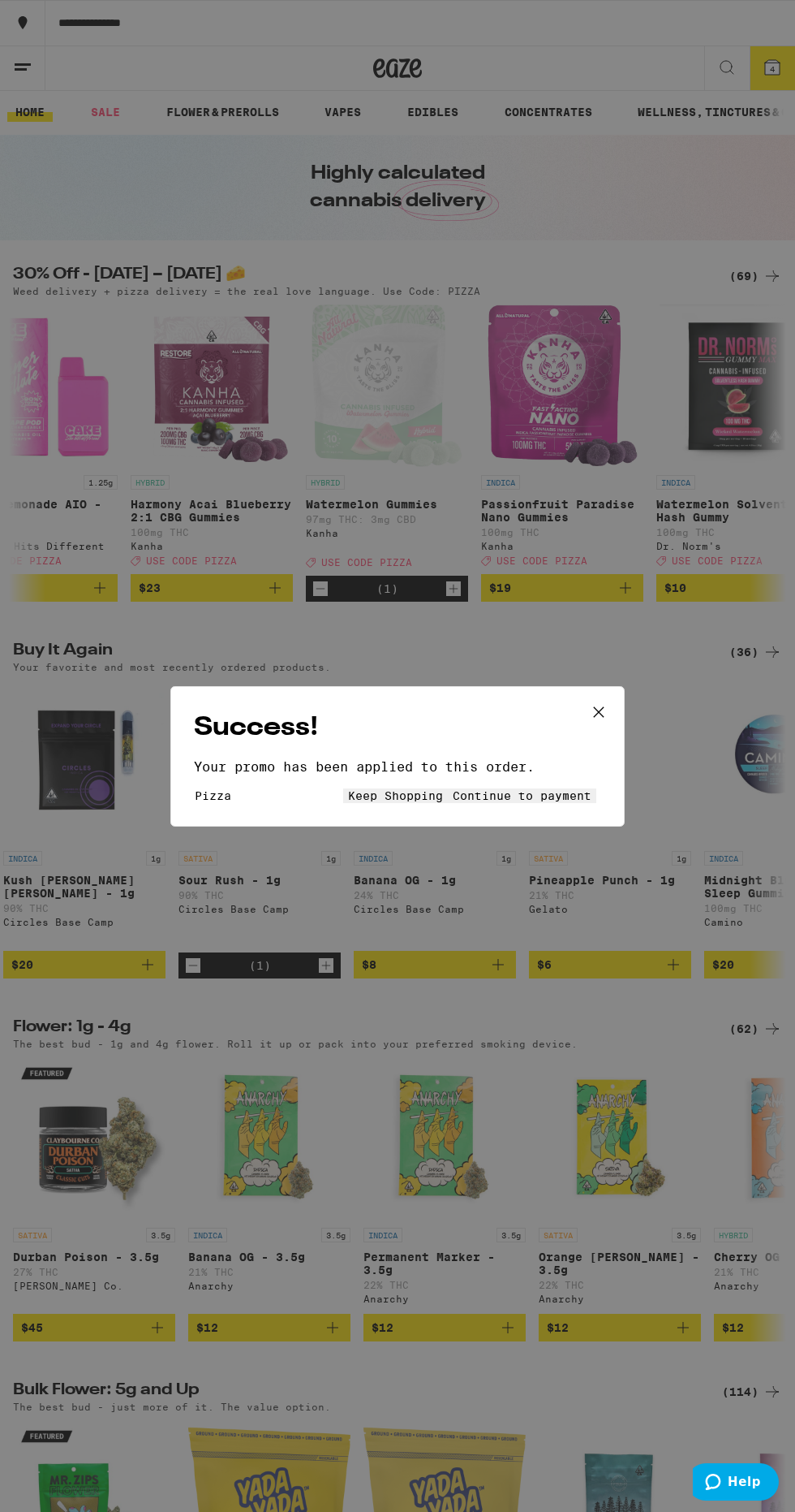
click at [559, 799] on button "Continue to payment" at bounding box center [522, 796] width 149 height 15
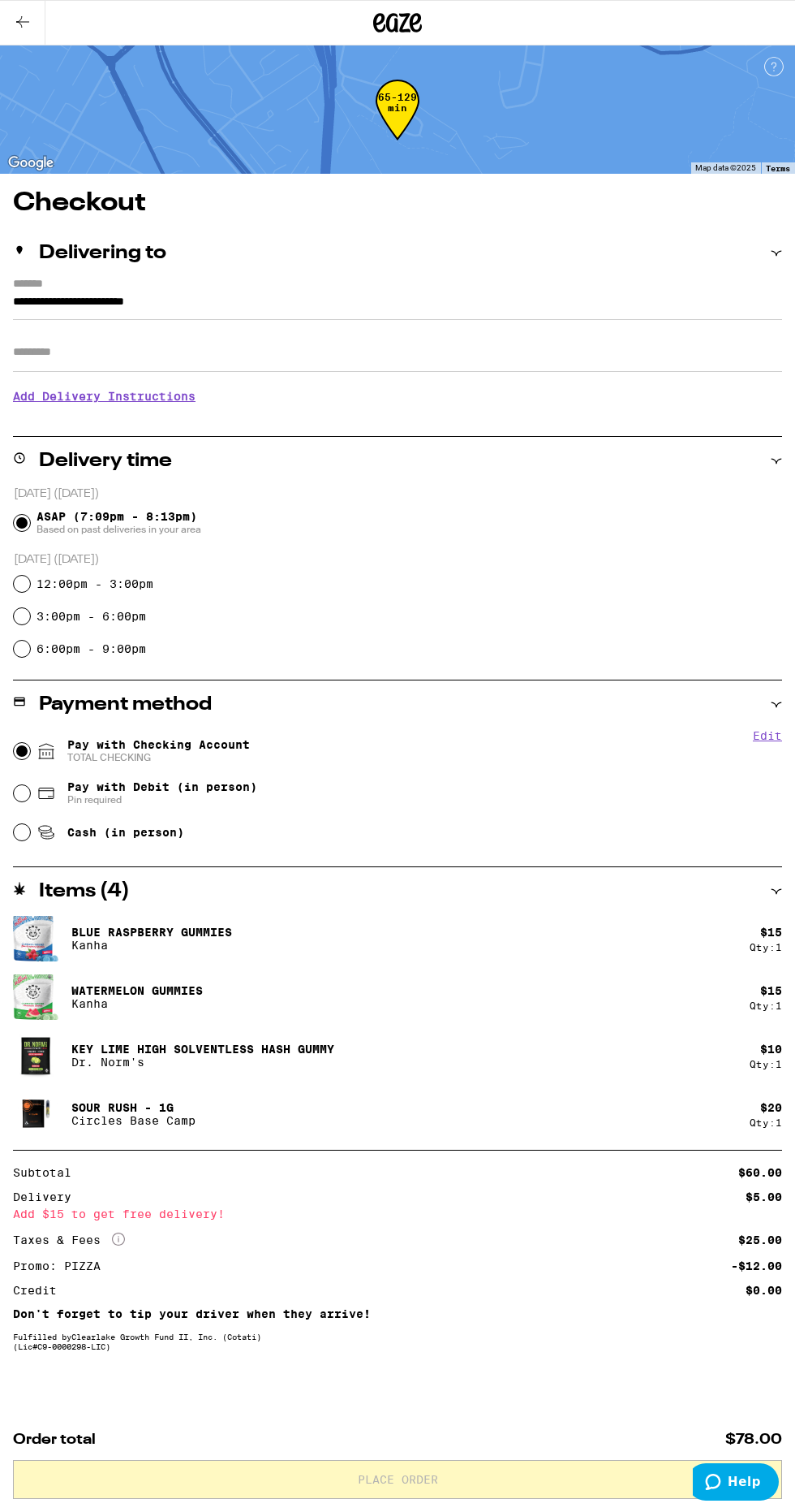
click at [22, 744] on input "Pay with Checking Account TOTAL CHECKING" at bounding box center [22, 751] width 17 height 17
radio input "true"
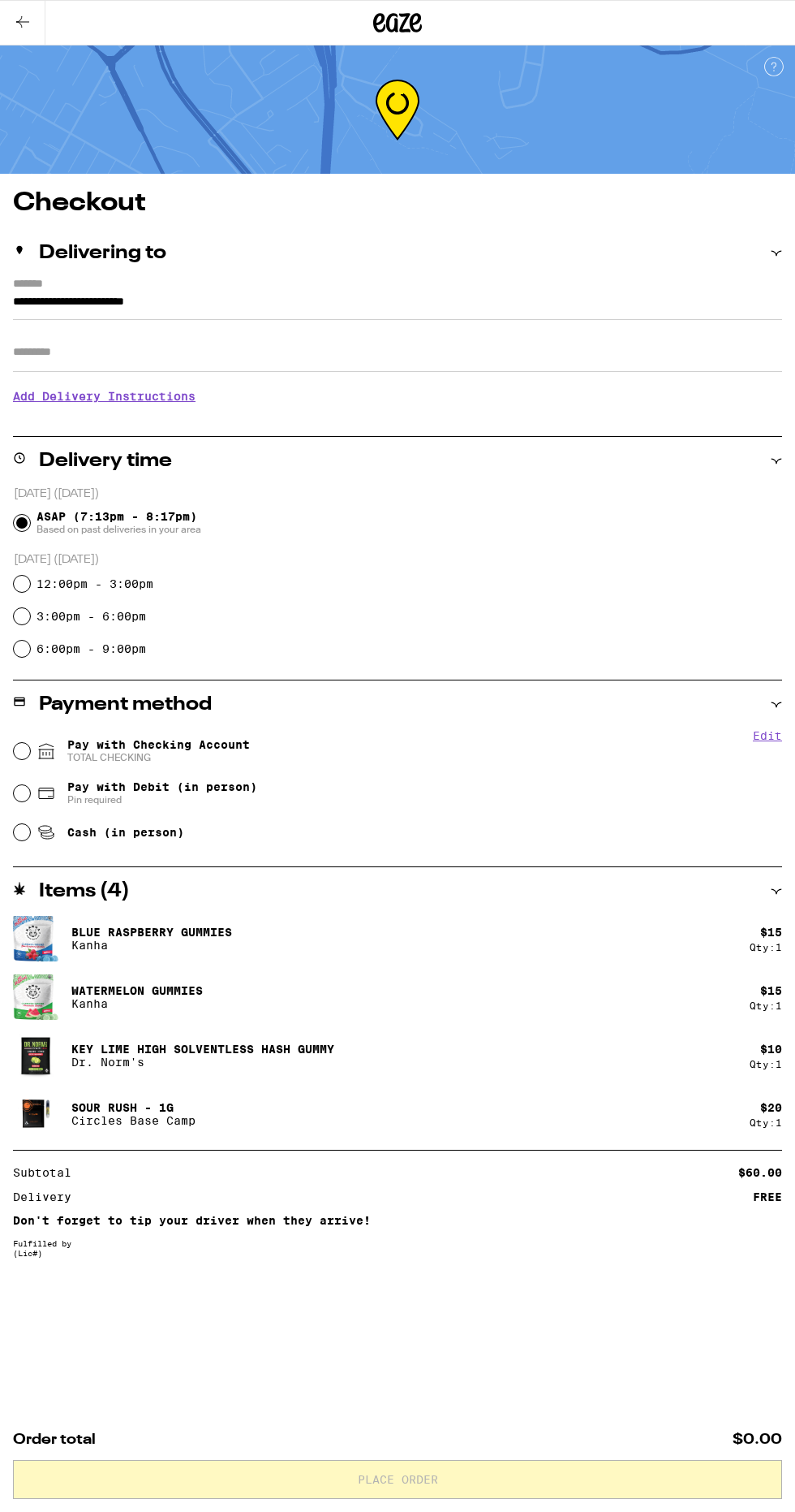
click at [37, 37] on button at bounding box center [22, 23] width 46 height 45
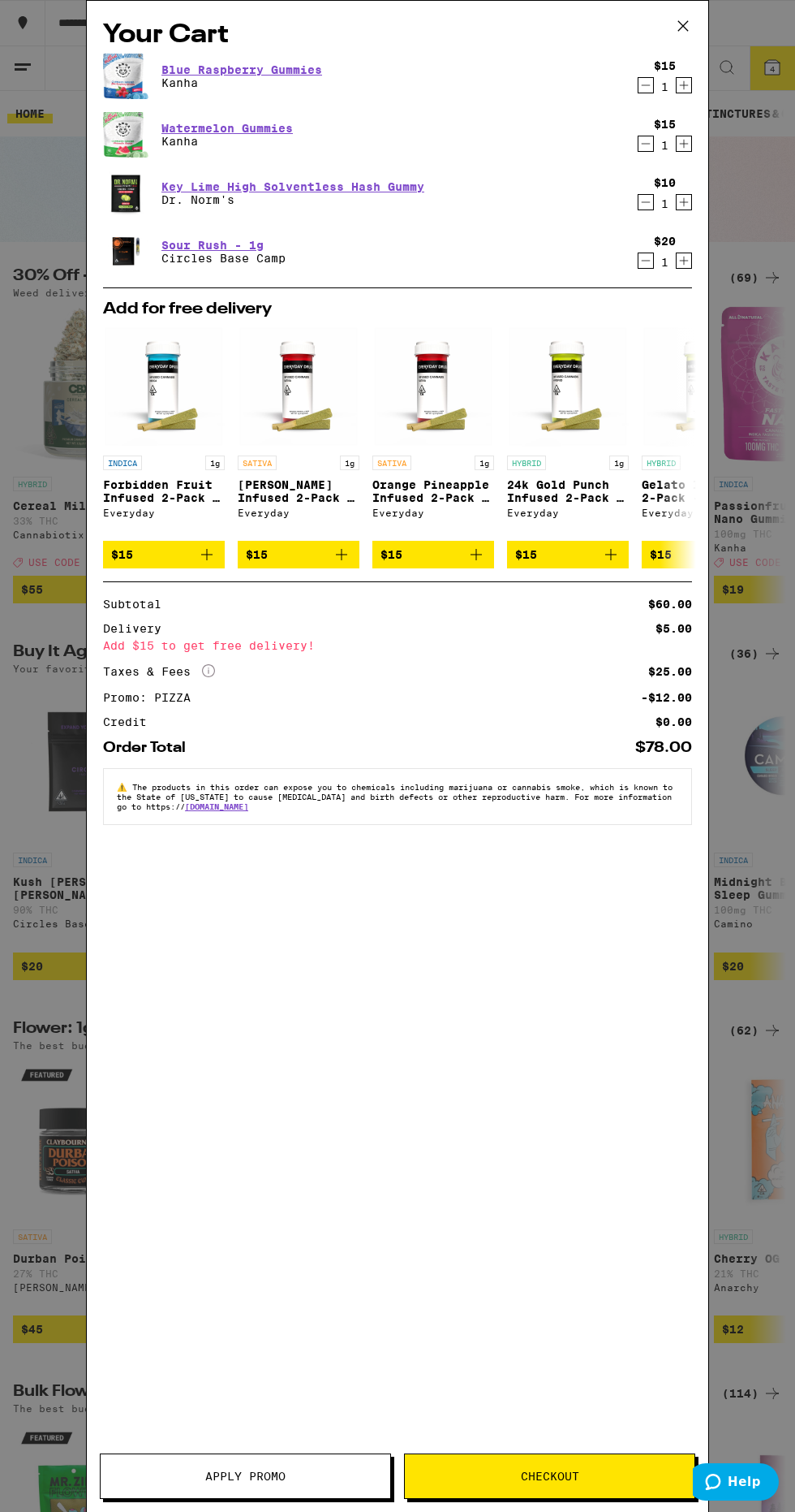
click at [642, 203] on icon "Decrement" at bounding box center [646, 203] width 9 height 0
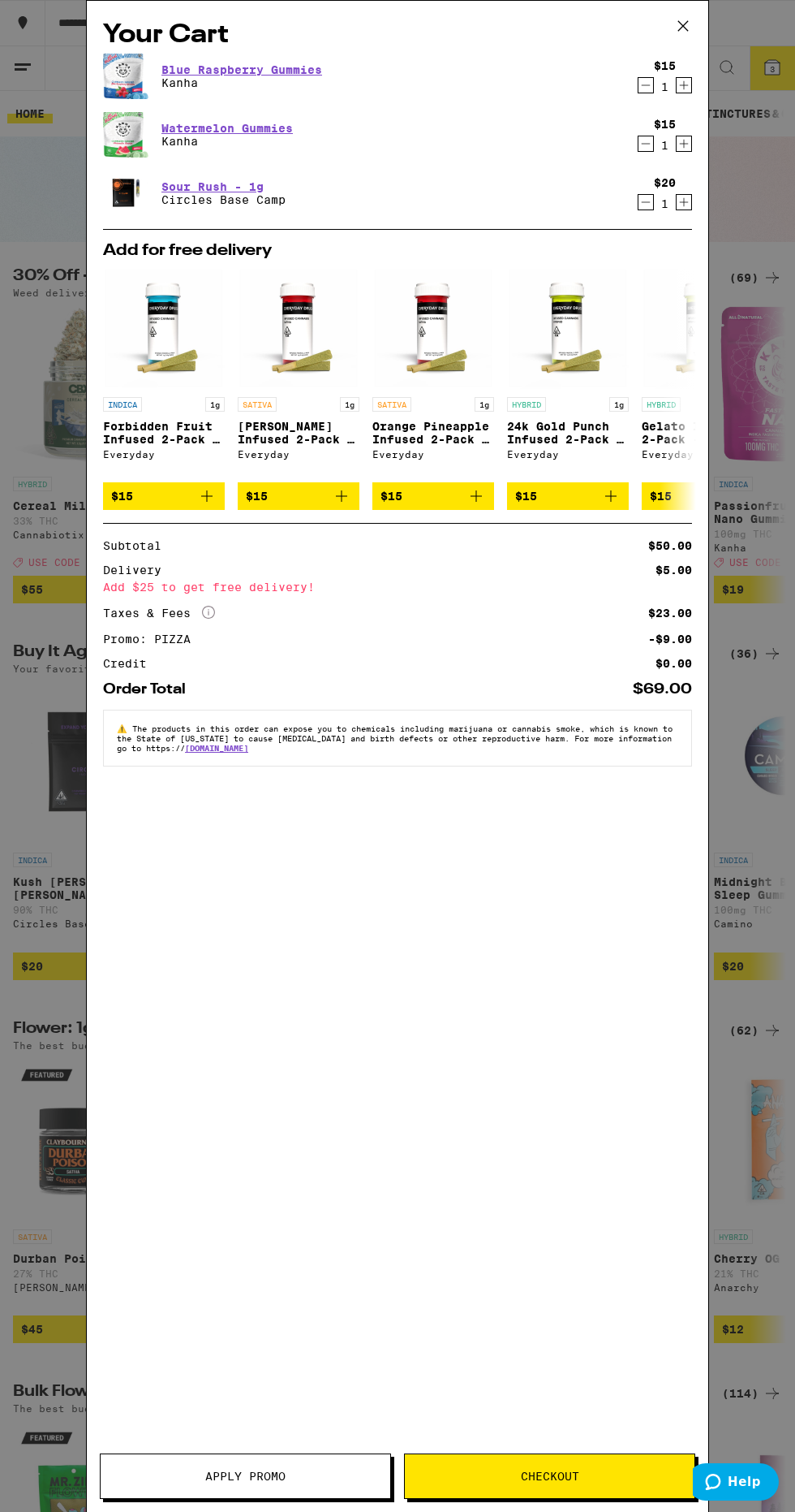
click at [630, 1476] on span "Checkout" at bounding box center [549, 1476] width 290 height 12
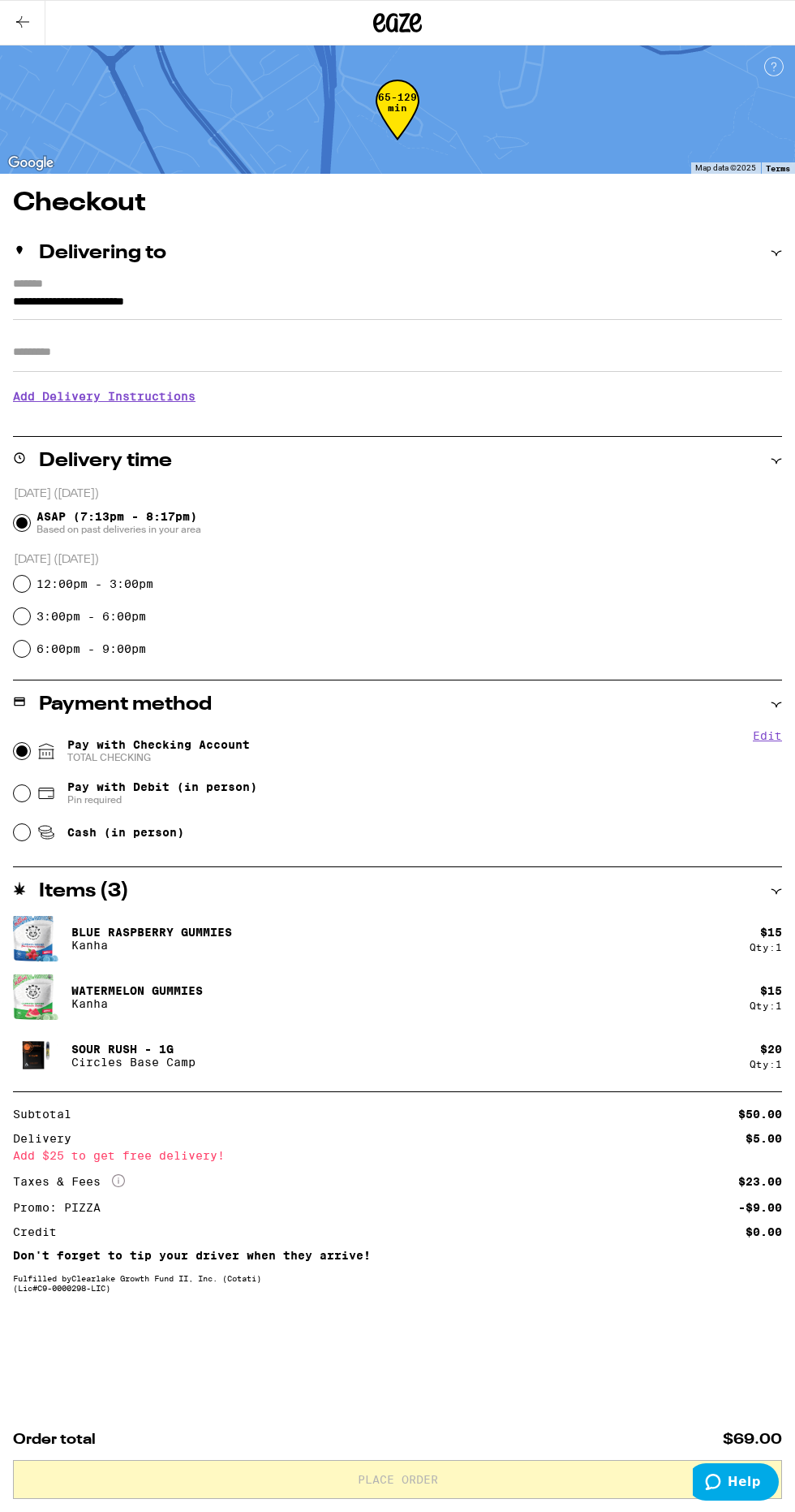
click at [26, 750] on input "Pay with Checking Account TOTAL CHECKING" at bounding box center [22, 751] width 17 height 17
radio input "true"
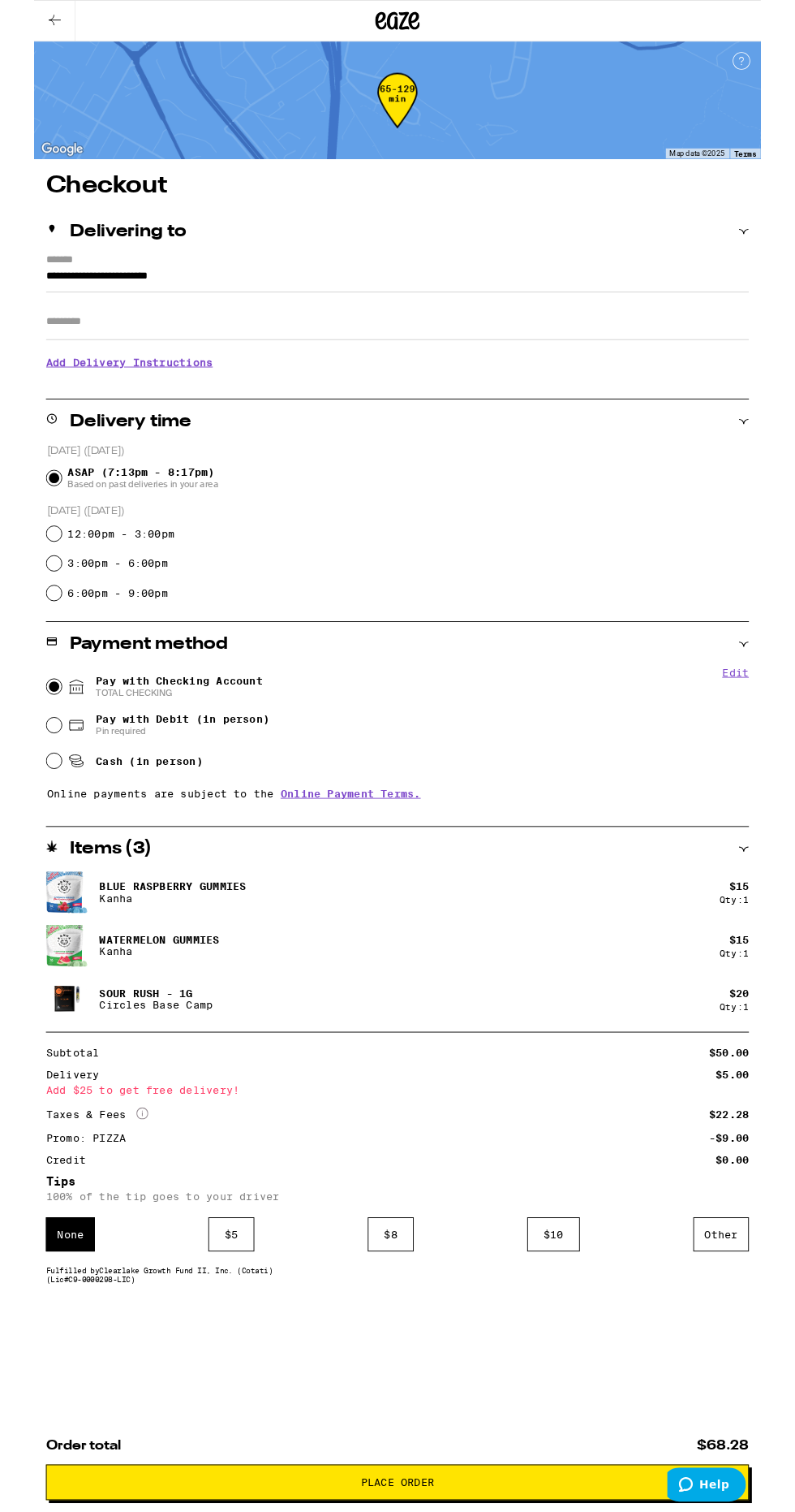
click at [197, 1351] on div "$ 5" at bounding box center [216, 1350] width 51 height 37
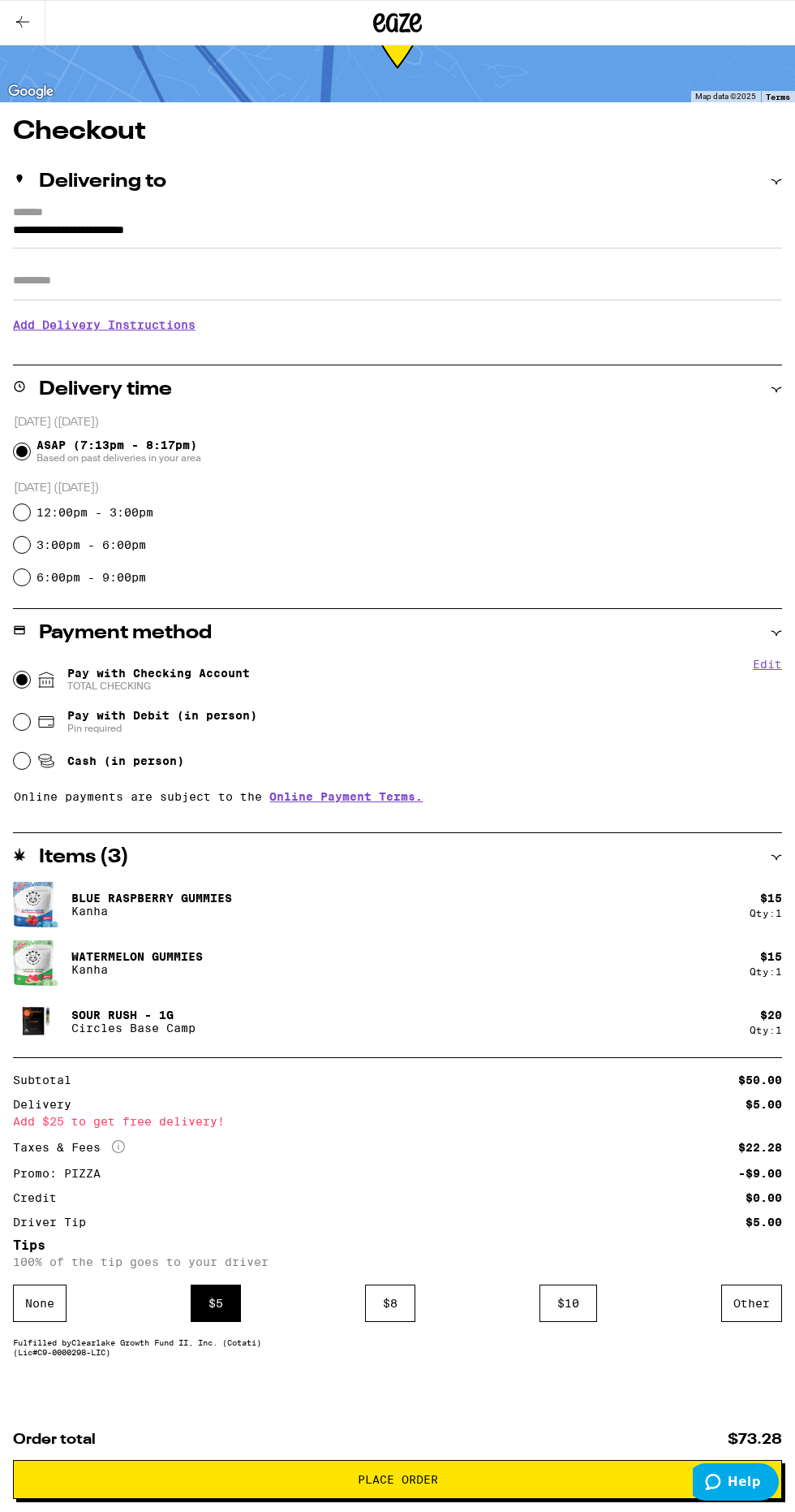
scroll to position [95, 0]
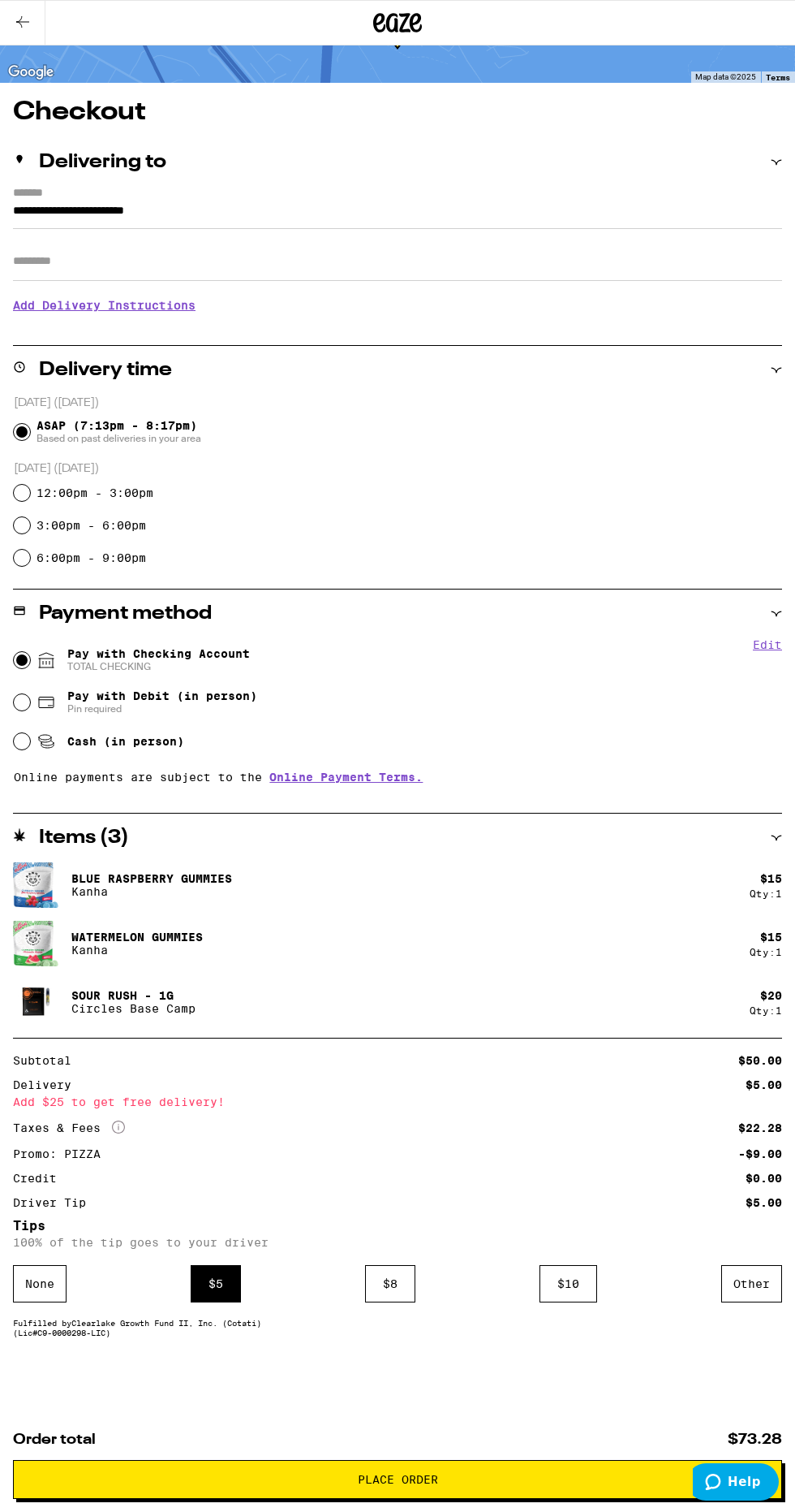
click at [538, 1474] on span "Place Order" at bounding box center [398, 1480] width 742 height 12
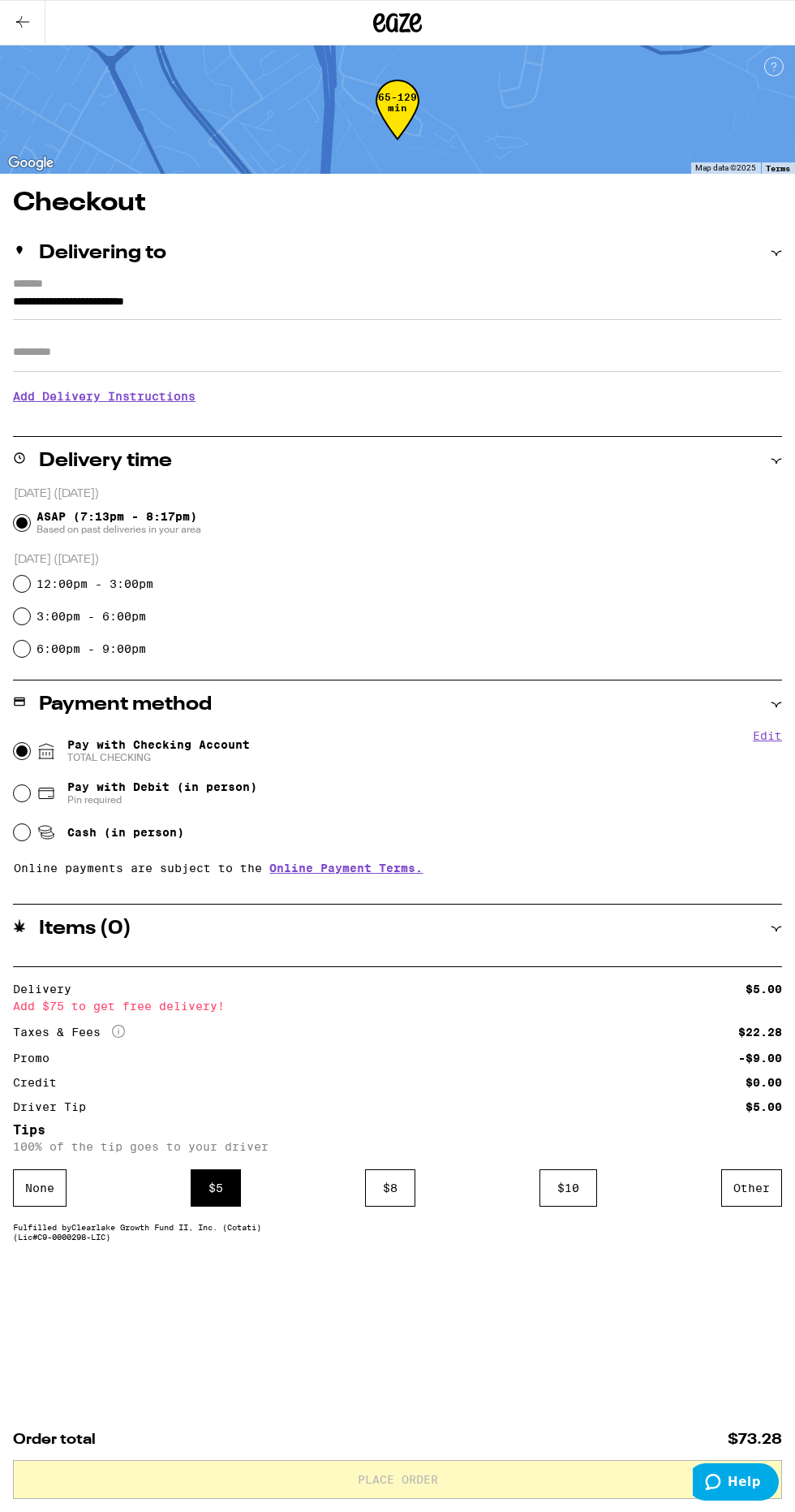
scroll to position [0, 0]
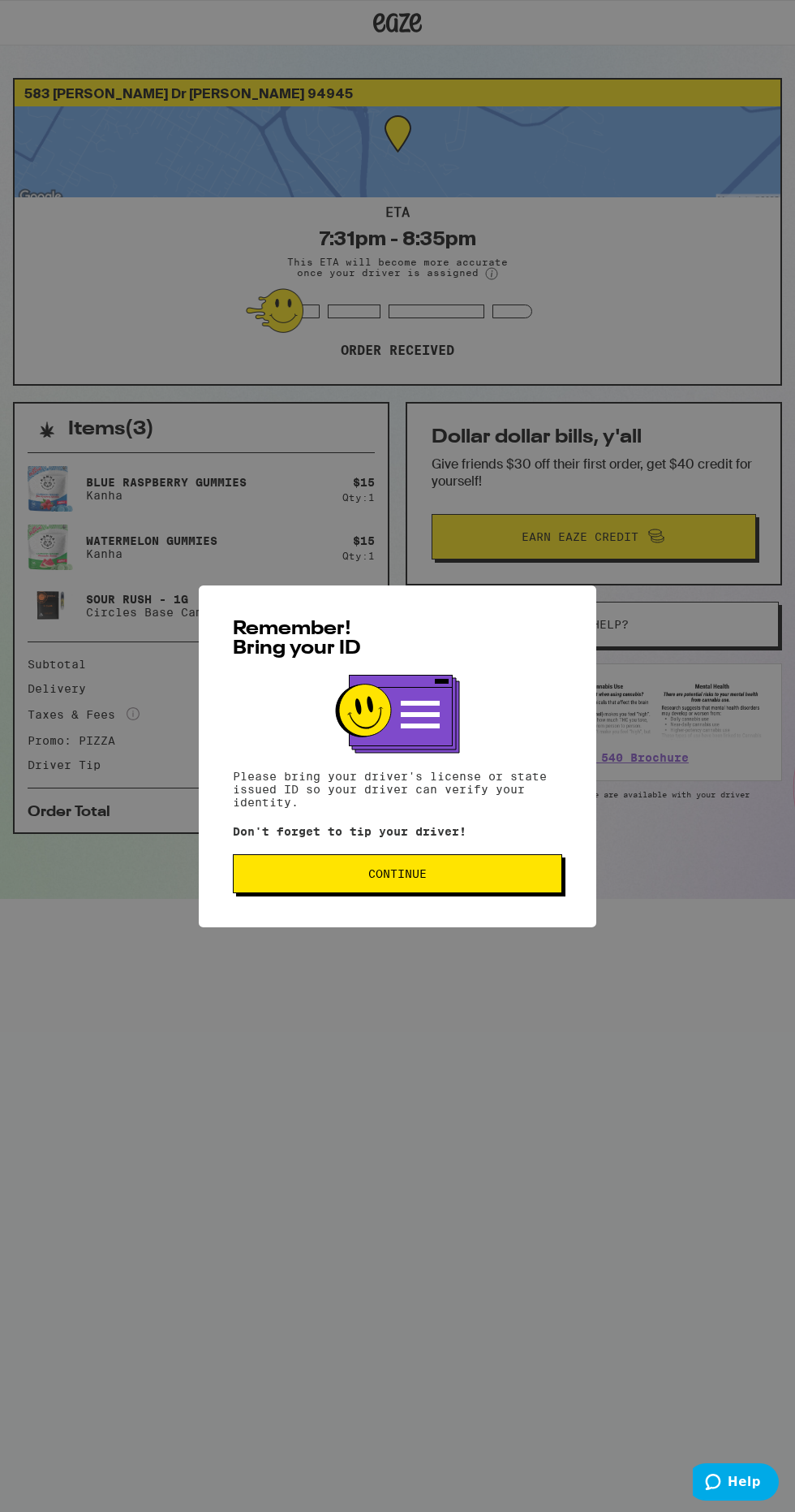
click at [242, 863] on button "Continue" at bounding box center [398, 873] width 329 height 39
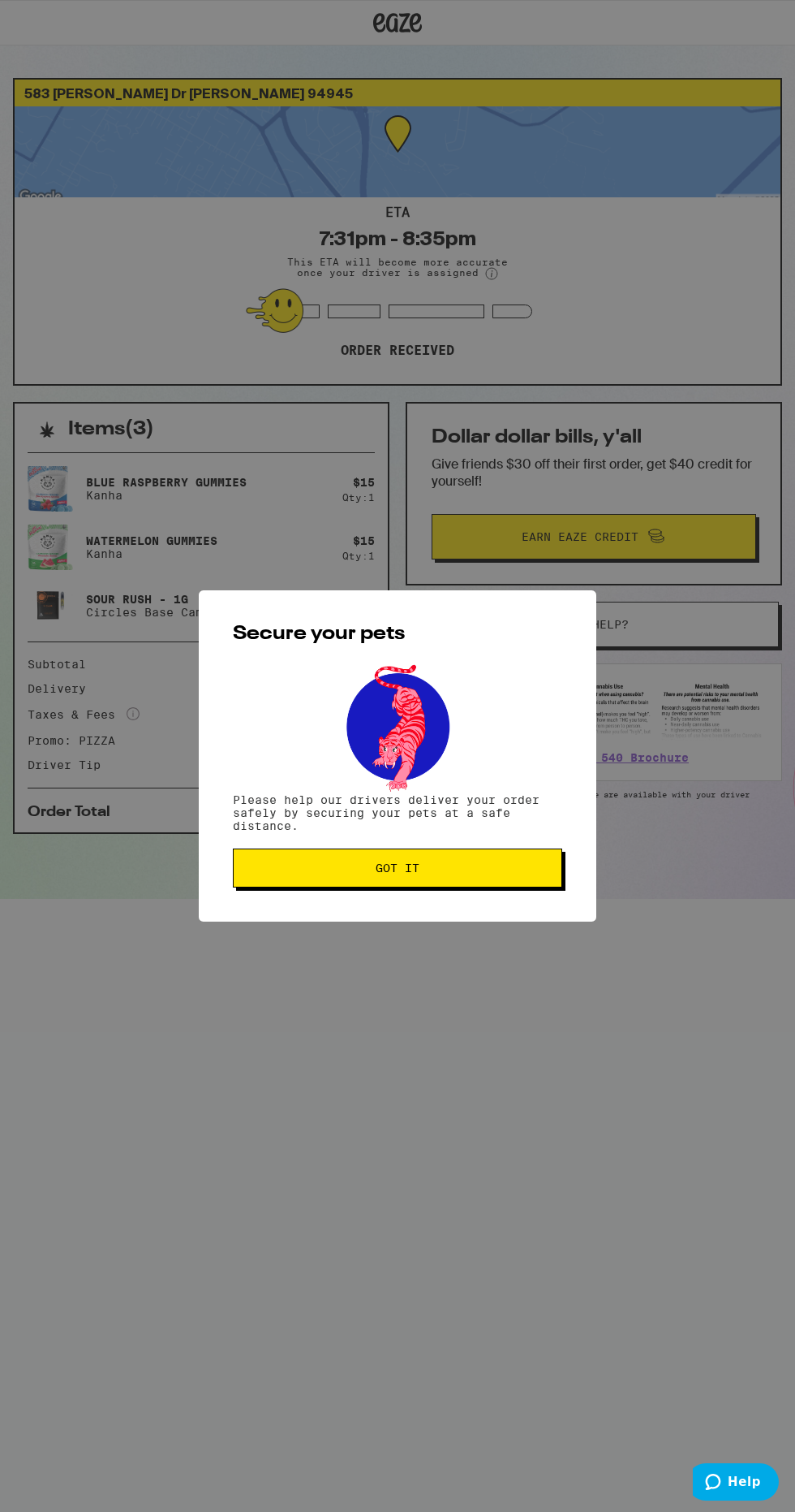
click at [237, 858] on button "Got it" at bounding box center [398, 868] width 329 height 39
